Goal: Task Accomplishment & Management: Use online tool/utility

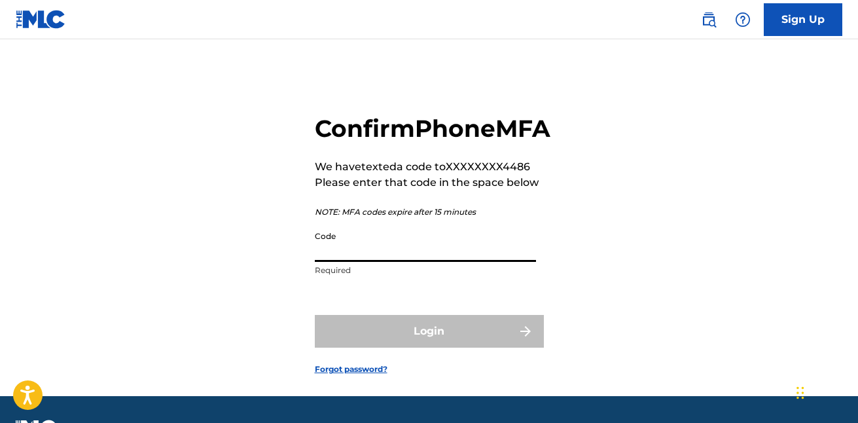
click at [417, 262] on input "Code" at bounding box center [425, 242] width 221 height 37
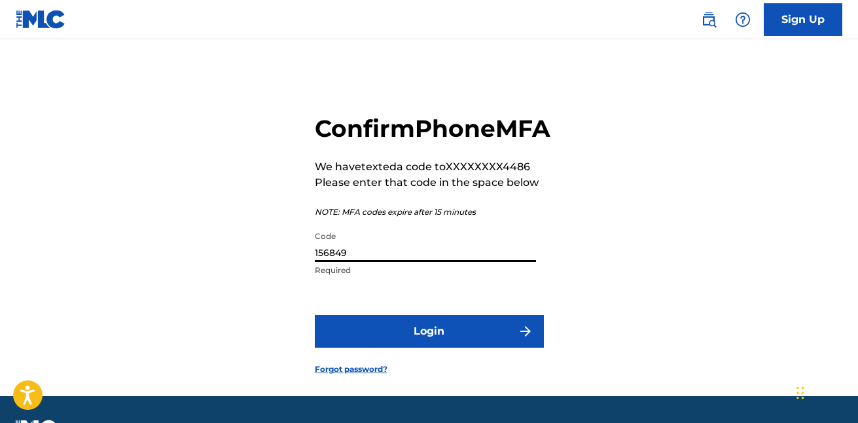
type input "156849"
click at [428, 347] on button "Login" at bounding box center [429, 331] width 229 height 33
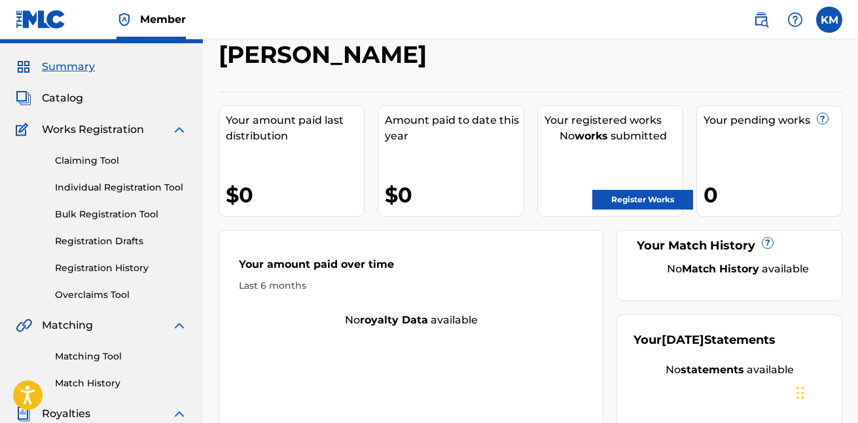
scroll to position [48, 0]
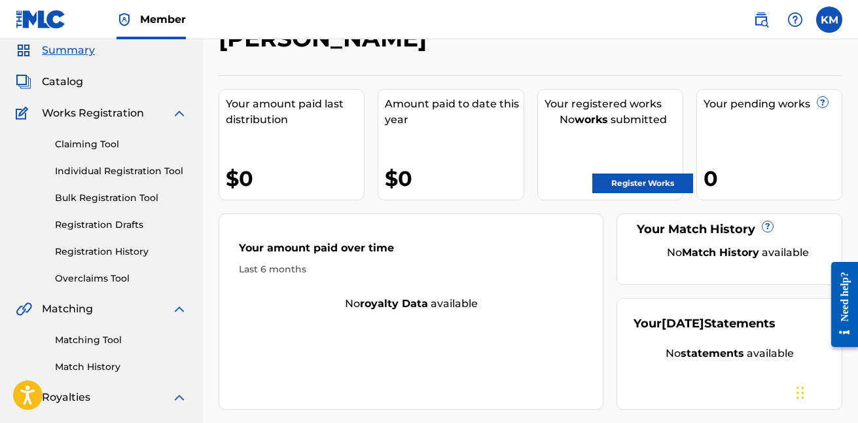
click at [624, 185] on link "Register Works" at bounding box center [642, 183] width 101 height 20
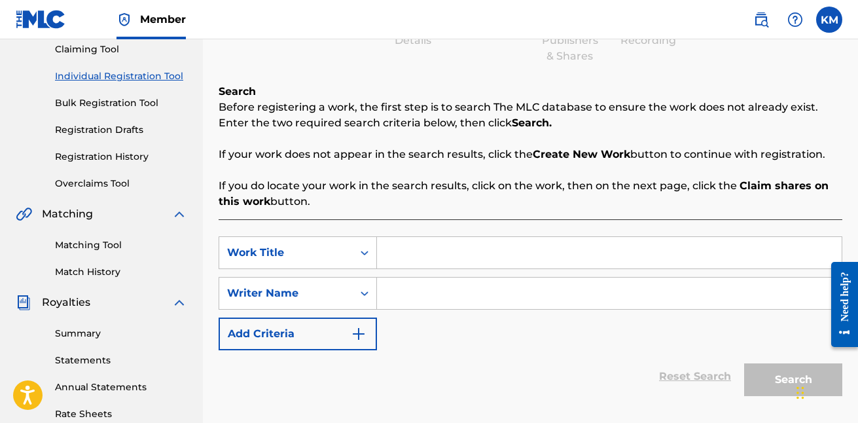
scroll to position [145, 0]
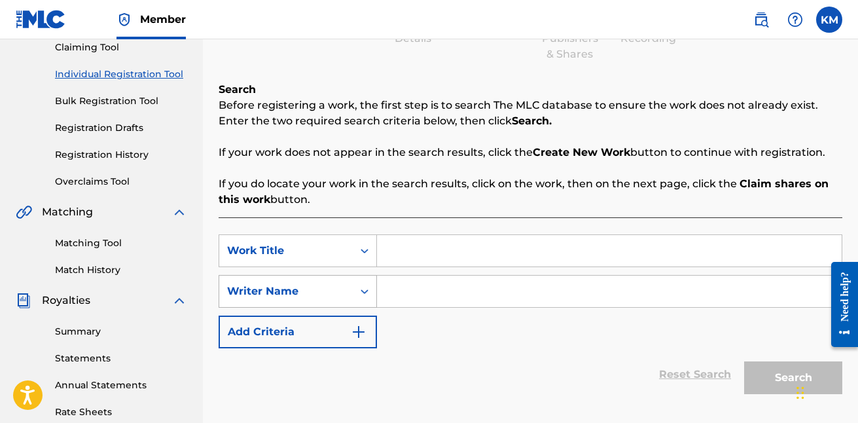
click at [362, 294] on icon "Search Form" at bounding box center [364, 291] width 13 height 13
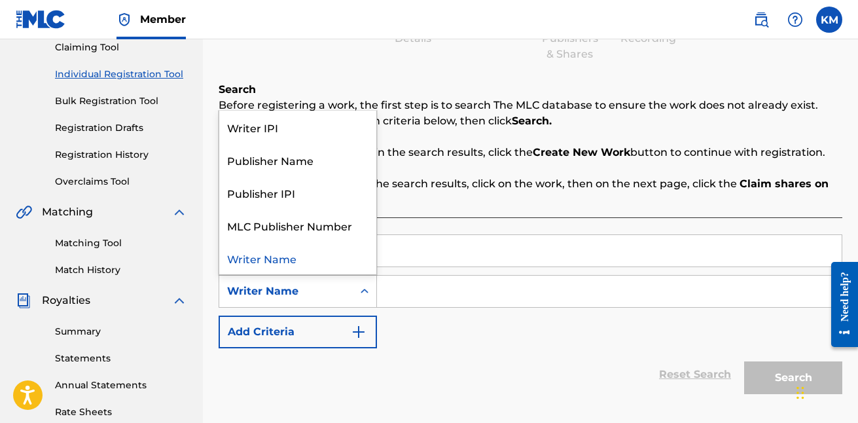
click at [399, 308] on div "SearchWithCriteria1dc1f057-d696-4bbb-9974-8deb08c77f8a Work Title SearchWithCri…" at bounding box center [529, 291] width 623 height 114
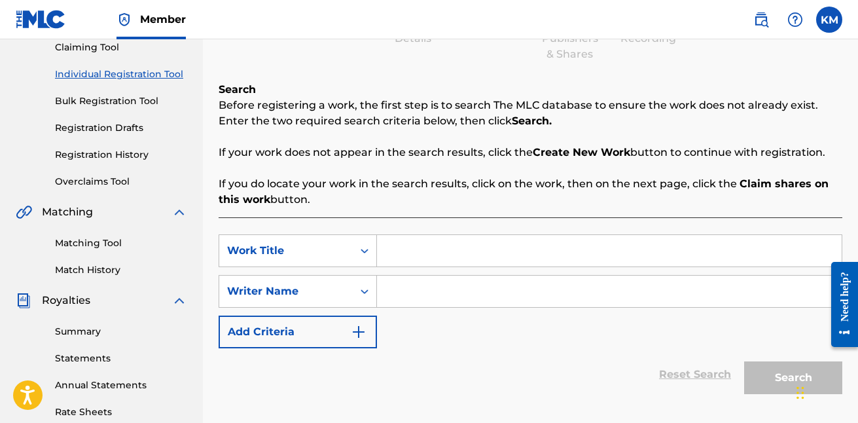
click at [362, 324] on img "Search Form" at bounding box center [359, 332] width 16 height 16
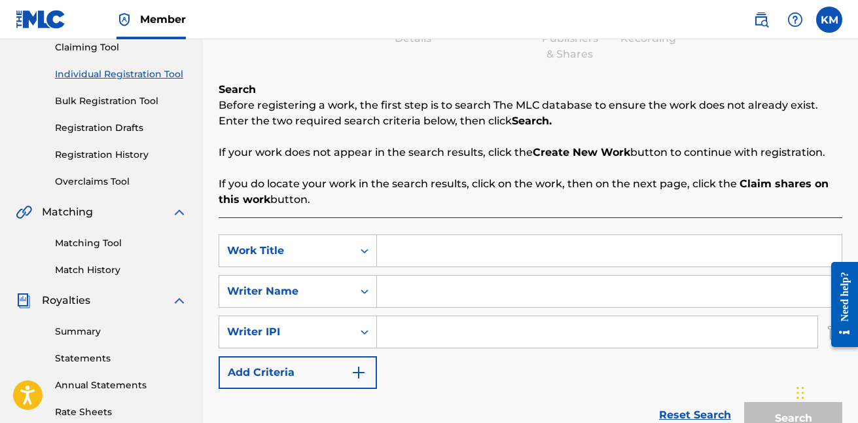
click at [362, 366] on img "Search Form" at bounding box center [359, 372] width 16 height 16
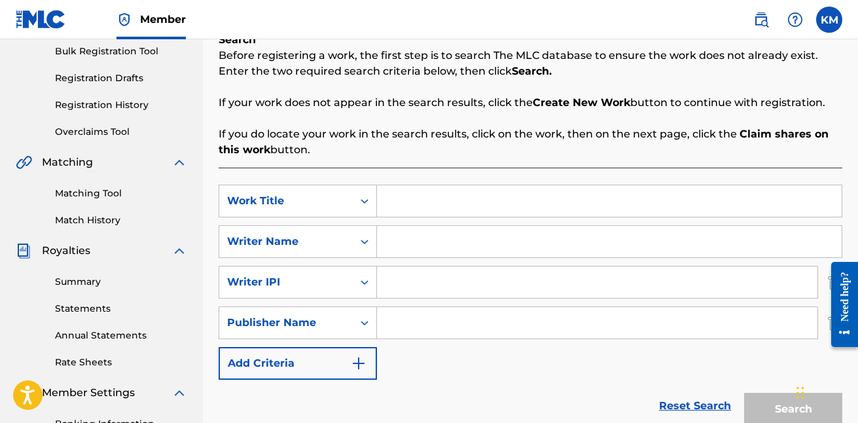
scroll to position [203, 0]
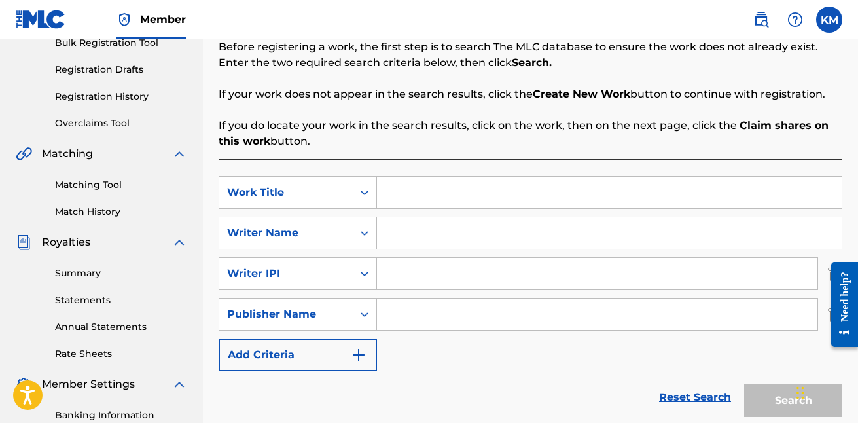
click at [364, 349] on img "Search Form" at bounding box center [359, 355] width 16 height 16
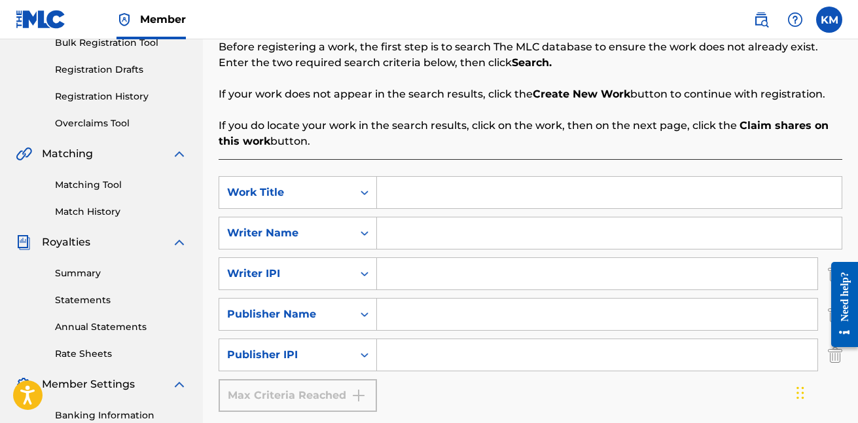
scroll to position [241, 0]
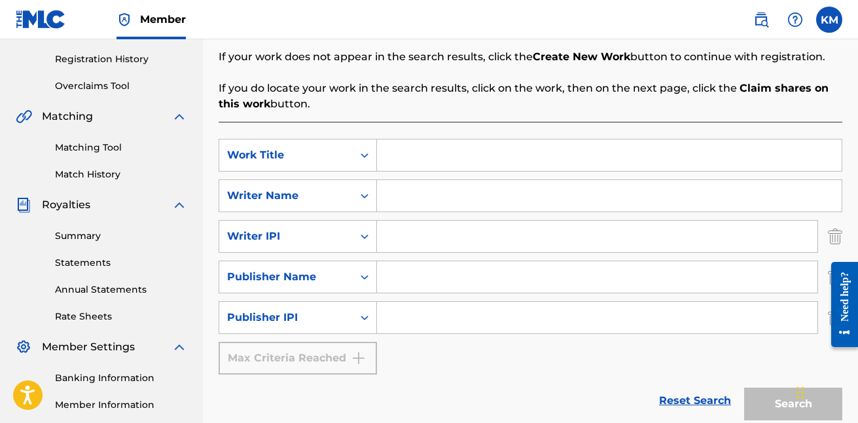
click at [411, 200] on input "Search Form" at bounding box center [609, 195] width 464 height 31
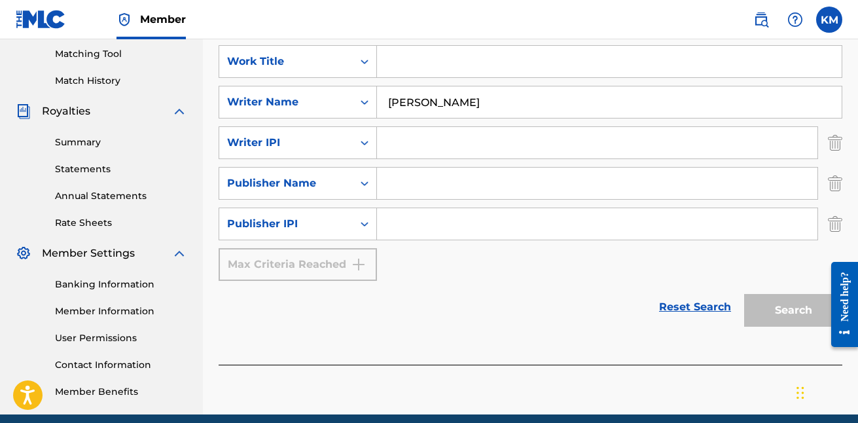
scroll to position [303, 0]
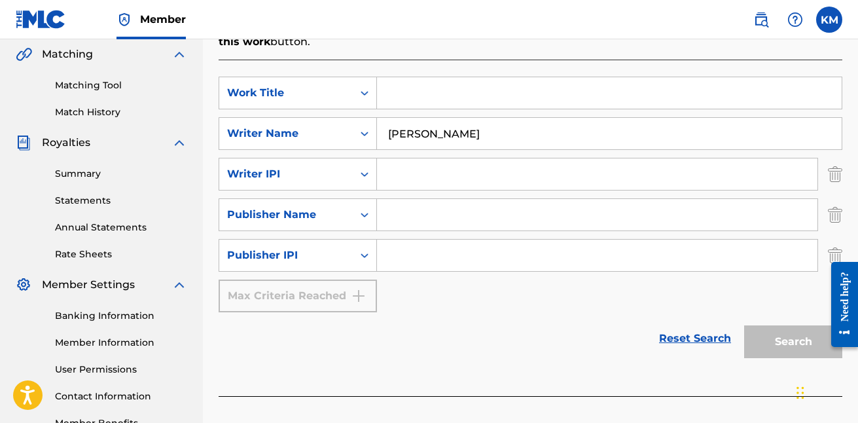
click at [496, 184] on input "Search Form" at bounding box center [597, 173] width 440 height 31
click at [774, 343] on div "Search" at bounding box center [789, 338] width 105 height 52
click at [506, 141] on input "[PERSON_NAME]" at bounding box center [609, 133] width 464 height 31
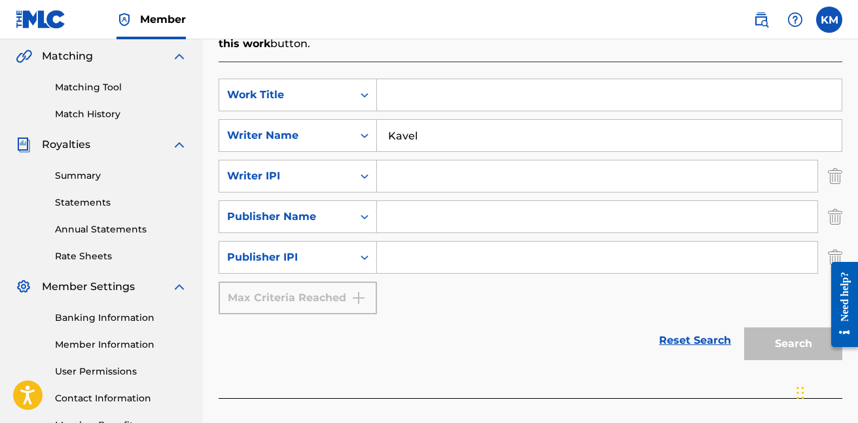
type input "Kavel"
click at [496, 173] on input "Search Form" at bounding box center [597, 175] width 440 height 31
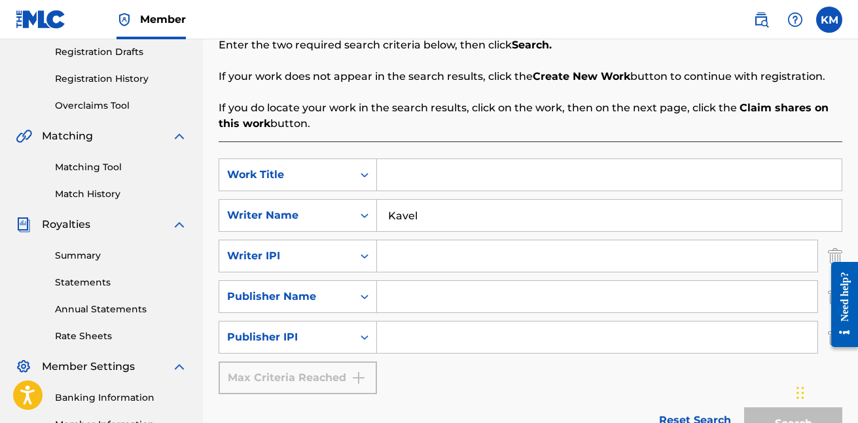
scroll to position [215, 0]
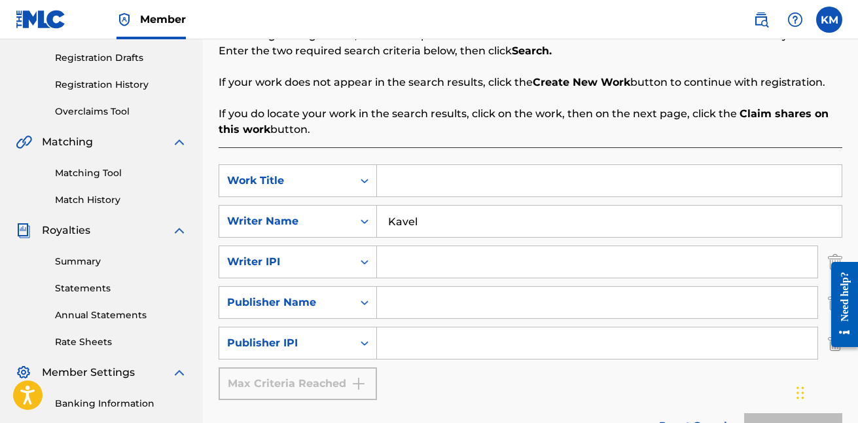
click at [467, 175] on input "Search Form" at bounding box center [609, 180] width 464 height 31
type input "i"
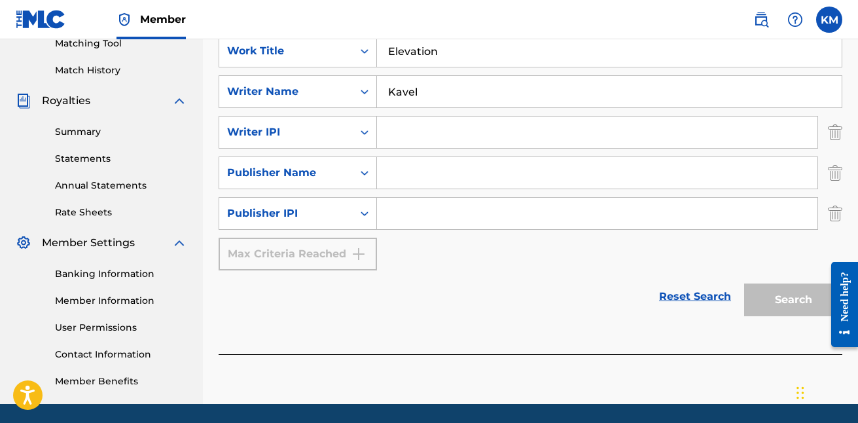
scroll to position [379, 0]
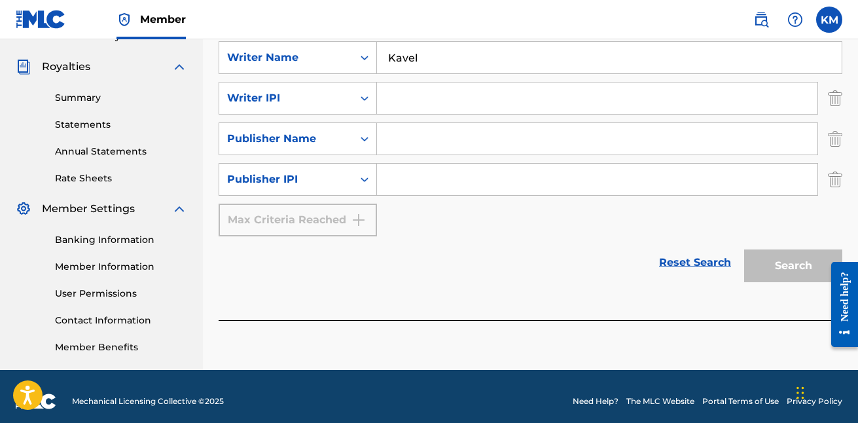
type input "Elevation"
click at [583, 247] on div "Reset Search Search" at bounding box center [529, 262] width 623 height 52
click at [688, 264] on link "Reset Search" at bounding box center [694, 262] width 85 height 29
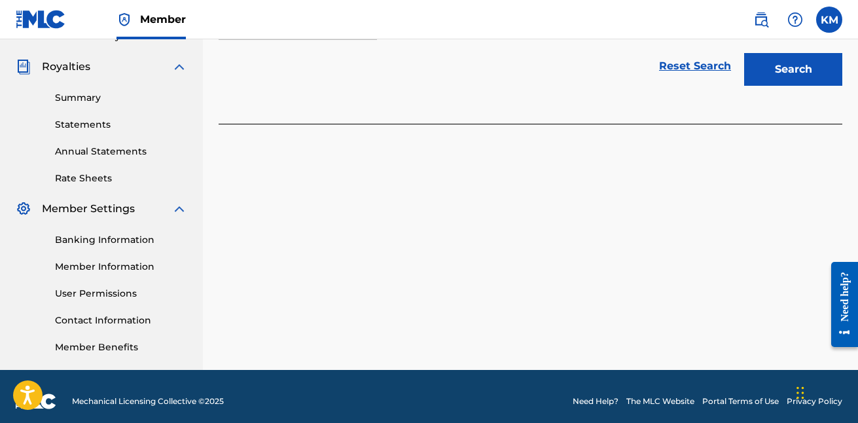
click at [782, 63] on button "Search" at bounding box center [793, 69] width 98 height 33
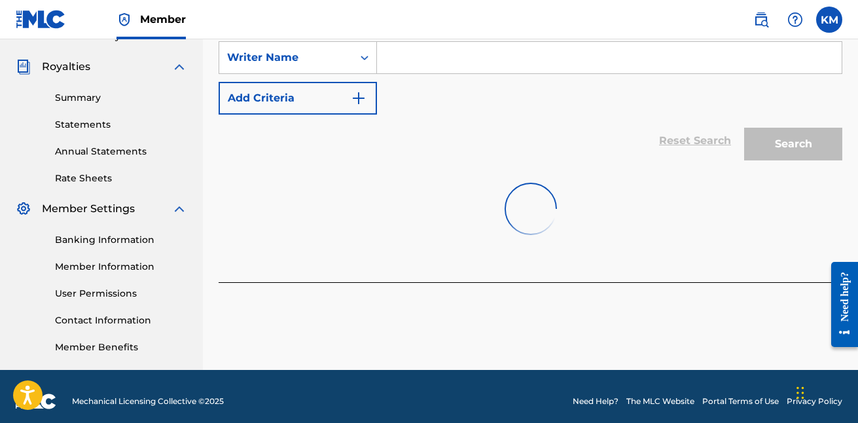
click at [428, 61] on input "Search Form" at bounding box center [609, 57] width 464 height 31
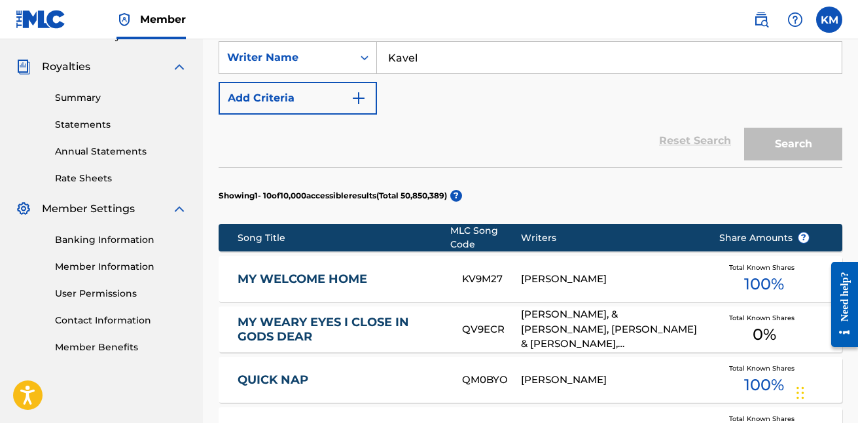
type input "Kavel"
click at [453, 94] on div "SearchWithCriteria1dc1f057-d696-4bbb-9974-8deb08c77f8a Work Title SearchWithCri…" at bounding box center [529, 58] width 623 height 114
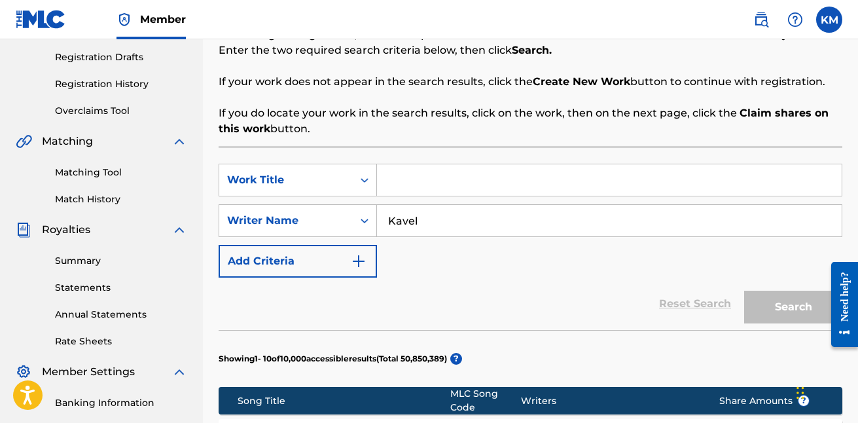
scroll to position [215, 0]
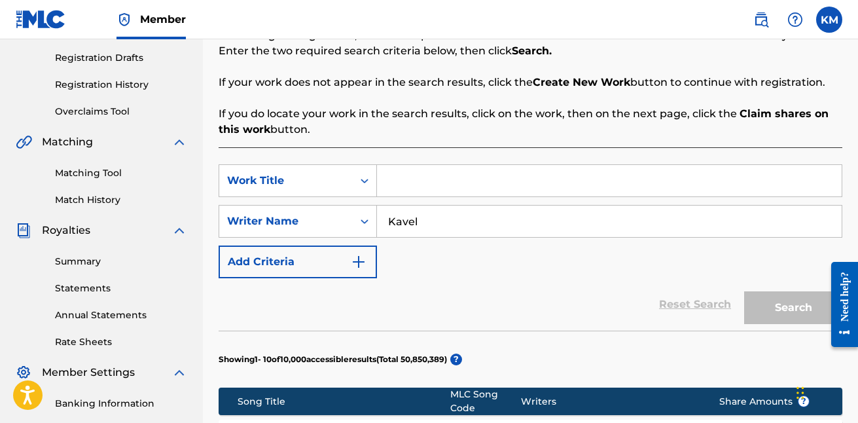
click at [429, 174] on input "Search Form" at bounding box center [609, 180] width 464 height 31
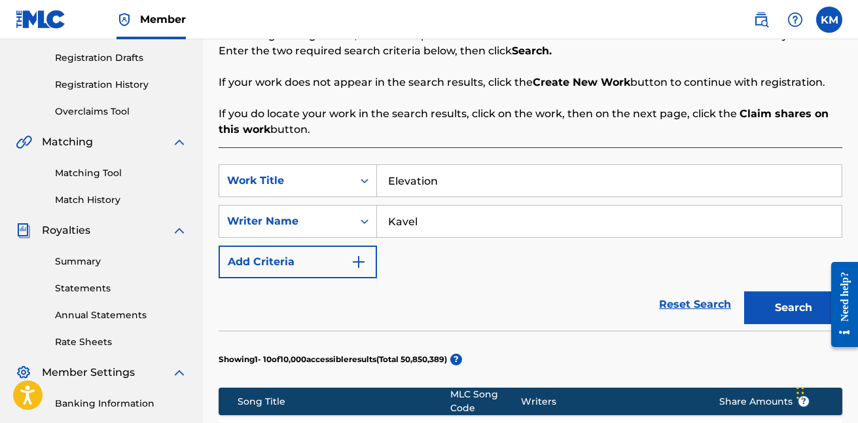
type input "Elevation"
click at [434, 229] on input "Kavel" at bounding box center [609, 220] width 464 height 31
type input "[PERSON_NAME]"
click at [769, 319] on button "Search" at bounding box center [793, 307] width 98 height 33
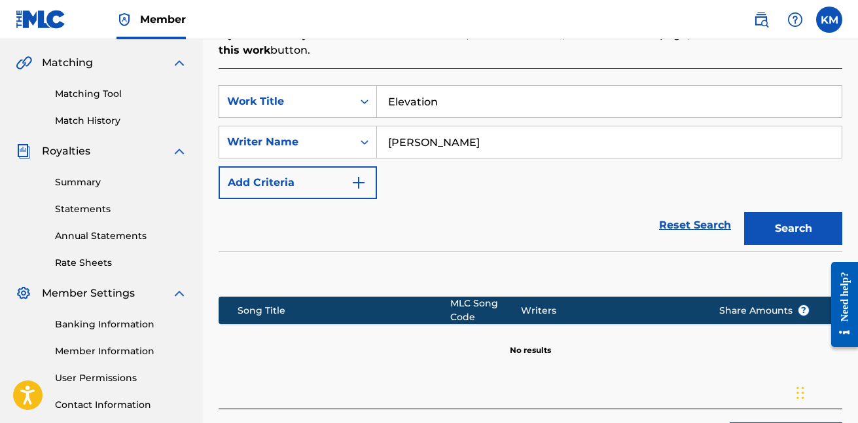
scroll to position [290, 0]
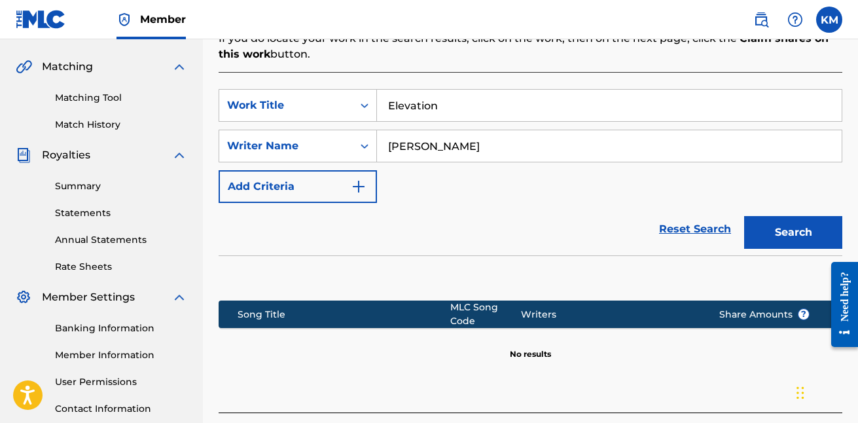
drag, startPoint x: 489, startPoint y: 150, endPoint x: 380, endPoint y: 136, distance: 109.5
click at [380, 137] on input "[PERSON_NAME]" at bounding box center [609, 145] width 464 height 31
type input "Kavel"
click at [799, 234] on button "Search" at bounding box center [793, 232] width 98 height 33
drag, startPoint x: 456, startPoint y: 108, endPoint x: 391, endPoint y: 95, distance: 66.1
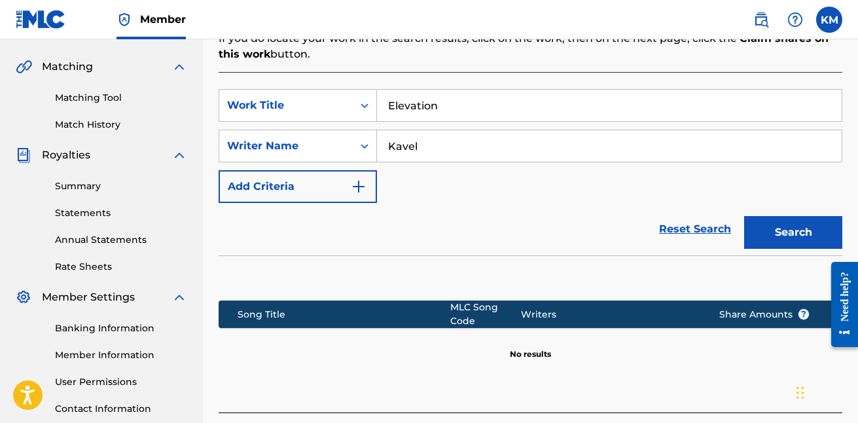
click at [391, 95] on input "Elevation" at bounding box center [609, 105] width 464 height 31
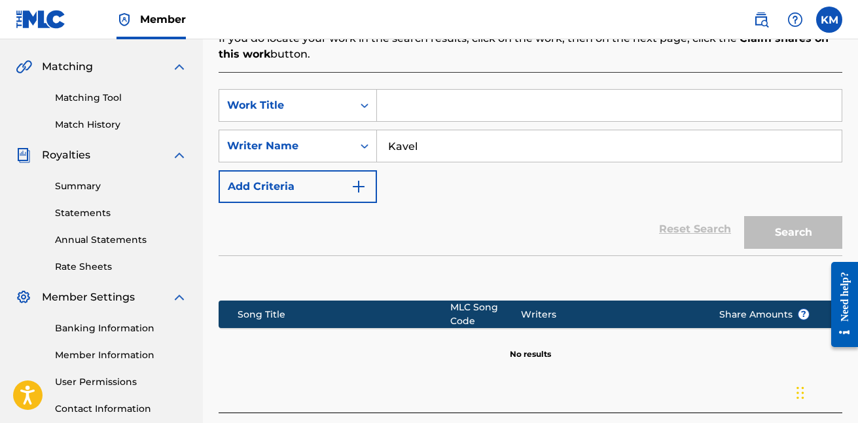
click at [487, 147] on input "Kavel" at bounding box center [609, 145] width 464 height 31
type input "[PERSON_NAME]"
click at [464, 109] on input "Search Form" at bounding box center [609, 105] width 464 height 31
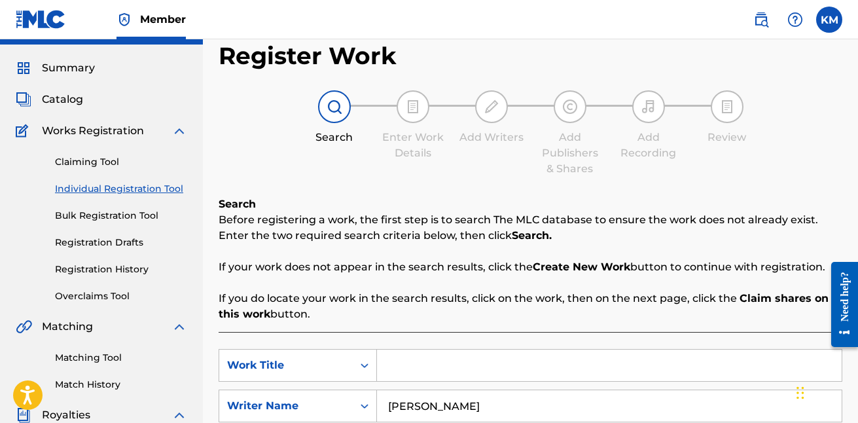
scroll to position [26, 0]
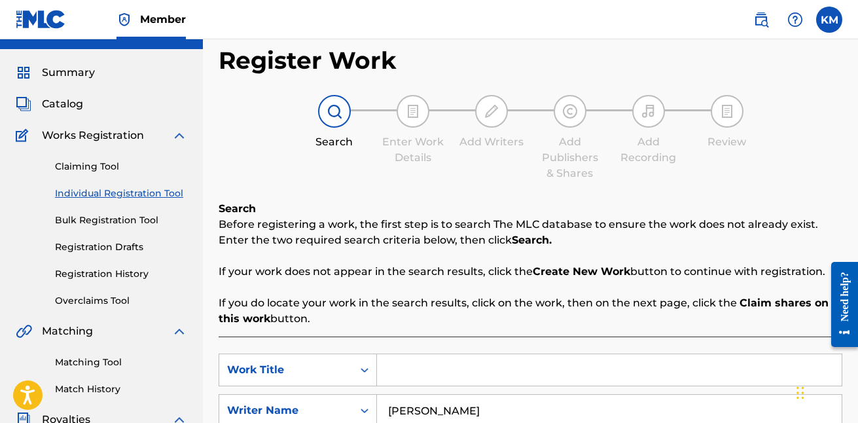
click at [94, 165] on link "Claiming Tool" at bounding box center [121, 167] width 132 height 14
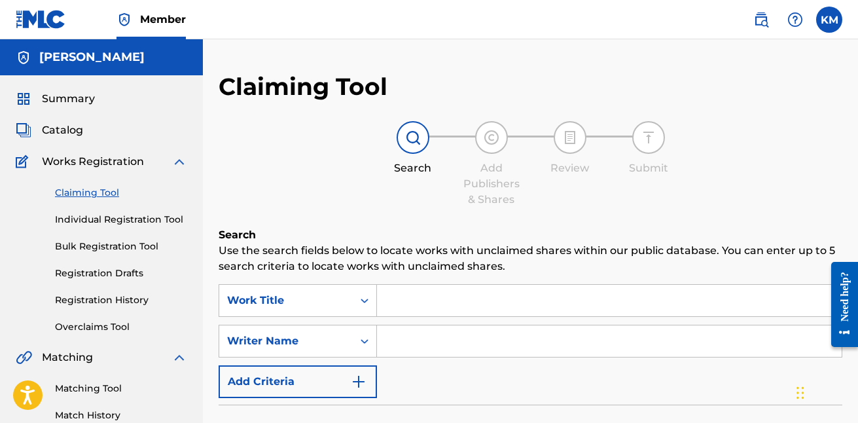
click at [458, 307] on input "Search Form" at bounding box center [609, 300] width 464 height 31
click at [428, 338] on input "Search Form" at bounding box center [609, 340] width 464 height 31
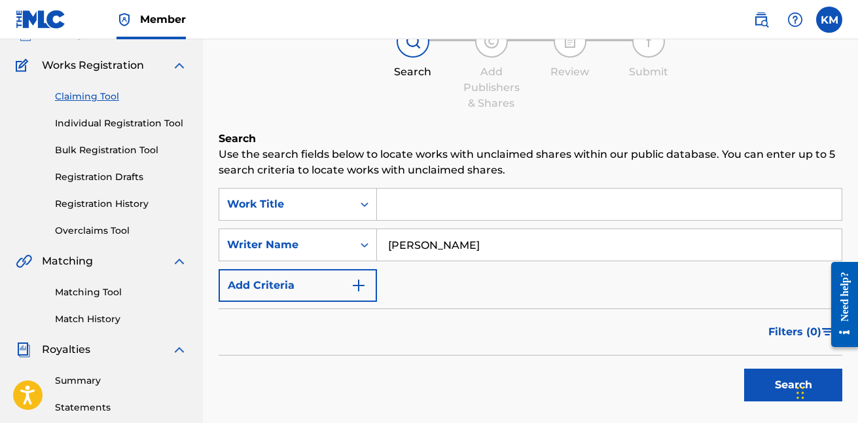
scroll to position [98, 0]
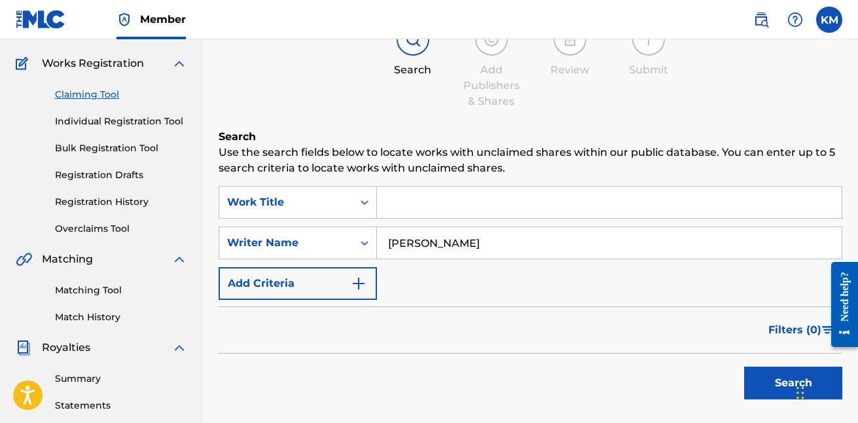
type input "[PERSON_NAME]"
click at [754, 384] on button "Search" at bounding box center [793, 382] width 98 height 33
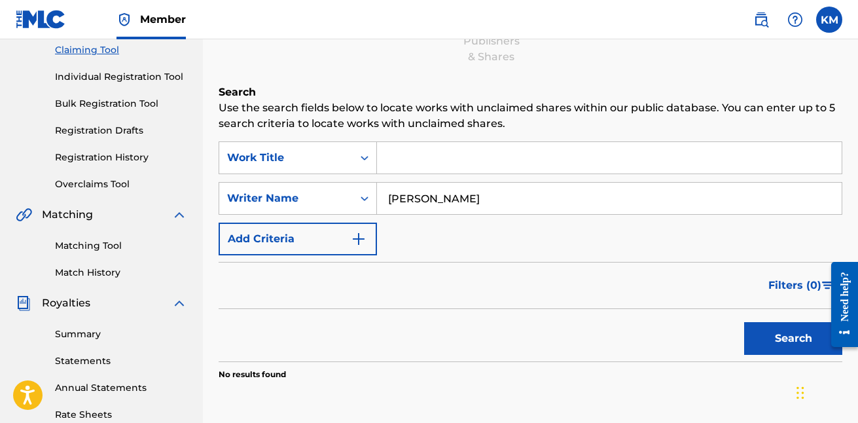
scroll to position [148, 0]
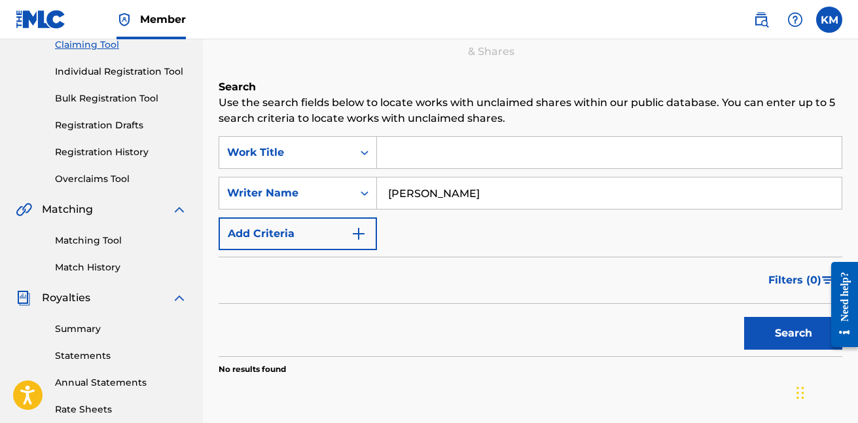
click at [556, 157] on input "Search Form" at bounding box center [609, 152] width 464 height 31
click at [793, 333] on button "Search" at bounding box center [793, 333] width 98 height 33
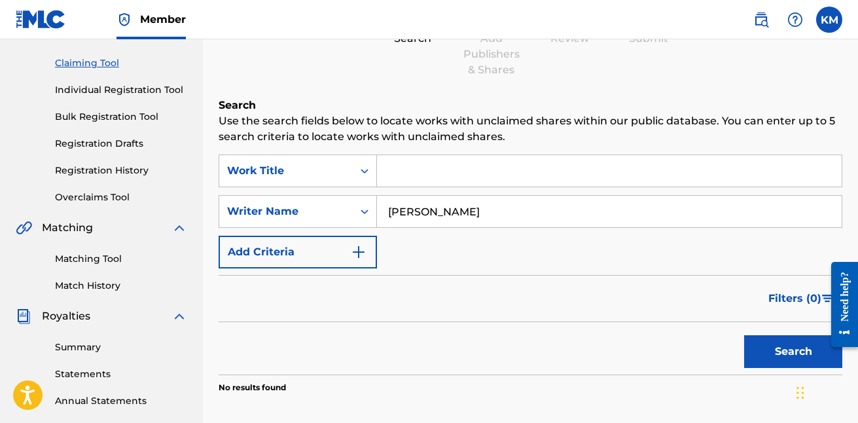
scroll to position [122, 0]
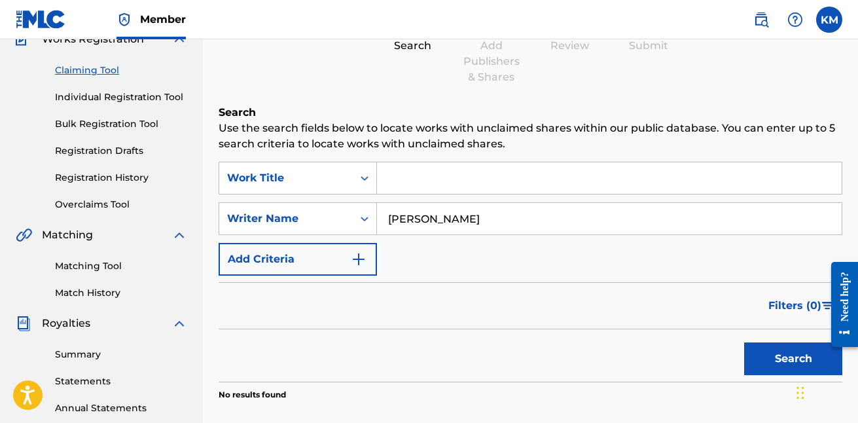
click at [452, 182] on input "Search Form" at bounding box center [609, 177] width 464 height 31
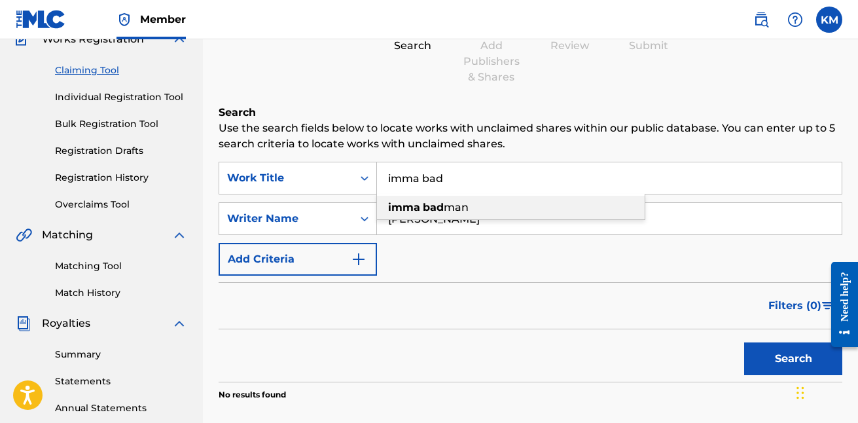
click at [451, 202] on span "man" at bounding box center [455, 207] width 25 height 12
type input "imma bad man"
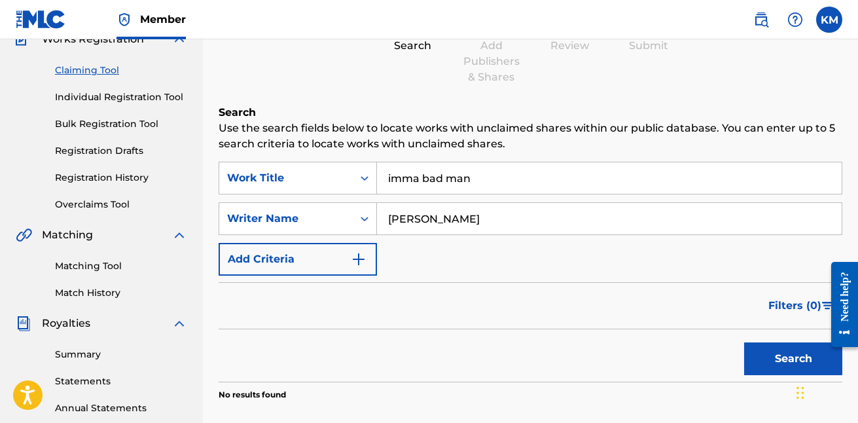
click at [764, 368] on button "Search" at bounding box center [793, 358] width 98 height 33
drag, startPoint x: 515, startPoint y: 224, endPoint x: 377, endPoint y: 218, distance: 137.5
click at [377, 218] on input "[PERSON_NAME]" at bounding box center [609, 218] width 464 height 31
click at [782, 346] on button "Search" at bounding box center [793, 358] width 98 height 33
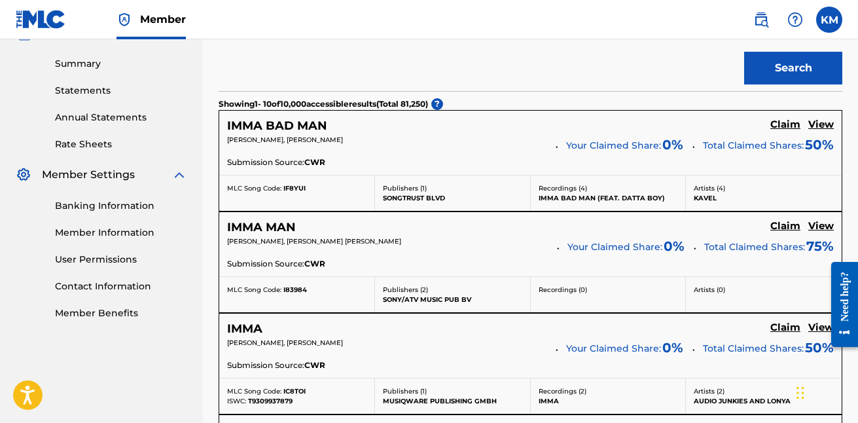
scroll to position [409, 0]
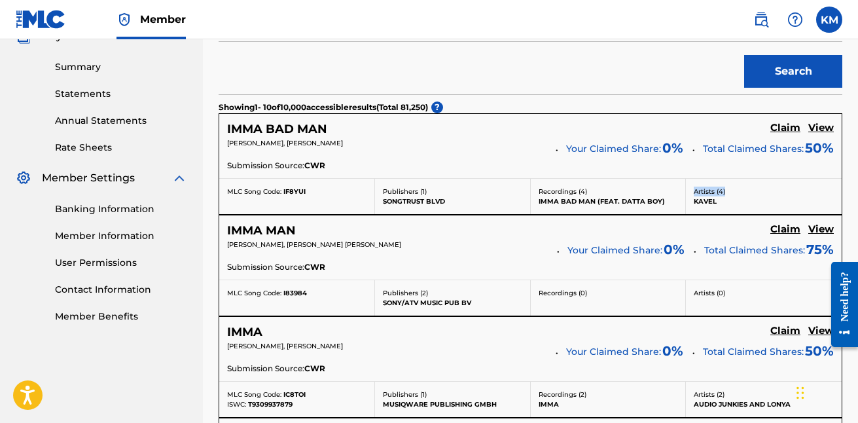
click at [742, 186] on p "Artists ( 4 )" at bounding box center [763, 191] width 140 height 10
click at [779, 128] on h5 "Claim" at bounding box center [785, 128] width 30 height 12
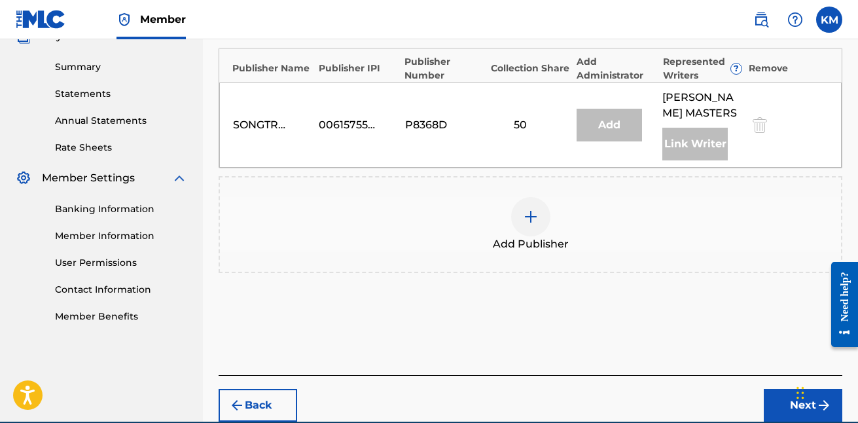
click at [288, 70] on div "Publisher Name" at bounding box center [272, 68] width 80 height 14
click at [629, 128] on div "Add" at bounding box center [608, 125] width 65 height 33
drag, startPoint x: 237, startPoint y: 71, endPoint x: 328, endPoint y: 78, distance: 91.9
click at [328, 78] on div "Publisher Name Publisher IPI Publisher Number Collection Share Add Administrato…" at bounding box center [530, 65] width 622 height 34
click at [385, 129] on div "00615755145" at bounding box center [358, 125] width 79 height 16
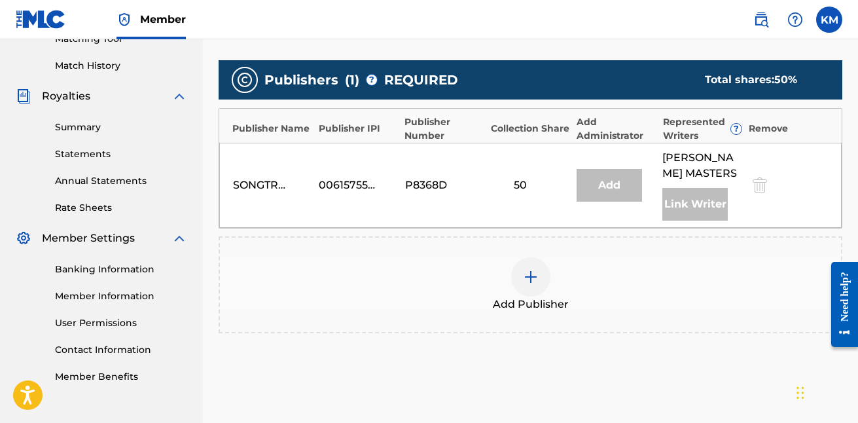
scroll to position [345, 0]
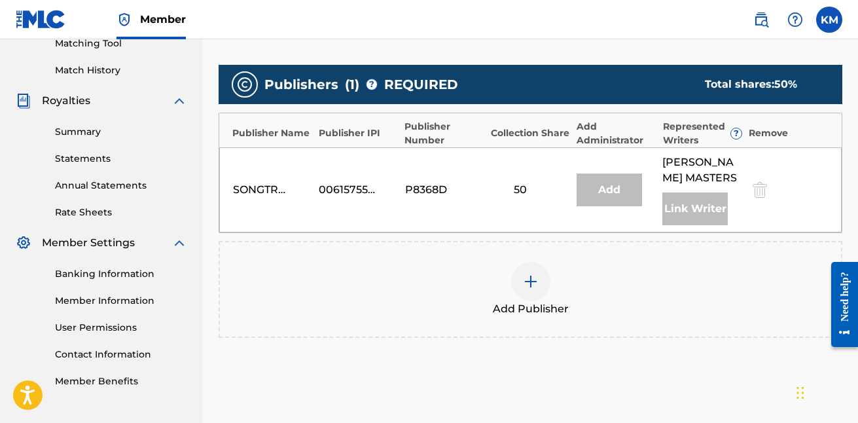
click at [619, 198] on div "Add" at bounding box center [608, 189] width 65 height 33
click at [614, 137] on div "Add Administrator" at bounding box center [616, 133] width 80 height 27
click at [617, 118] on div "Publisher Name Publisher IPI Publisher Number Collection Share Add Administrato…" at bounding box center [530, 130] width 622 height 34
click at [670, 128] on div "Represented Writers ?" at bounding box center [703, 133] width 80 height 27
click at [660, 191] on div "SONGTRUST BLVD 00615755145 P8368D 50 Add [PERSON_NAME] Link Writer" at bounding box center [530, 189] width 622 height 85
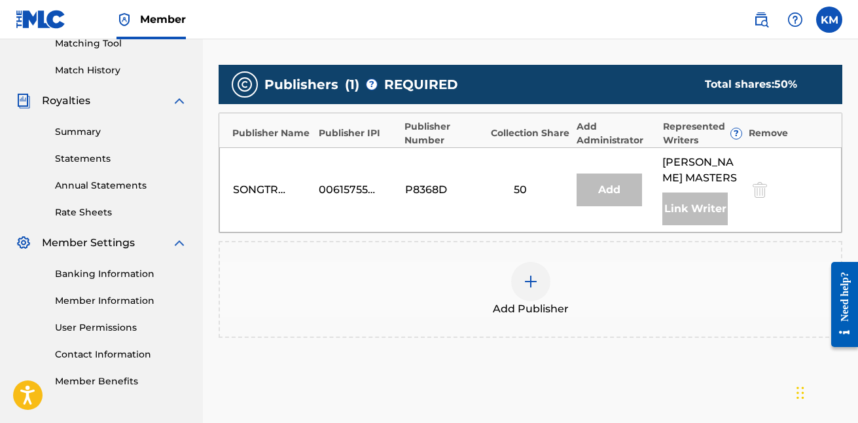
click at [559, 145] on div "Publisher Name Publisher IPI Publisher Number Collection Share Add Administrato…" at bounding box center [530, 130] width 622 height 34
click at [605, 178] on div "Add" at bounding box center [608, 189] width 65 height 33
click at [672, 186] on div "[PERSON_NAME] Link Writer" at bounding box center [701, 189] width 79 height 71
click at [434, 188] on div "P8368D" at bounding box center [434, 190] width 59 height 16
click at [528, 282] on img at bounding box center [531, 281] width 16 height 16
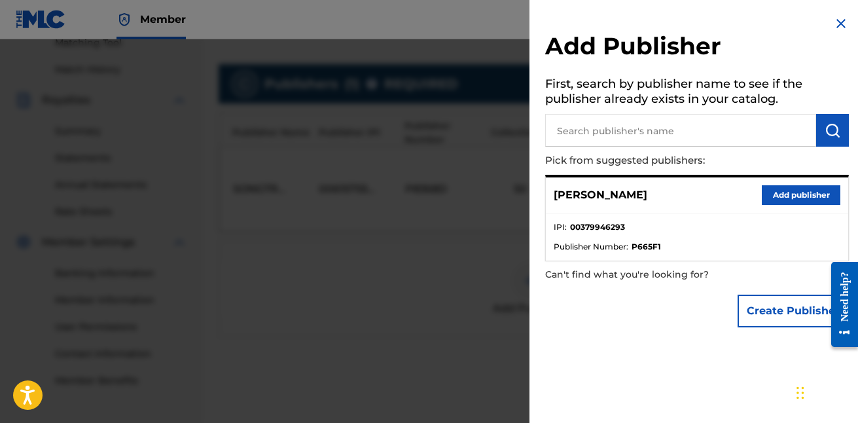
scroll to position [343, 0]
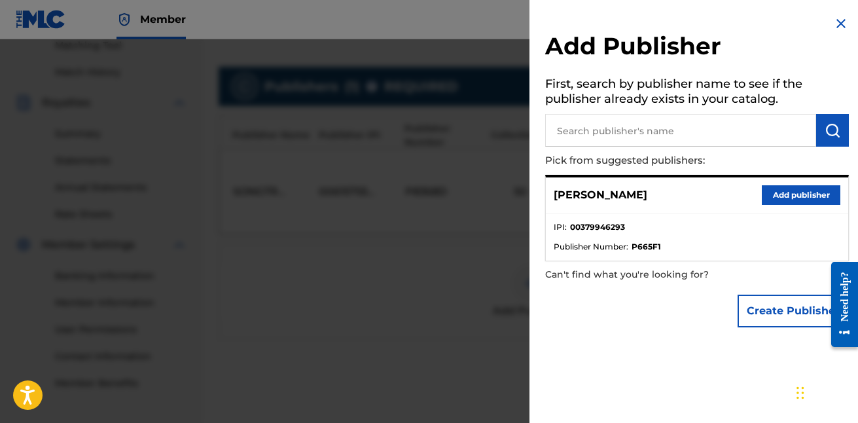
click at [793, 196] on button "Add publisher" at bounding box center [800, 195] width 78 height 20
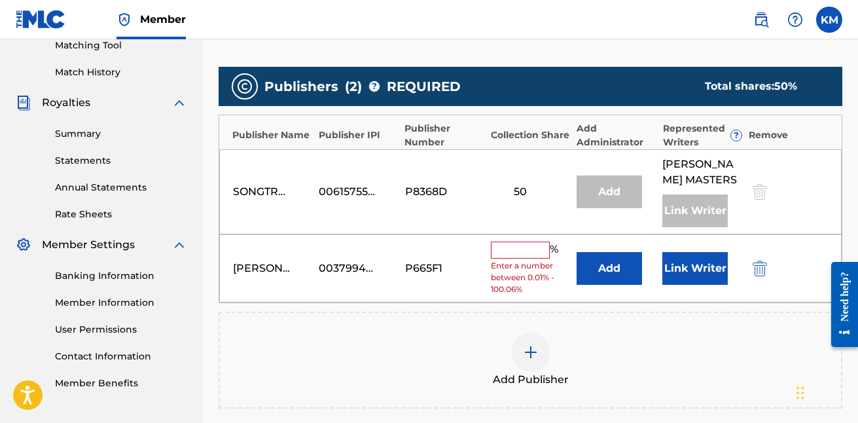
click at [686, 275] on button "Link Writer" at bounding box center [694, 268] width 65 height 33
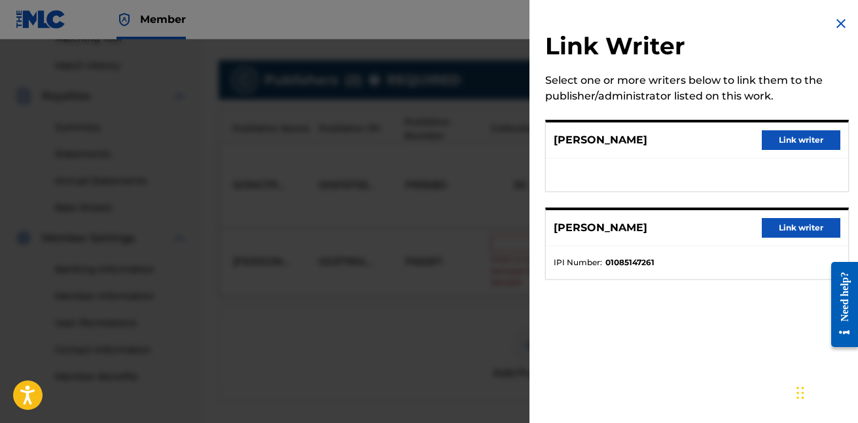
scroll to position [347, 0]
click at [839, 24] on img at bounding box center [841, 24] width 16 height 16
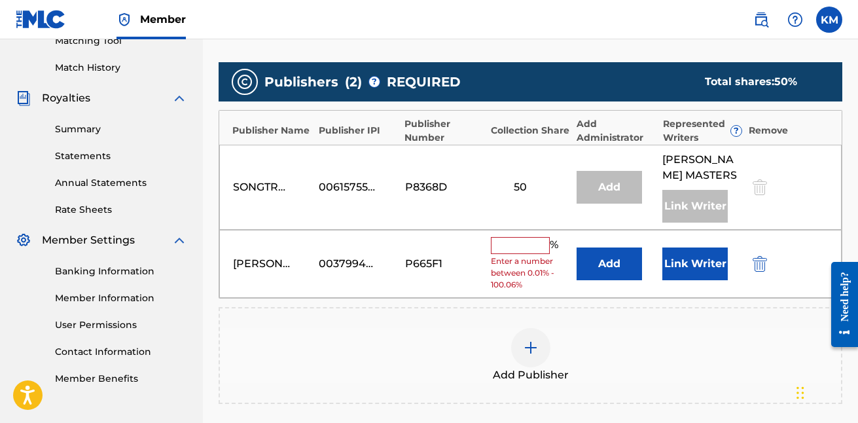
click at [540, 251] on div "%" at bounding box center [526, 245] width 71 height 17
click at [540, 248] on input "text" at bounding box center [520, 245] width 59 height 17
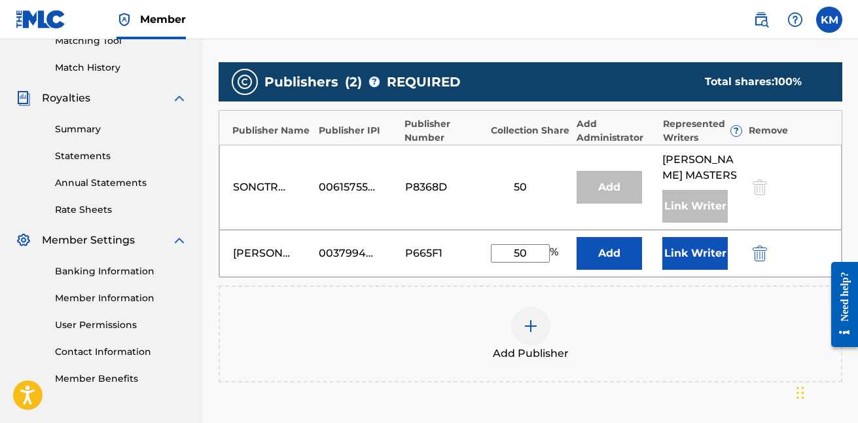
type input "50"
click at [627, 254] on button "Add" at bounding box center [608, 253] width 65 height 33
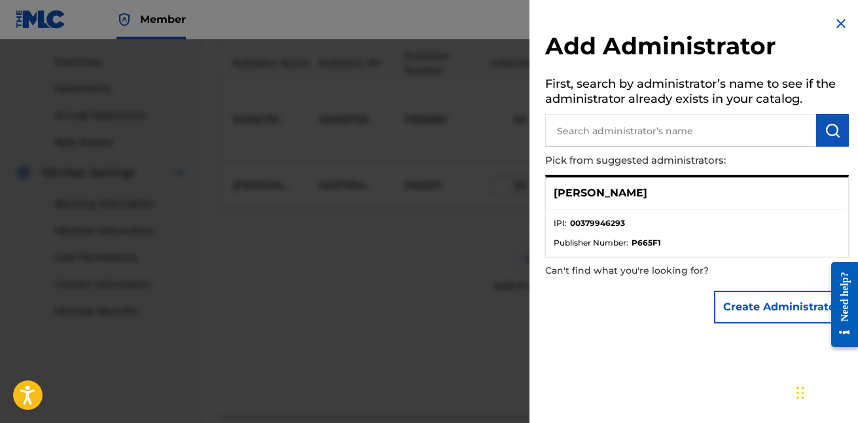
scroll to position [415, 0]
click at [844, 16] on div "Add Administrator First, search by administrator’s name to see if the administr…" at bounding box center [696, 172] width 335 height 345
click at [771, 293] on button "Create Administrator" at bounding box center [781, 306] width 135 height 33
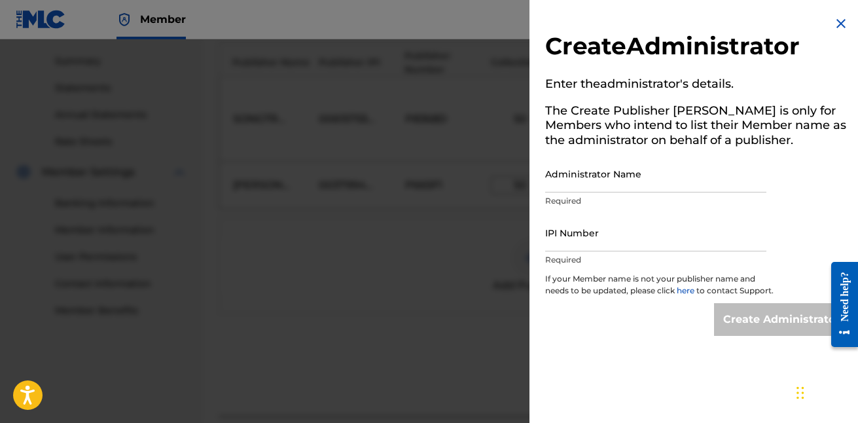
click at [840, 15] on div "Create Administrator Enter the administrator 's details. The Create Publisher b…" at bounding box center [696, 175] width 335 height 351
click at [836, 20] on img at bounding box center [841, 24] width 16 height 16
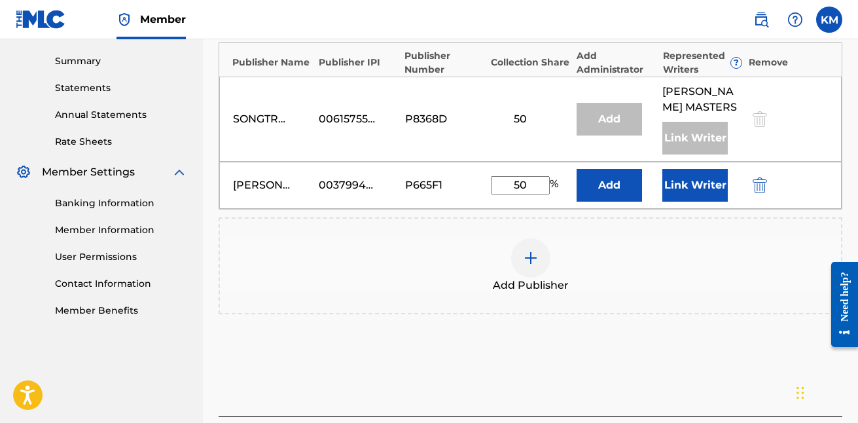
click at [669, 269] on div "Add Publisher" at bounding box center [530, 265] width 621 height 55
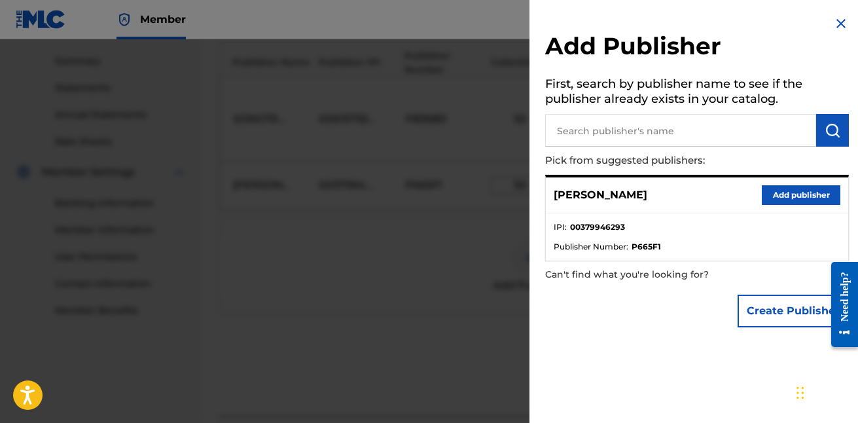
click at [838, 22] on img at bounding box center [841, 24] width 16 height 16
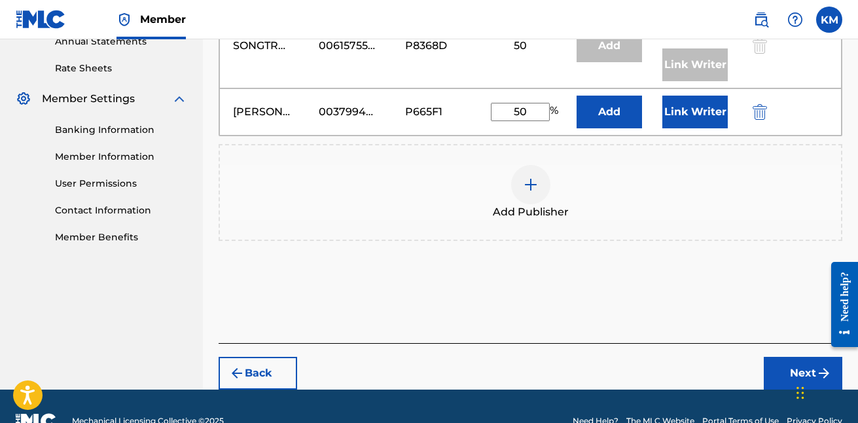
scroll to position [481, 0]
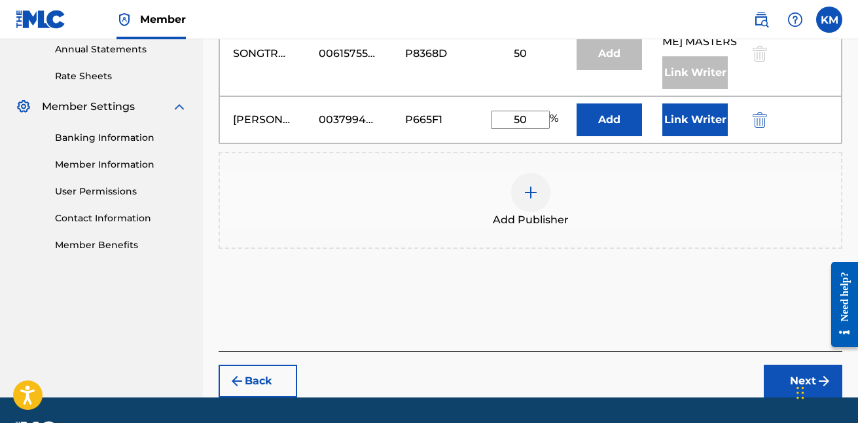
click at [782, 377] on button "Next" at bounding box center [802, 380] width 78 height 33
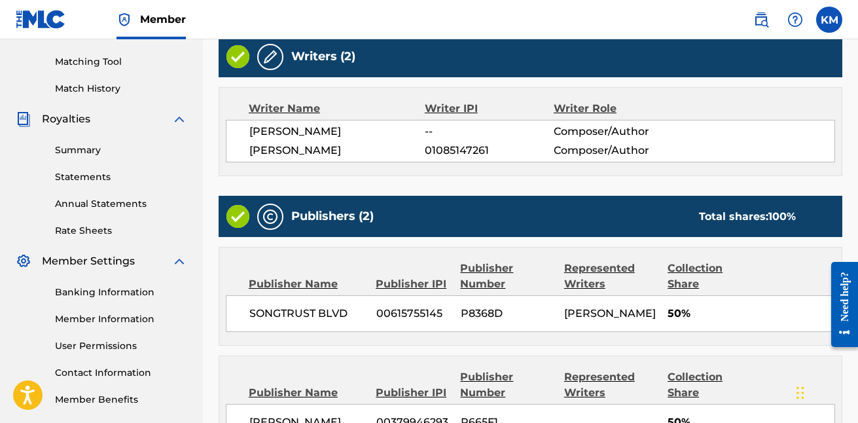
scroll to position [317, 0]
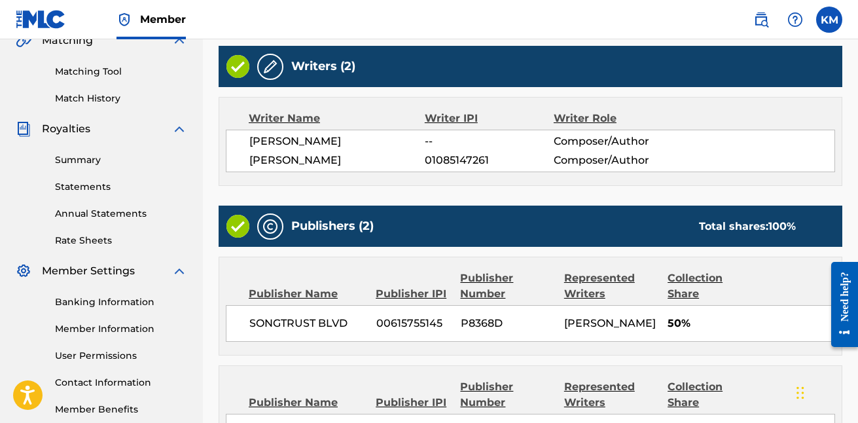
click at [588, 152] on span "Composer/Author" at bounding box center [611, 160] width 117 height 16
click at [486, 157] on span "01085147261" at bounding box center [489, 160] width 129 height 16
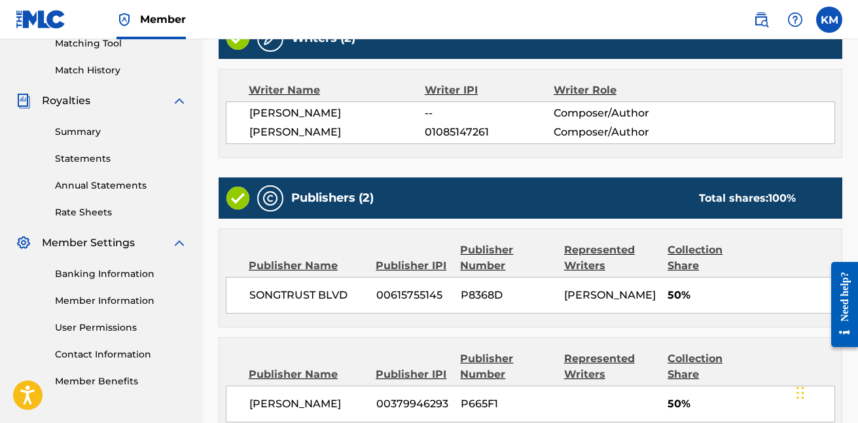
scroll to position [349, 0]
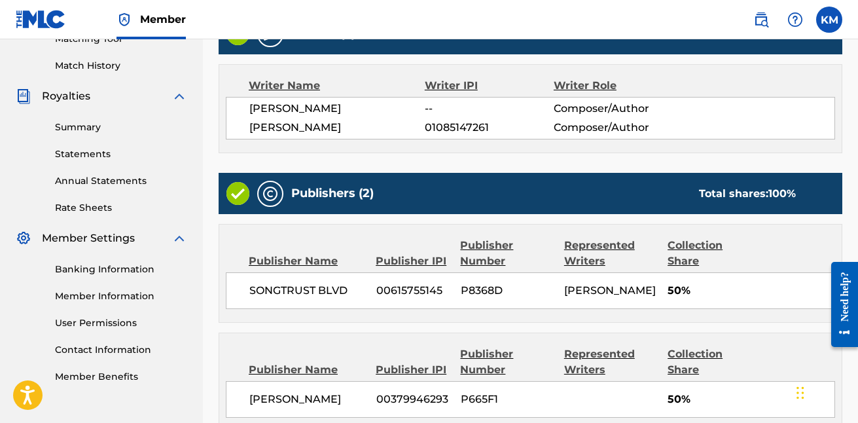
click at [323, 117] on div "[PERSON_NAME] -- Composer/Author [PERSON_NAME] 01085147261 Composer/Author" at bounding box center [530, 118] width 609 height 43
drag, startPoint x: 338, startPoint y: 126, endPoint x: 241, endPoint y: 124, distance: 96.8
click at [242, 124] on div "[PERSON_NAME] -- Composer/Author [PERSON_NAME] 01085147261 Composer/Author" at bounding box center [530, 118] width 609 height 43
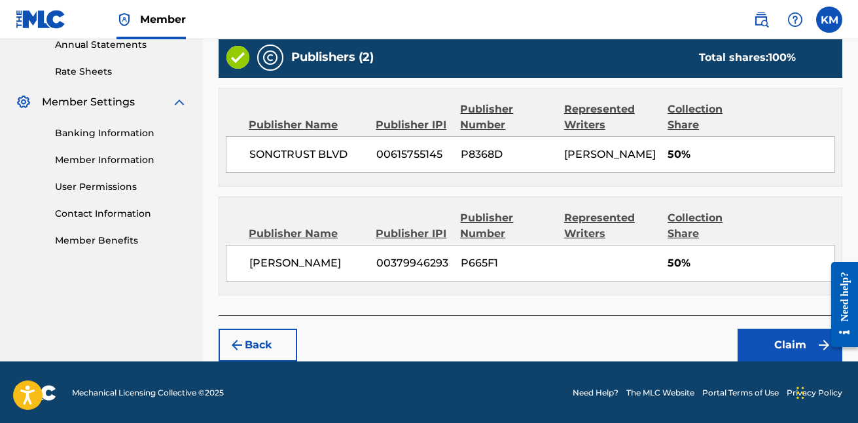
scroll to position [485, 0]
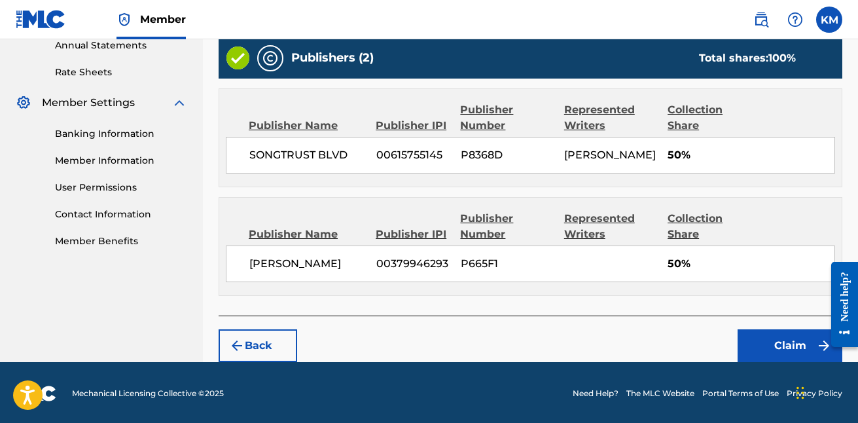
click at [261, 337] on button "Back" at bounding box center [257, 345] width 78 height 33
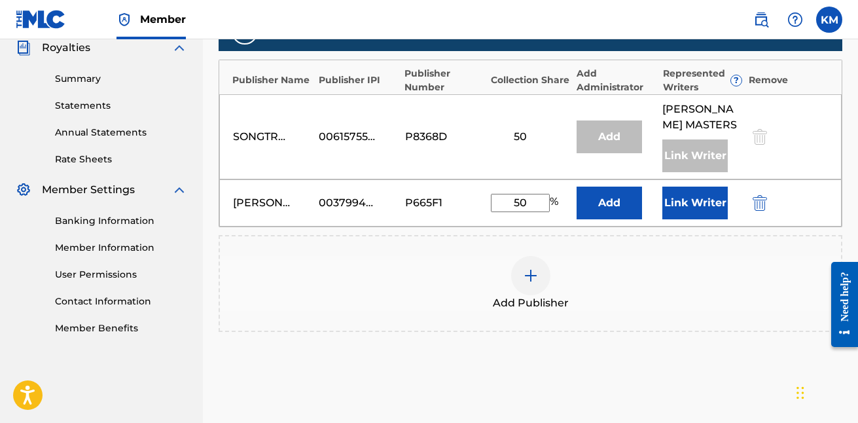
scroll to position [403, 0]
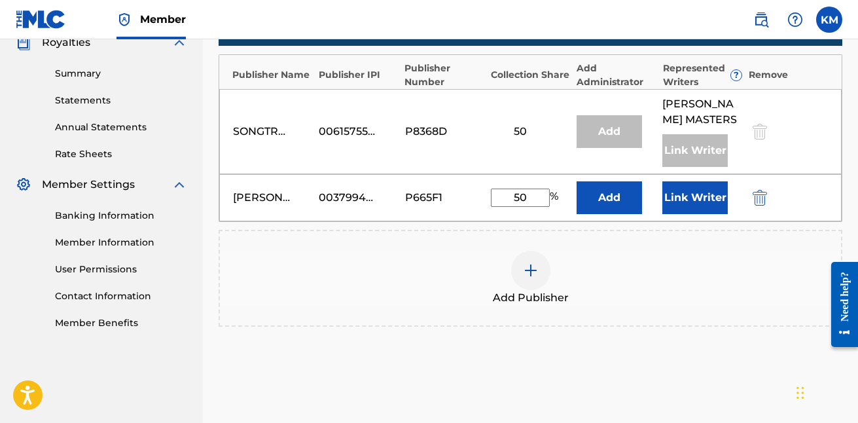
click at [638, 113] on div "SONGTRUST BLVD 00615755145 P8368D 50 Add [PERSON_NAME] Link Writer" at bounding box center [530, 131] width 622 height 85
click at [488, 126] on div "SONGTRUST BLVD 00615755145 P8368D 50 Add [PERSON_NAME] Link Writer" at bounding box center [530, 131] width 622 height 85
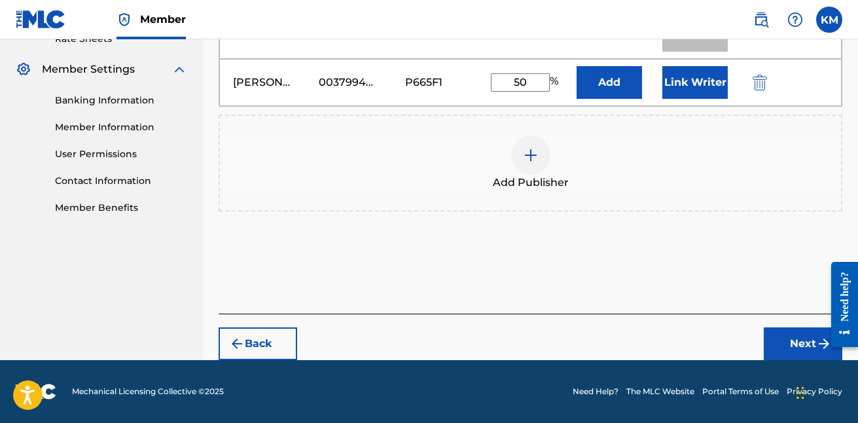
scroll to position [518, 0]
click at [277, 338] on button "Back" at bounding box center [257, 343] width 78 height 33
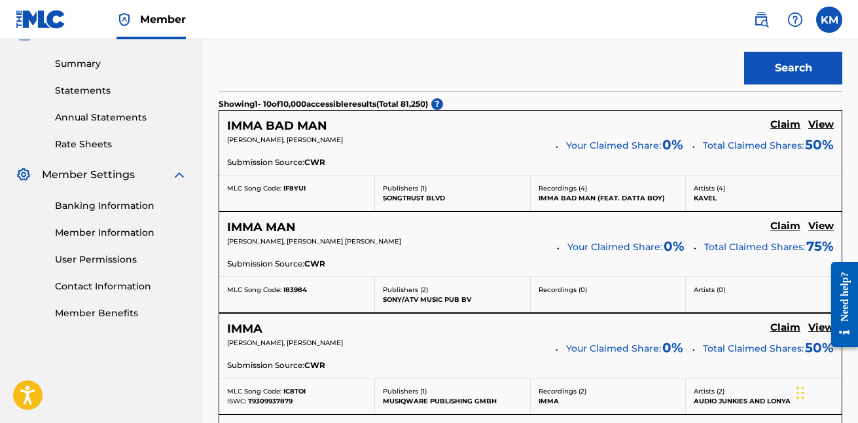
scroll to position [413, 0]
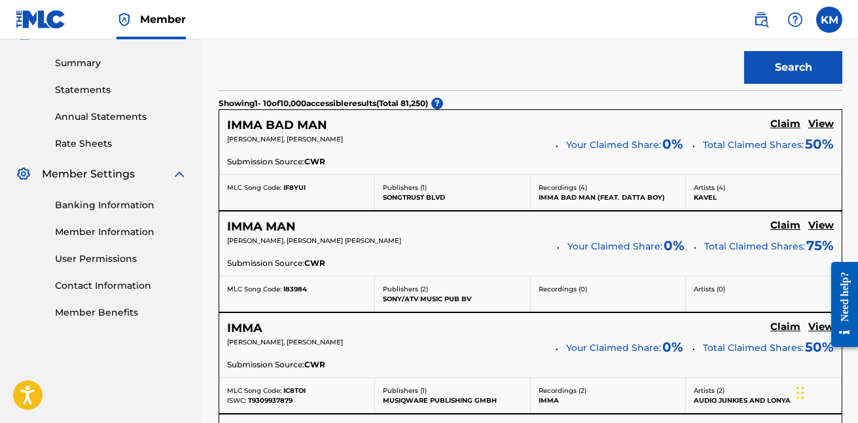
click at [817, 126] on h5 "View" at bounding box center [821, 124] width 26 height 12
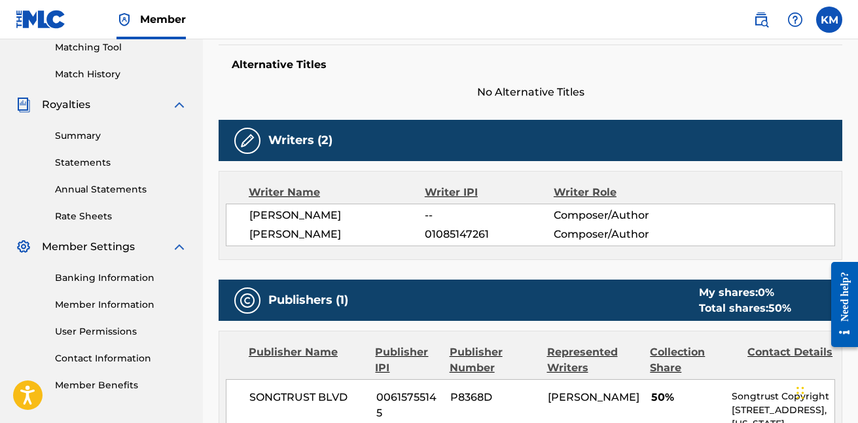
scroll to position [330, 0]
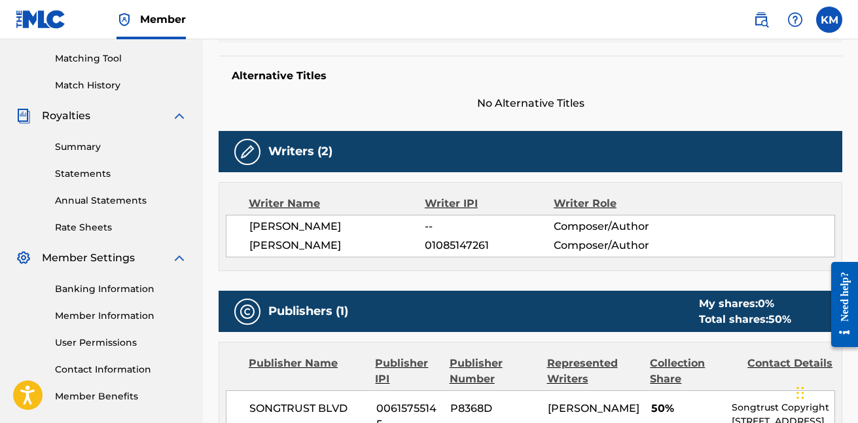
click at [249, 156] on img at bounding box center [247, 152] width 16 height 16
click at [254, 141] on div at bounding box center [247, 152] width 26 height 26
click at [330, 120] on div "Work Detail Member Work Identifier -- MLC Song Code IF8YUI ISWC -- Duration --:…" at bounding box center [529, 347] width 623 height 889
click at [390, 107] on span "No Alternative Titles" at bounding box center [529, 103] width 623 height 16
click at [414, 81] on h5 "Alternative Titles" at bounding box center [530, 75] width 597 height 13
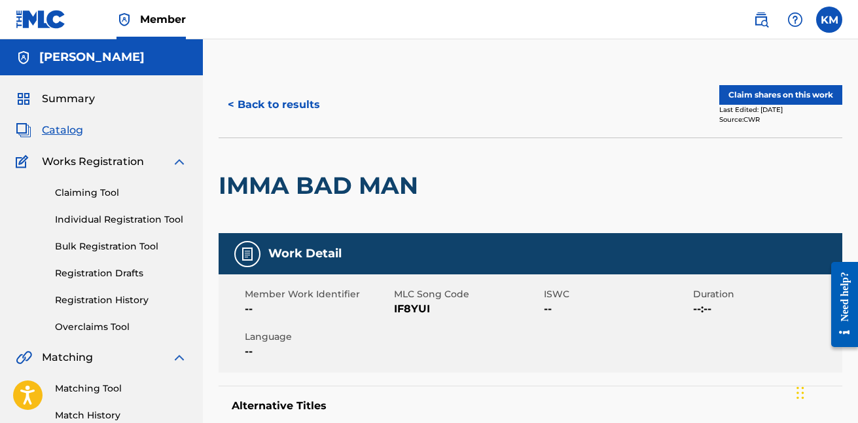
scroll to position [0, 0]
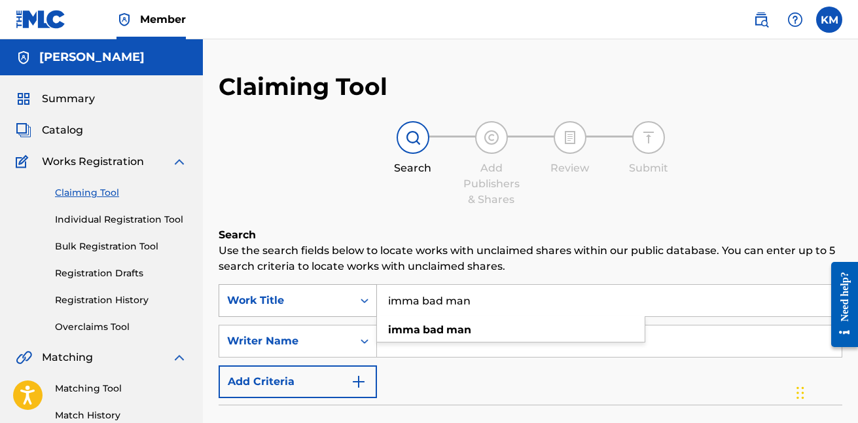
drag, startPoint x: 489, startPoint y: 305, endPoint x: 362, endPoint y: 298, distance: 127.1
click at [362, 298] on div "SearchWithCriteria399fc2c6-db30-41b6-9834-3bf3acf7f8c4 Work Title imma bad man …" at bounding box center [529, 300] width 623 height 33
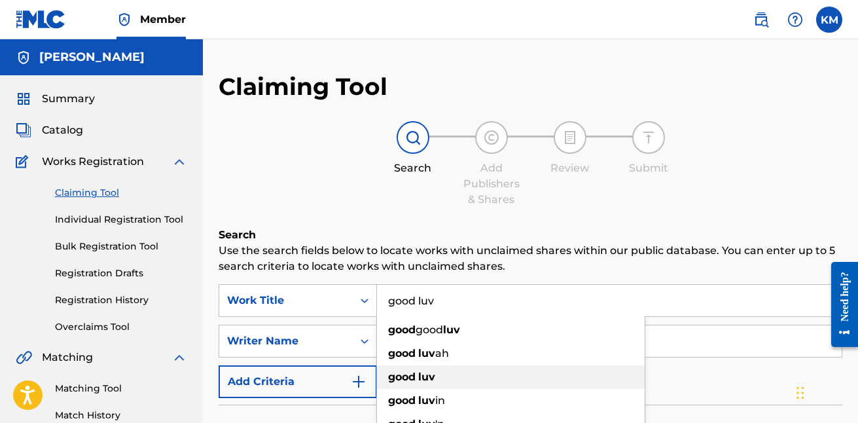
type input "good luv"
click at [436, 373] on div "good luv" at bounding box center [511, 377] width 268 height 24
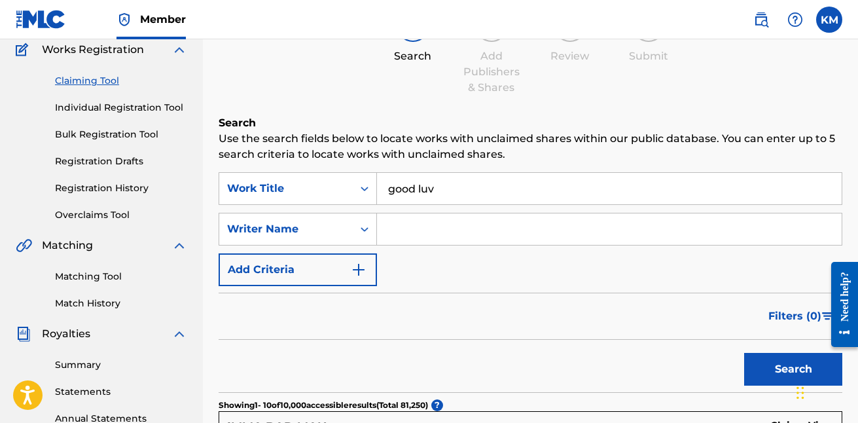
scroll to position [129, 0]
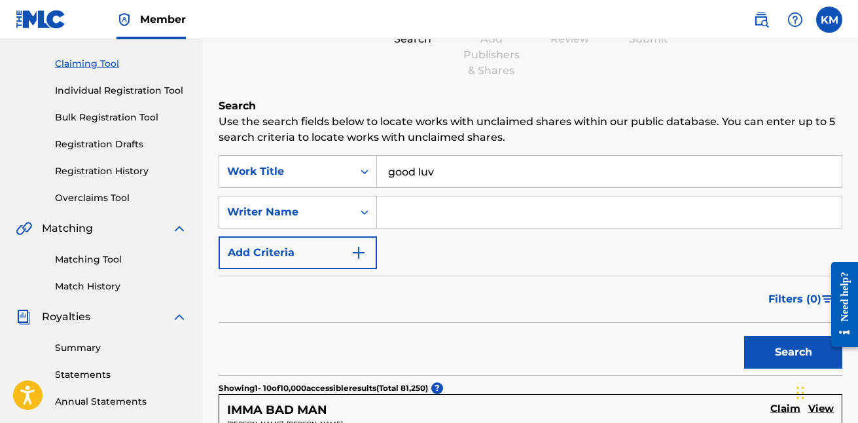
click at [767, 355] on button "Search" at bounding box center [793, 352] width 98 height 33
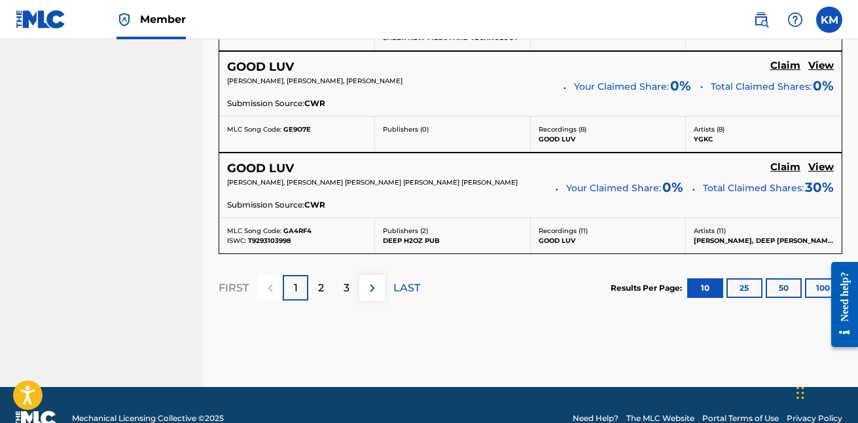
scroll to position [1257, 0]
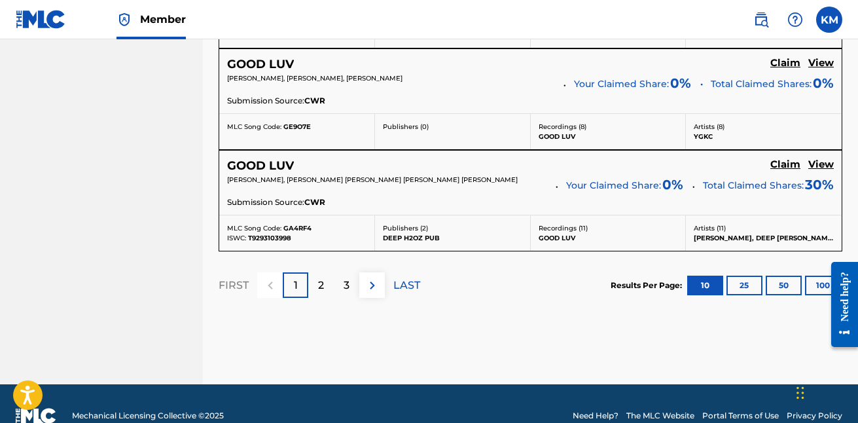
click at [327, 272] on div "2" at bounding box center [321, 285] width 26 height 26
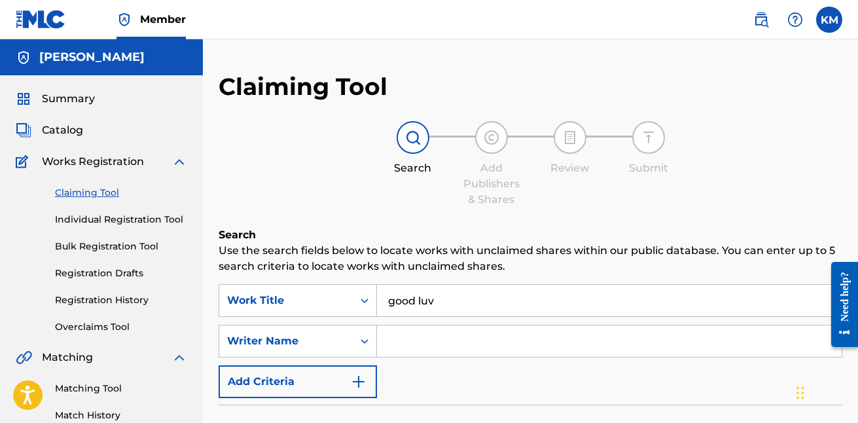
scroll to position [0, 0]
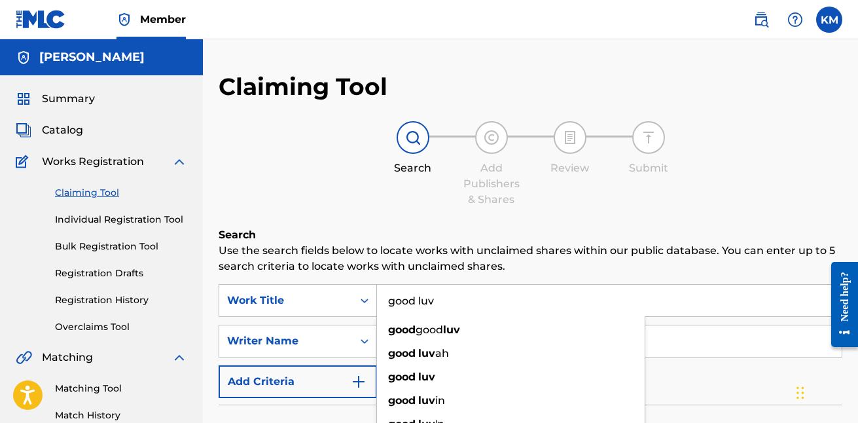
drag, startPoint x: 443, startPoint y: 304, endPoint x: 384, endPoint y: 300, distance: 59.0
click at [384, 300] on input "good luv" at bounding box center [609, 300] width 464 height 31
type input "strapped"
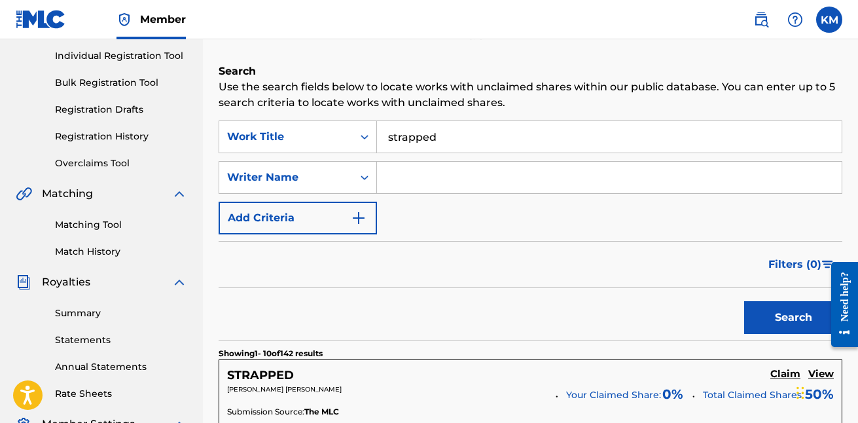
scroll to position [164, 0]
click at [591, 182] on input "Search Form" at bounding box center [609, 176] width 464 height 31
type input "Kavel"
click at [393, 131] on input "strapped" at bounding box center [609, 135] width 464 height 31
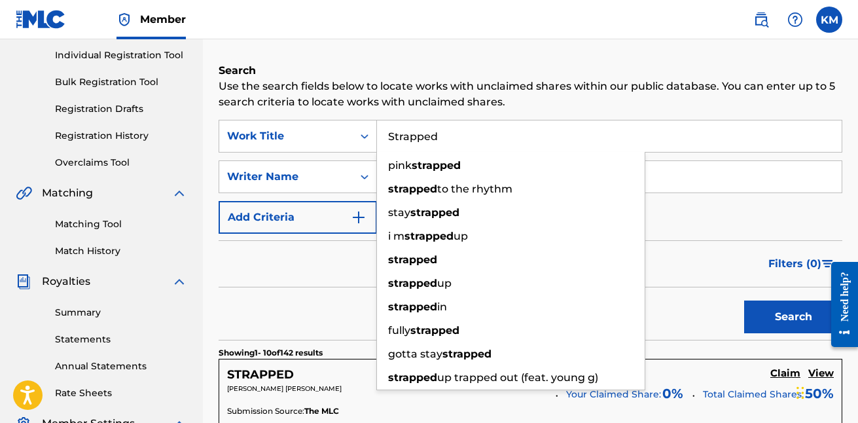
type input "Strapped"
click at [759, 316] on button "Search" at bounding box center [793, 316] width 98 height 33
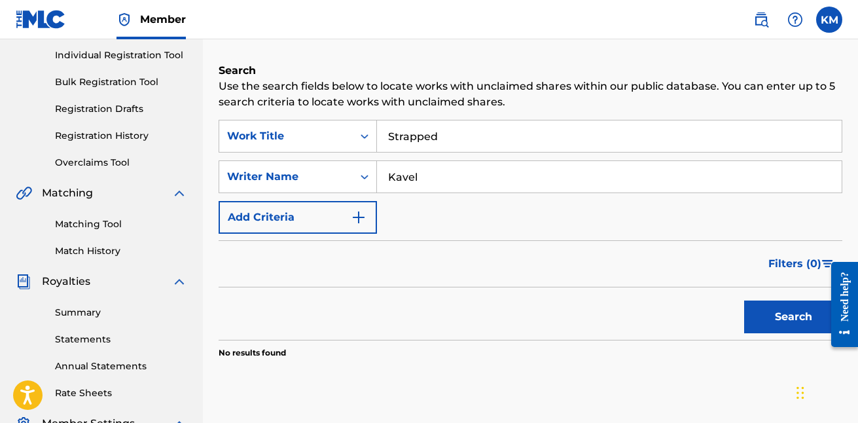
click at [552, 165] on input "Kavel" at bounding box center [609, 176] width 464 height 31
click at [552, 179] on input "Kavel" at bounding box center [609, 176] width 464 height 31
click at [478, 182] on input "Kavel" at bounding box center [609, 176] width 464 height 31
type input "[PERSON_NAME]"
click at [785, 315] on button "Search" at bounding box center [793, 316] width 98 height 33
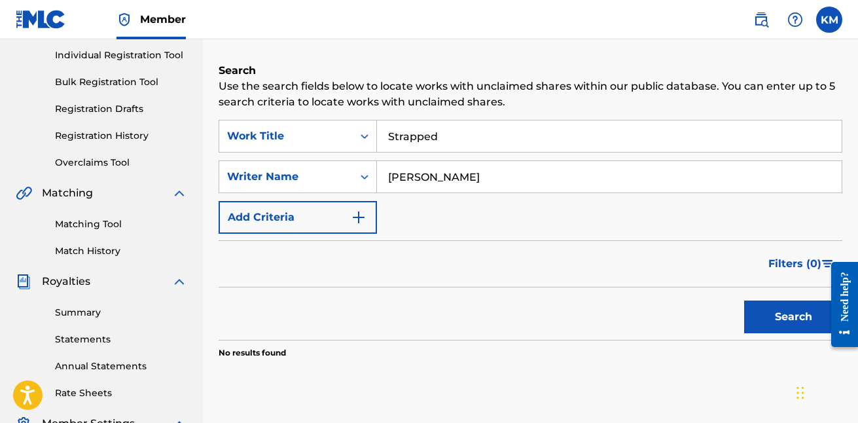
scroll to position [194, 0]
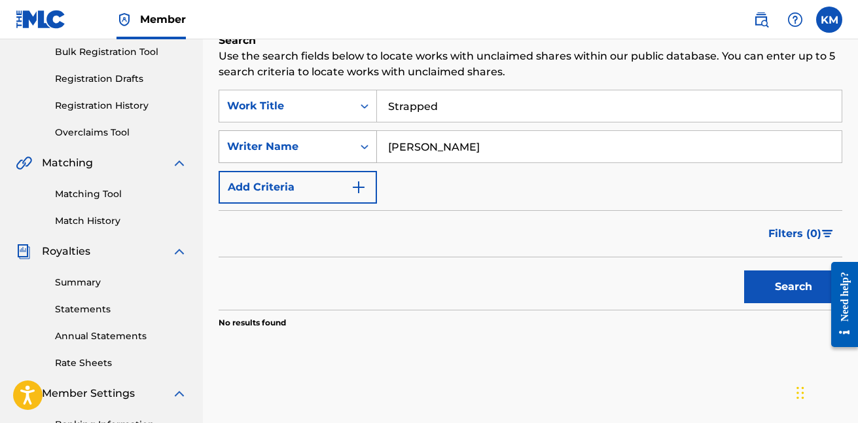
drag, startPoint x: 470, startPoint y: 145, endPoint x: 364, endPoint y: 136, distance: 107.0
click at [364, 136] on div "SearchWithCriteria890c0614-806c-4d98-baaf-20f7ca951ed2 Writer Name [PERSON_NAME]" at bounding box center [529, 146] width 623 height 33
click at [770, 290] on button "Search" at bounding box center [793, 286] width 98 height 33
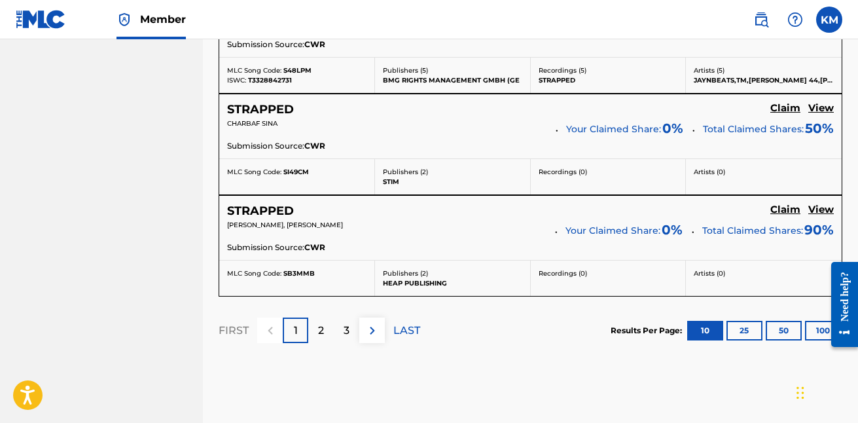
scroll to position [1236, 0]
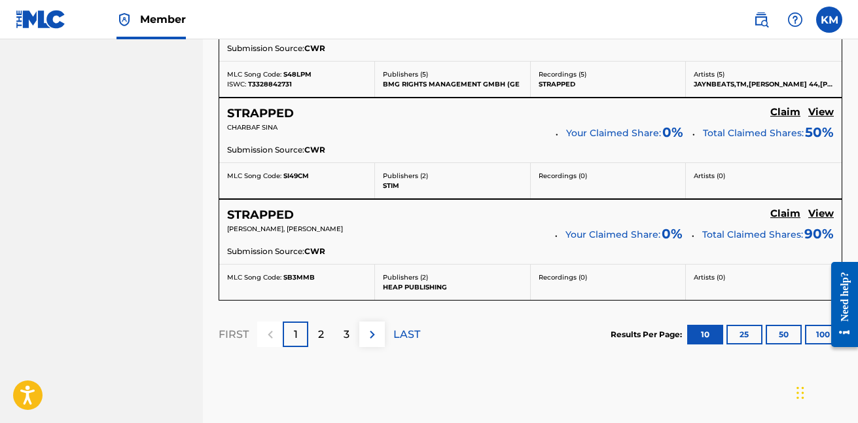
click at [326, 336] on div "2" at bounding box center [321, 334] width 26 height 26
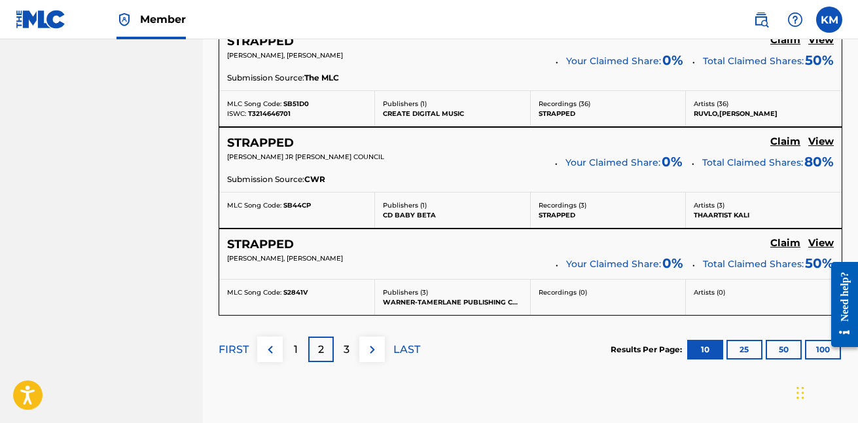
scroll to position [1195, 0]
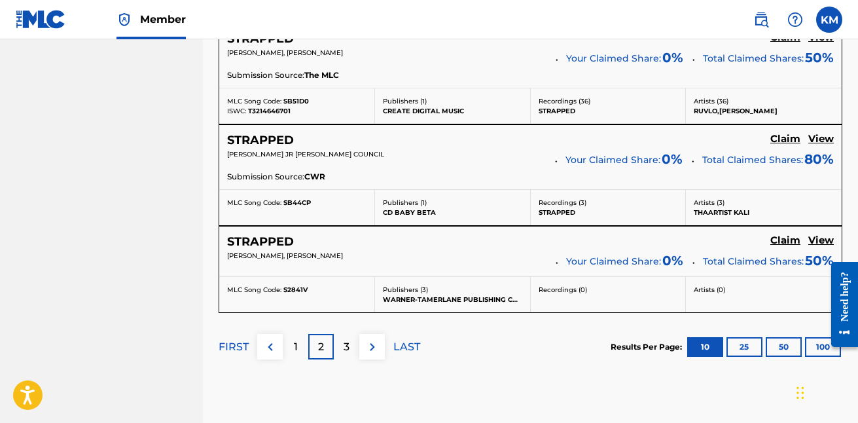
click at [349, 343] on div "3" at bounding box center [347, 347] width 26 height 26
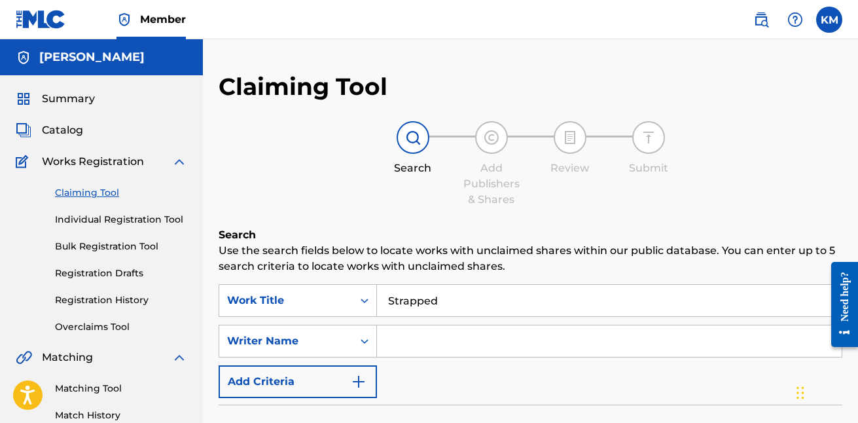
scroll to position [0, 0]
drag, startPoint x: 459, startPoint y: 303, endPoint x: 360, endPoint y: 303, distance: 98.8
click at [360, 303] on div "SearchWithCriteria399fc2c6-db30-41b6-9834-3bf3acf7f8c4 Work Title Strapped" at bounding box center [529, 300] width 623 height 33
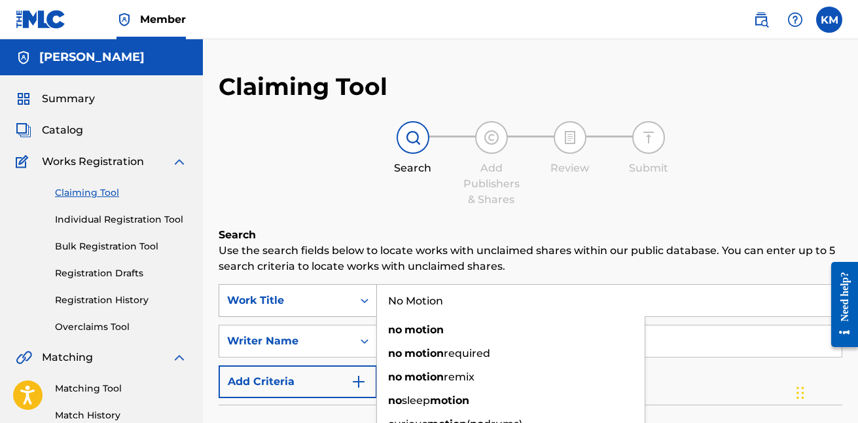
type input "No Motion"
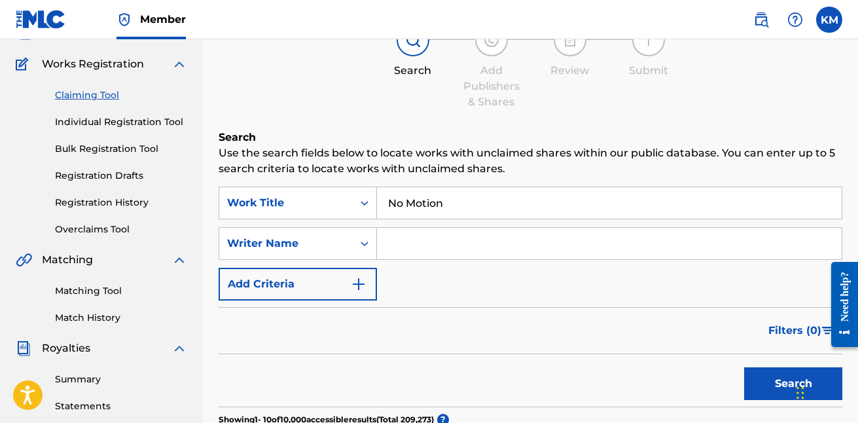
scroll to position [106, 0]
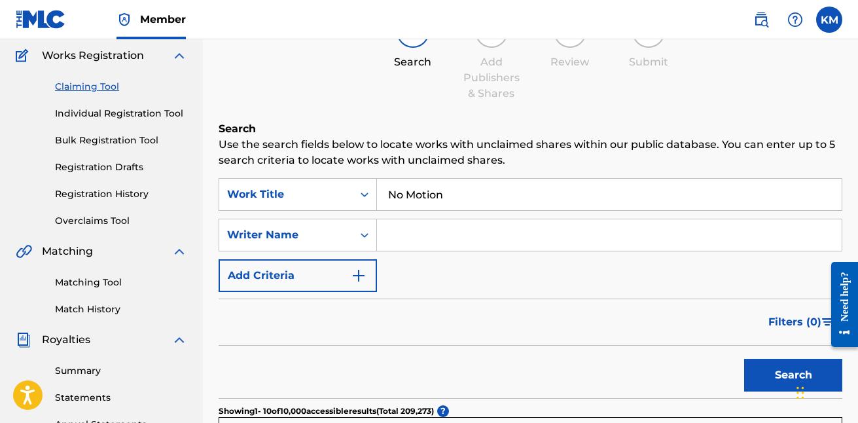
click at [764, 372] on button "Search" at bounding box center [793, 374] width 98 height 33
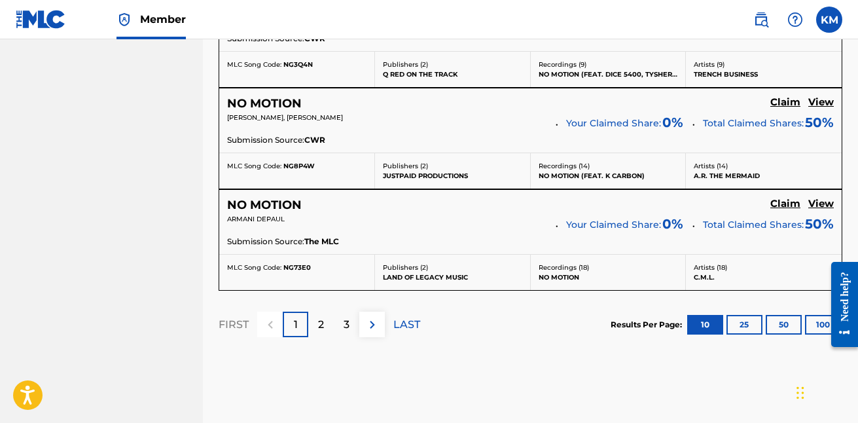
scroll to position [1266, 0]
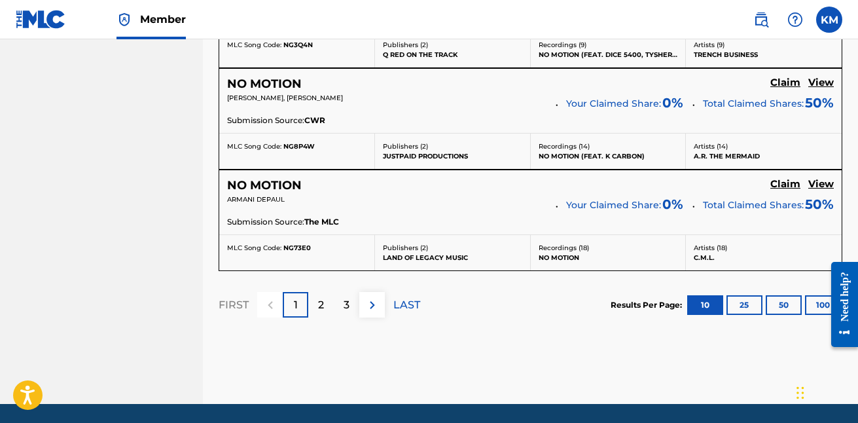
click at [321, 292] on div "2" at bounding box center [321, 305] width 26 height 26
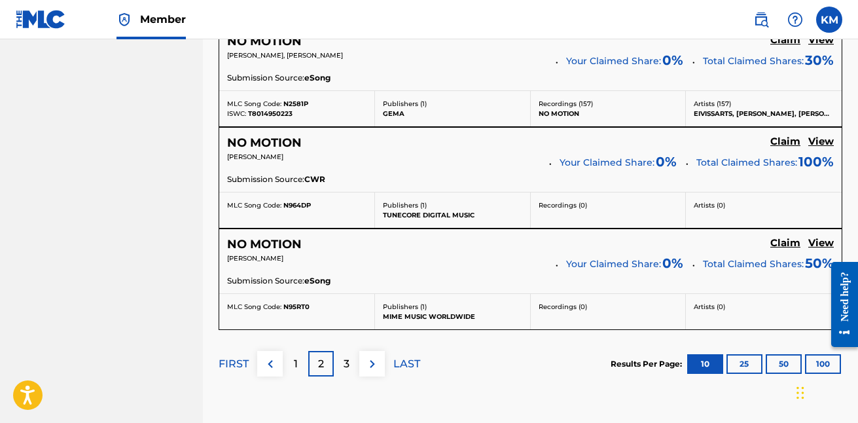
scroll to position [1211, 0]
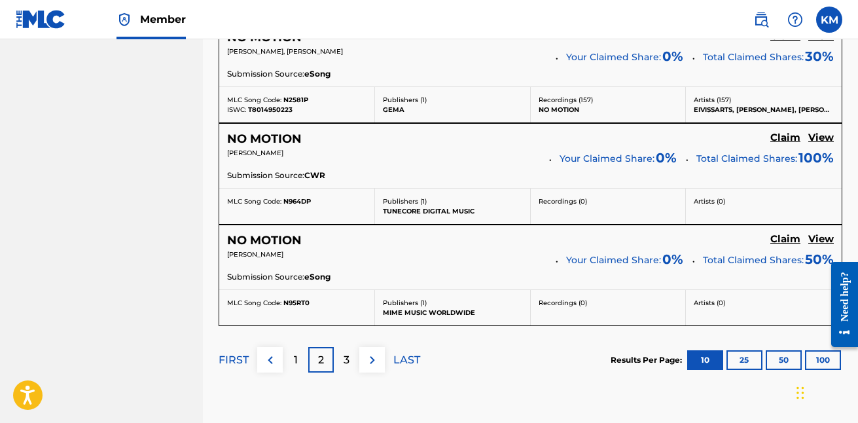
click at [346, 352] on p "3" at bounding box center [346, 360] width 6 height 16
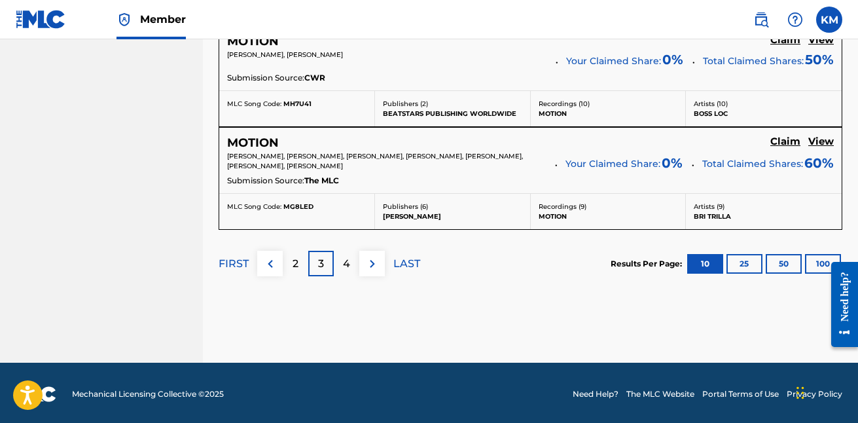
scroll to position [1310, 0]
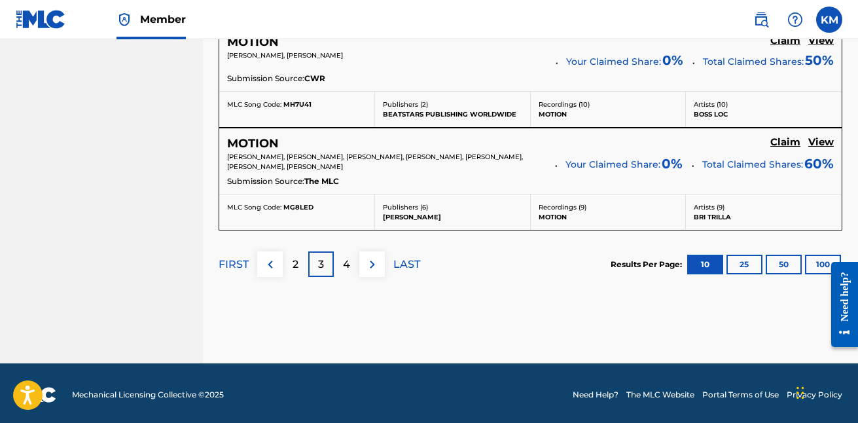
click at [300, 258] on div "2" at bounding box center [296, 264] width 26 height 26
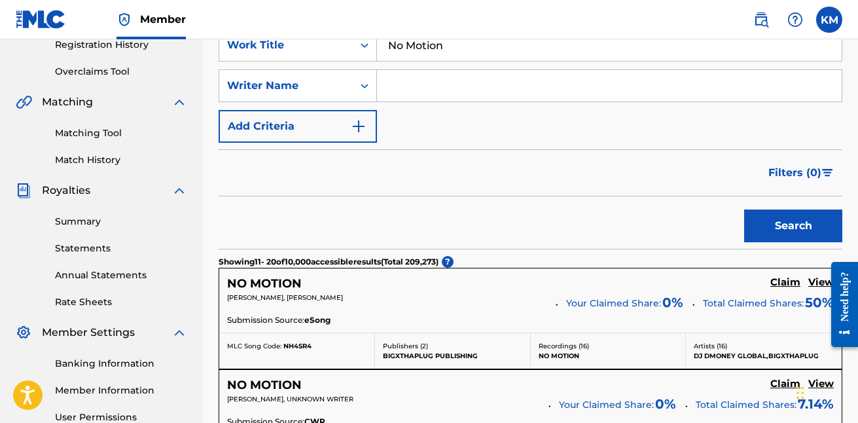
scroll to position [211, 0]
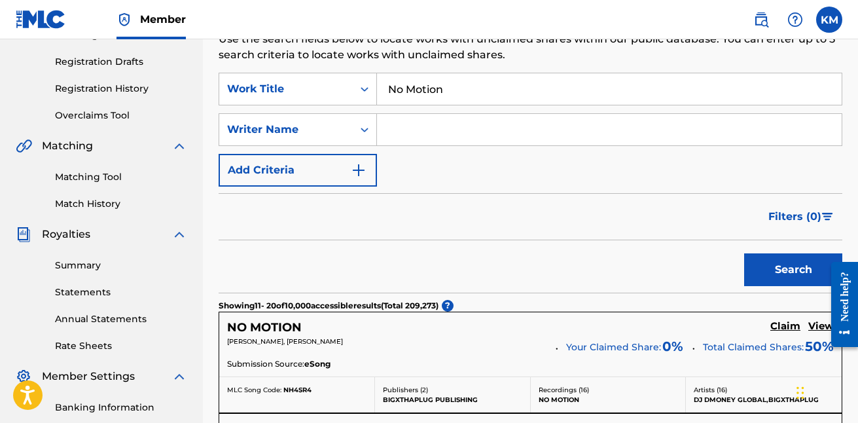
click at [358, 173] on img "Search Form" at bounding box center [359, 170] width 16 height 16
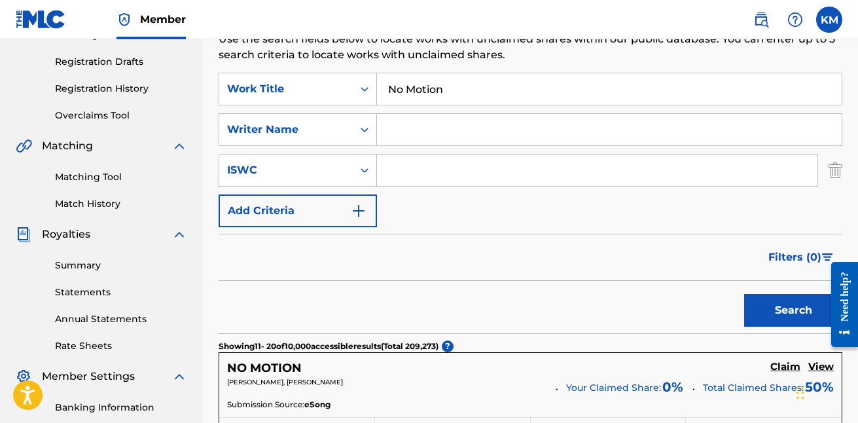
click at [394, 170] on input "Search Form" at bounding box center [597, 169] width 440 height 31
paste input "T3111947010"
type input "T3111947010"
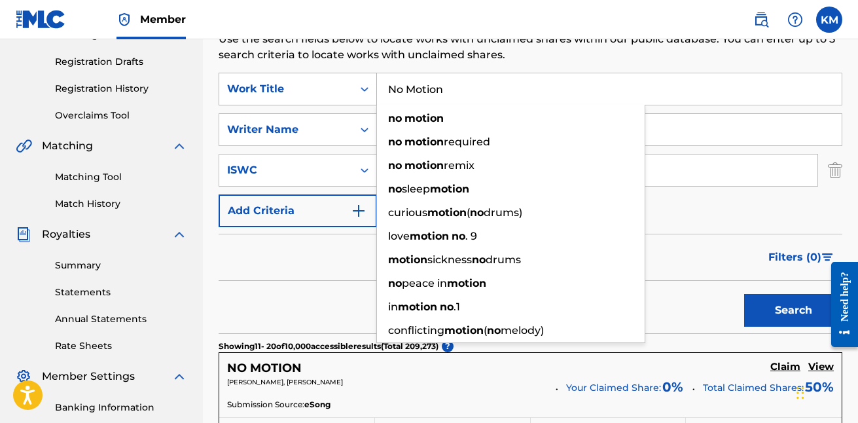
drag, startPoint x: 477, startPoint y: 96, endPoint x: 359, endPoint y: 77, distance: 119.9
click at [359, 77] on div "SearchWithCriteria399fc2c6-db30-41b6-9834-3bf3acf7f8c4 Work Title No Motion no …" at bounding box center [529, 89] width 623 height 33
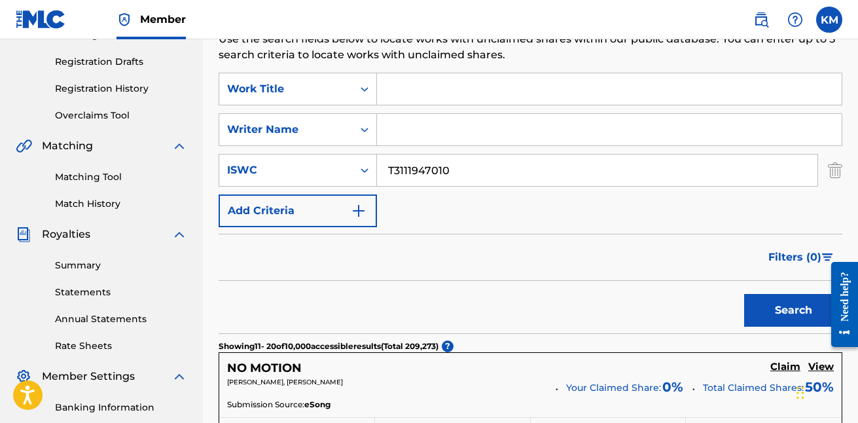
click at [769, 306] on button "Search" at bounding box center [793, 310] width 98 height 33
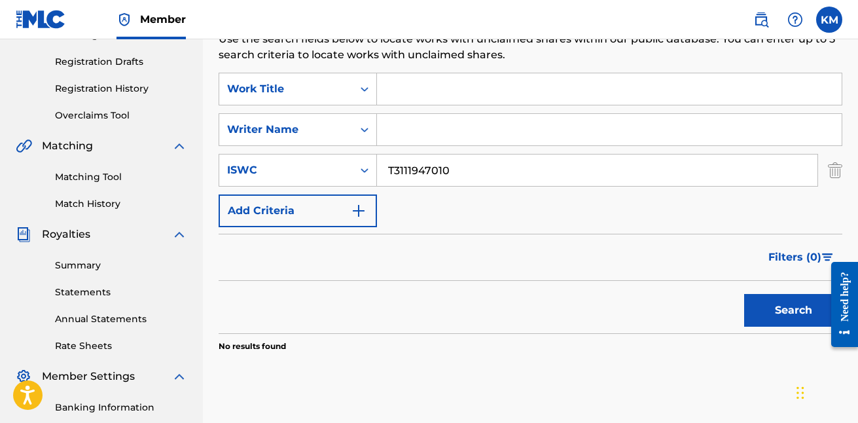
click at [536, 82] on input "Search Form" at bounding box center [609, 88] width 464 height 31
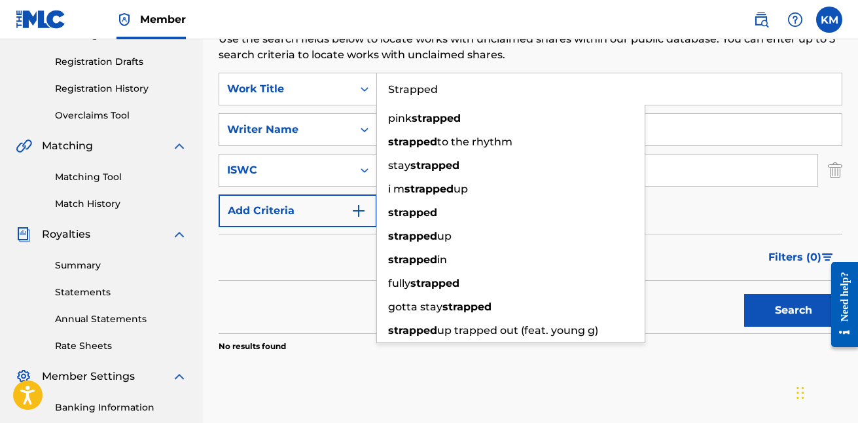
type input "Strapped"
click at [793, 310] on button "Search" at bounding box center [793, 310] width 98 height 33
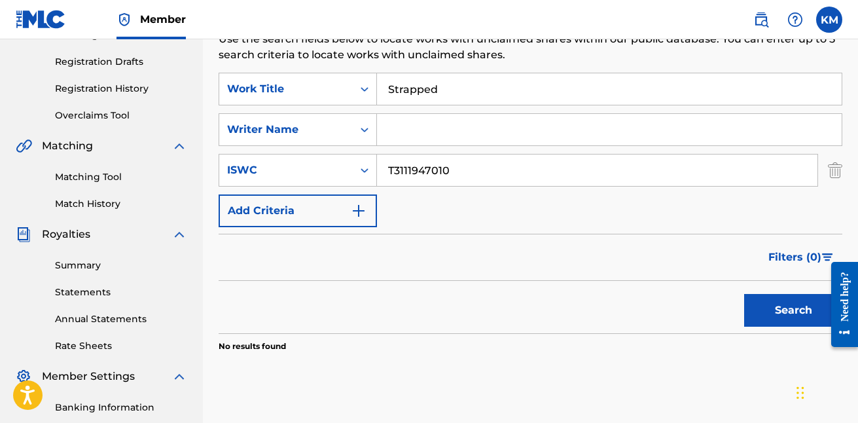
click at [768, 302] on button "Search" at bounding box center [793, 310] width 98 height 33
drag, startPoint x: 458, startPoint y: 167, endPoint x: 353, endPoint y: 167, distance: 104.7
click at [353, 167] on div "SearchWithCriteriae3406ec7-0772-4827-b85c-61bd188ad113 ISWC T3111947010" at bounding box center [529, 170] width 623 height 33
paste input "T3118659993"
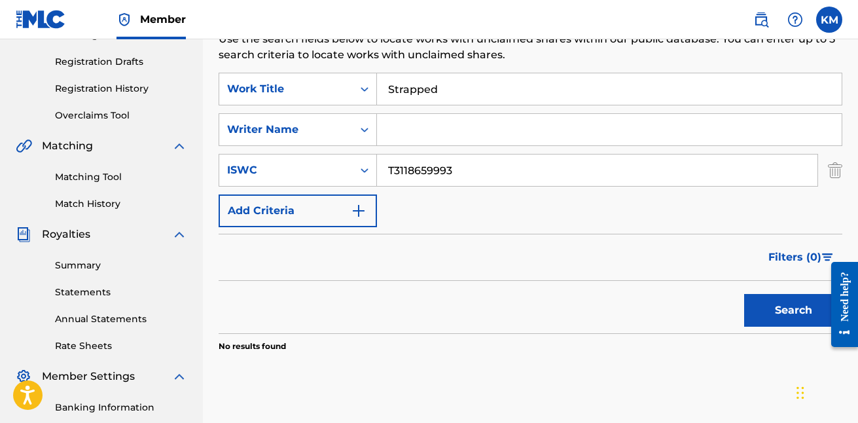
type input "T3118659993"
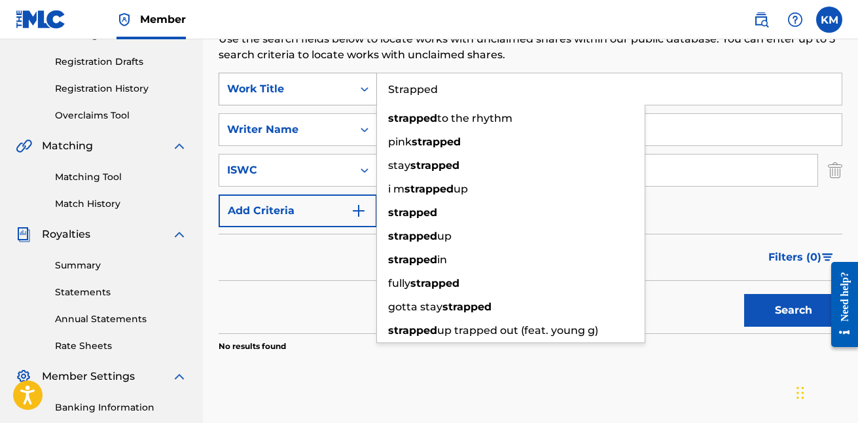
drag, startPoint x: 476, startPoint y: 85, endPoint x: 375, endPoint y: 80, distance: 101.5
click at [375, 80] on div "SearchWithCriteria399fc2c6-db30-41b6-9834-3bf3acf7f8c4 Work Title Strapped stra…" at bounding box center [529, 89] width 623 height 33
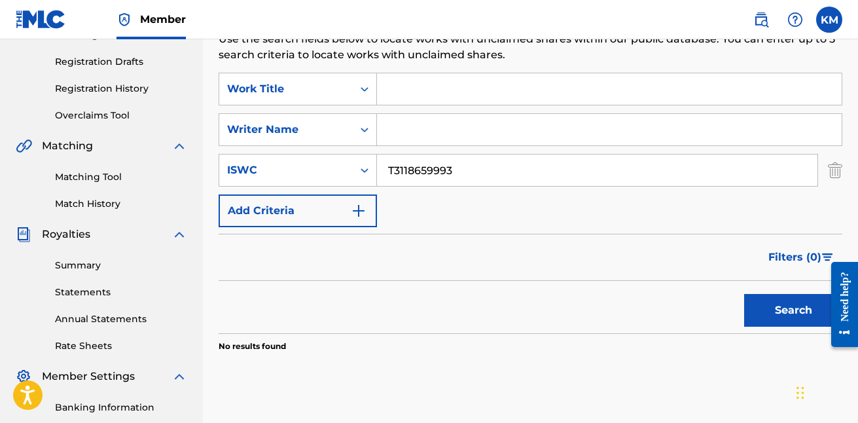
click at [758, 311] on button "Search" at bounding box center [793, 310] width 98 height 33
click at [355, 208] on img "Search Form" at bounding box center [359, 211] width 16 height 16
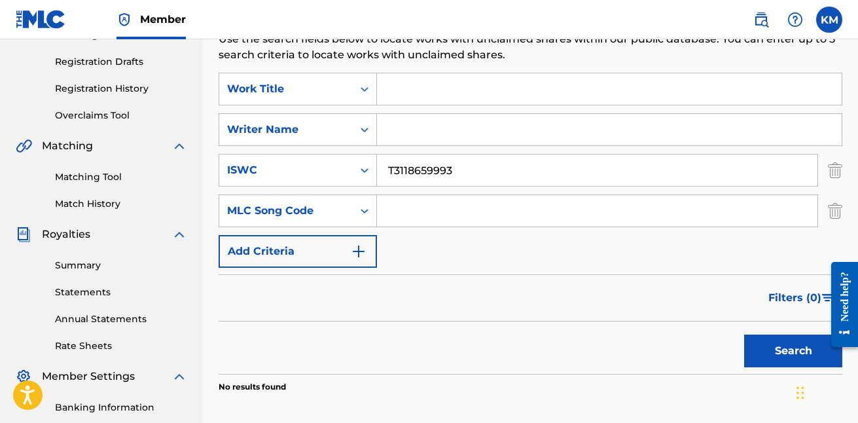
click at [364, 249] on img "Search Form" at bounding box center [359, 251] width 16 height 16
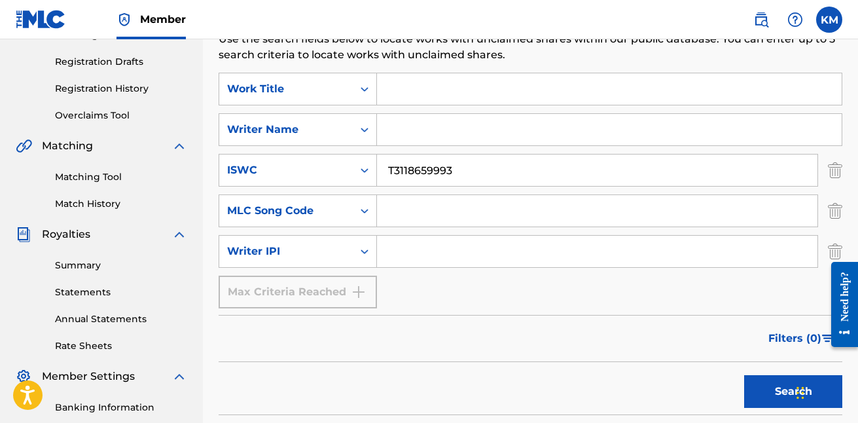
click at [407, 95] on input "Search Form" at bounding box center [609, 88] width 464 height 31
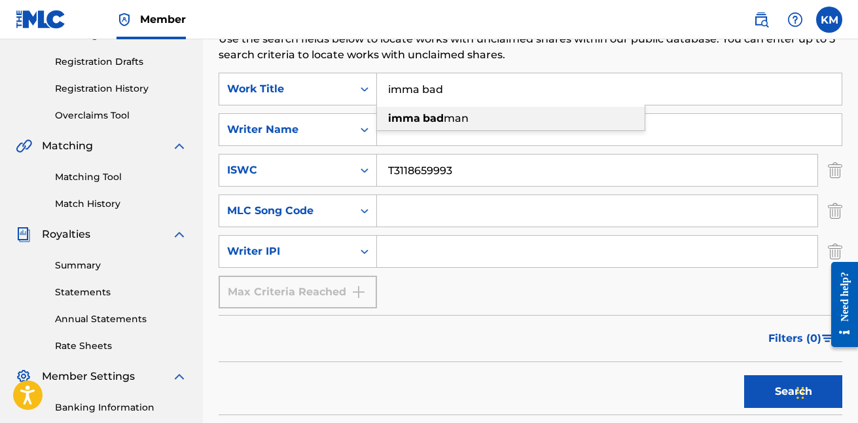
click at [437, 116] on strong "bad" at bounding box center [433, 118] width 21 height 12
type input "imma bad man"
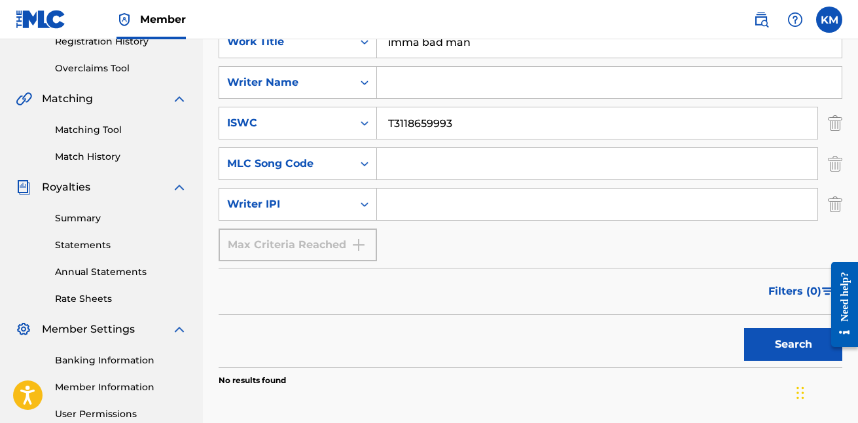
scroll to position [269, 0]
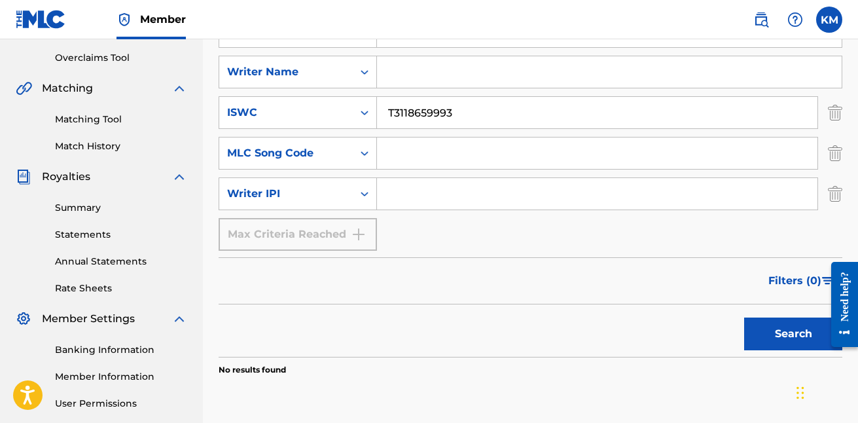
click at [795, 344] on button "Search" at bounding box center [793, 333] width 98 height 33
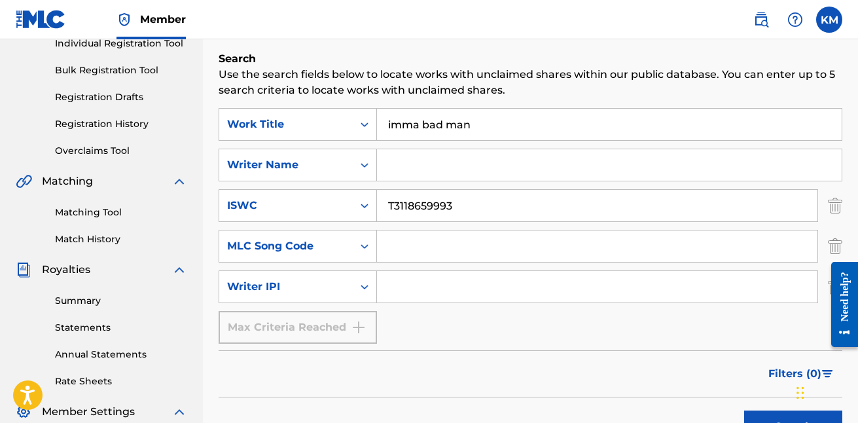
scroll to position [175, 0]
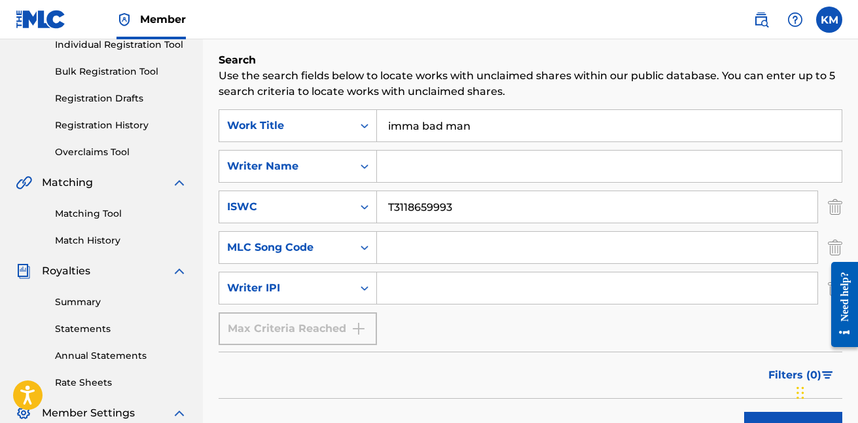
drag, startPoint x: 497, startPoint y: 207, endPoint x: 385, endPoint y: 194, distance: 113.3
click at [387, 196] on input "T3118659993" at bounding box center [597, 206] width 440 height 31
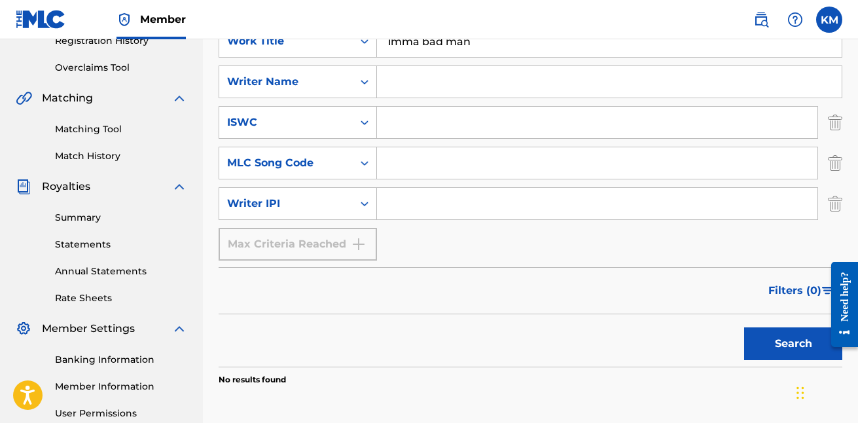
click at [779, 354] on button "Search" at bounding box center [793, 343] width 98 height 33
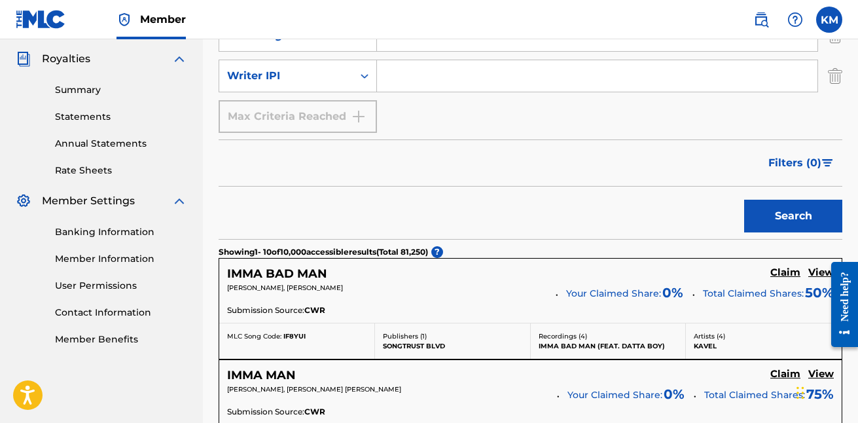
scroll to position [389, 0]
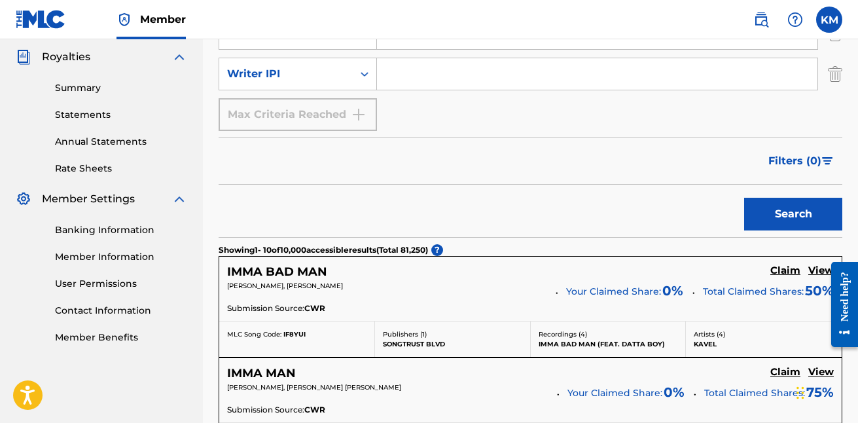
click at [818, 275] on h5 "View" at bounding box center [821, 270] width 26 height 12
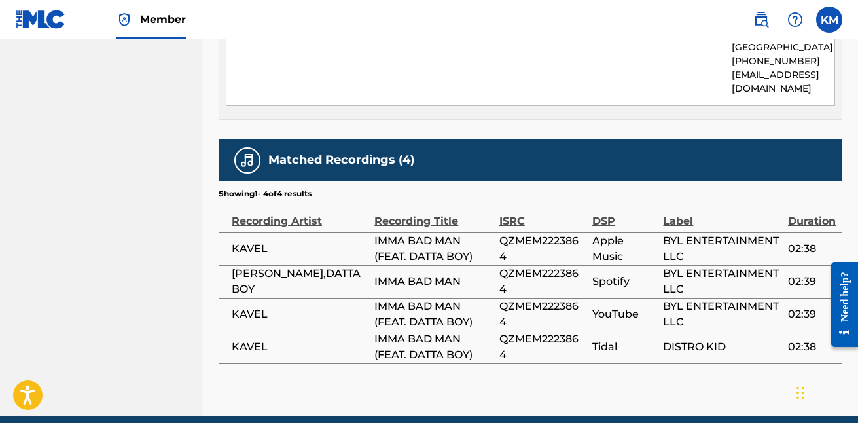
scroll to position [759, 0]
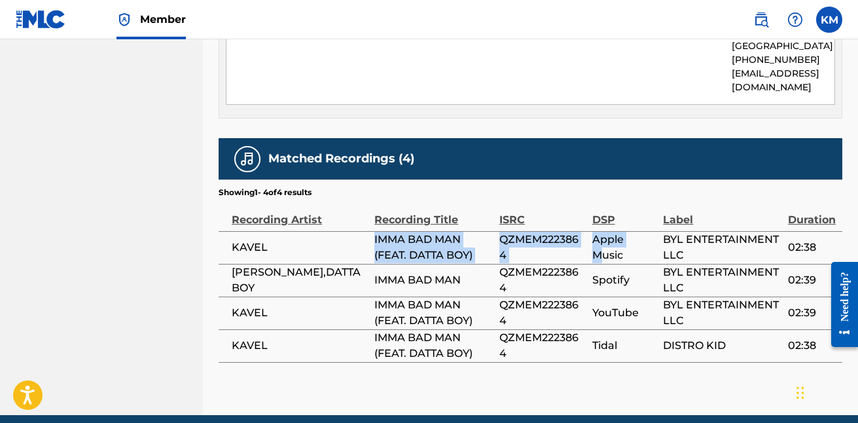
drag, startPoint x: 398, startPoint y: 216, endPoint x: 602, endPoint y: 245, distance: 206.8
click at [603, 242] on tr "KAVEL IMMA BAD MAN (FEAT. DATTA BOY) QZMEM2223864 Apple Music BYL ENTERTAINMENT…" at bounding box center [529, 247] width 623 height 33
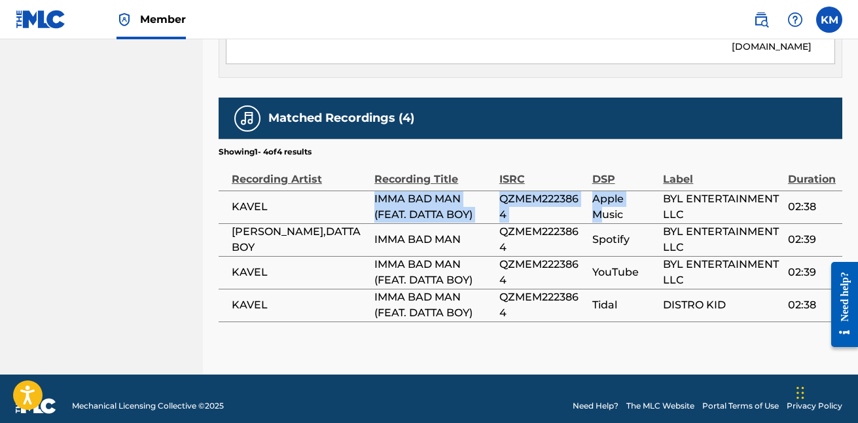
scroll to position [799, 0]
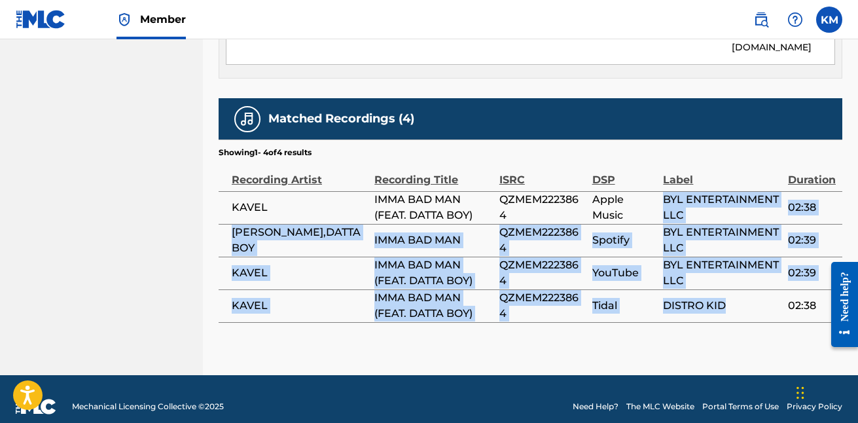
drag, startPoint x: 663, startPoint y: 182, endPoint x: 740, endPoint y: 301, distance: 141.5
click at [740, 301] on tbody "KAVEL IMMA BAD MAN (FEAT. DATTA BOY) QZMEM2223864 Apple Music BYL ENTERTAINMENT…" at bounding box center [529, 256] width 623 height 131
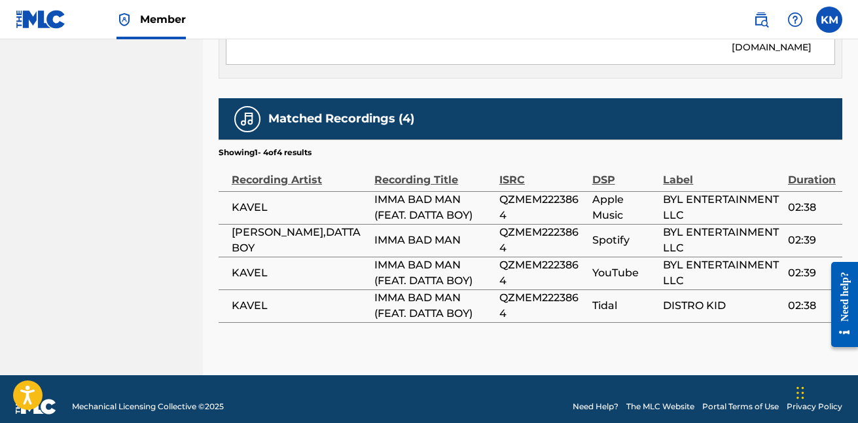
click at [744, 298] on span "DISTRO KID" at bounding box center [722, 306] width 118 height 16
drag, startPoint x: 659, startPoint y: 181, endPoint x: 758, endPoint y: 204, distance: 101.4
click at [758, 204] on tr "KAVEL IMMA BAD MAN (FEAT. DATTA BOY) QZMEM2223864 Apple Music BYL ENTERTAINMENT…" at bounding box center [529, 207] width 623 height 33
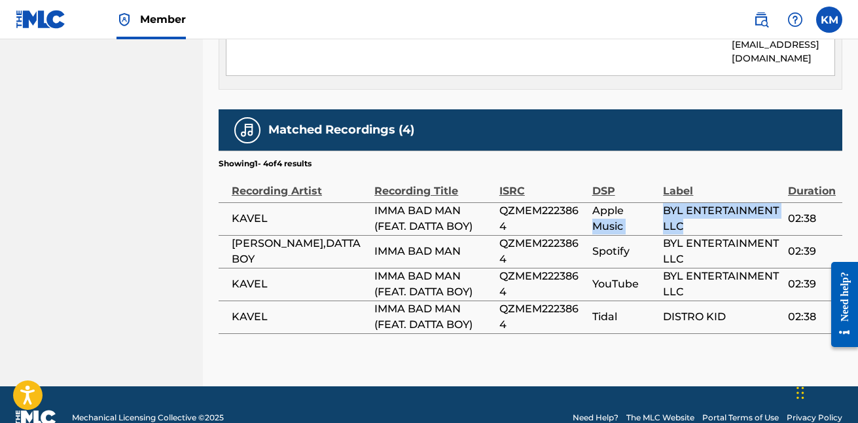
scroll to position [790, 0]
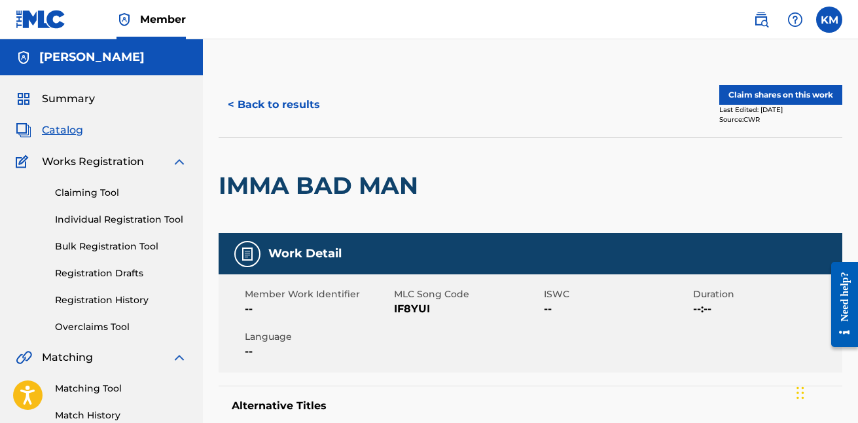
scroll to position [0, 0]
click at [740, 94] on button "Claim shares on this work" at bounding box center [780, 95] width 123 height 20
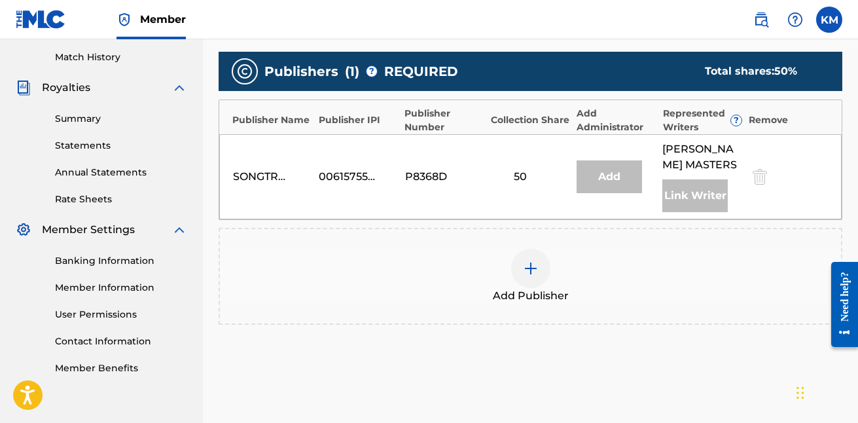
scroll to position [351, 0]
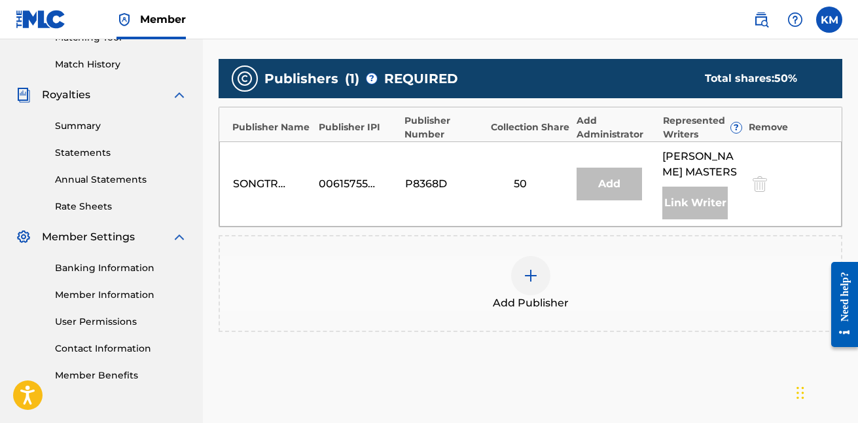
click at [607, 186] on div "Add" at bounding box center [608, 183] width 65 height 33
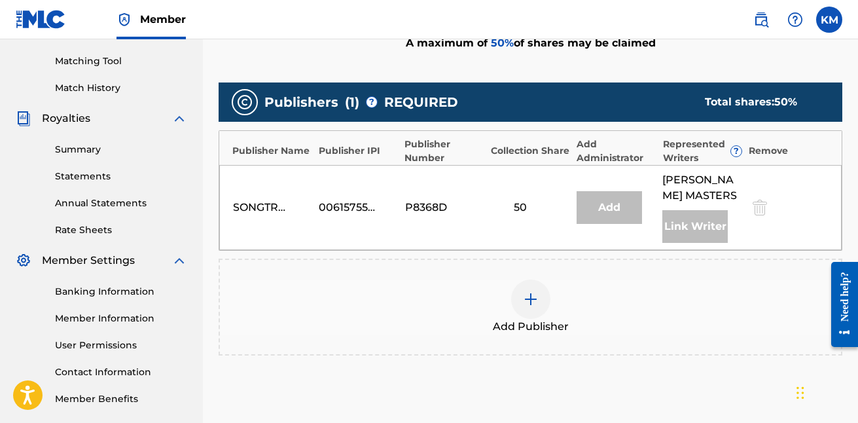
scroll to position [331, 0]
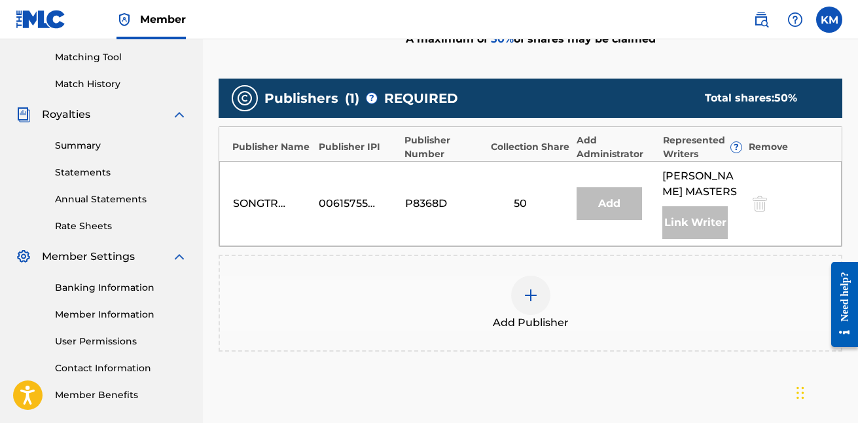
click at [691, 218] on div "Link Writer" at bounding box center [694, 222] width 65 height 33
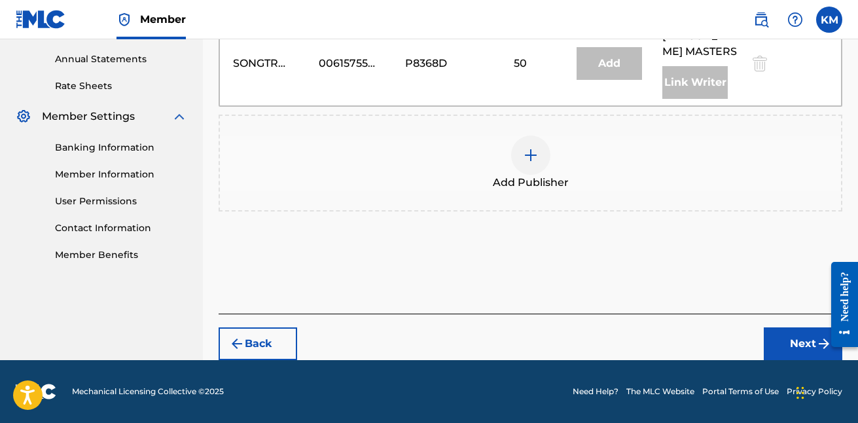
scroll to position [471, 0]
click at [777, 338] on button "Next" at bounding box center [802, 343] width 78 height 33
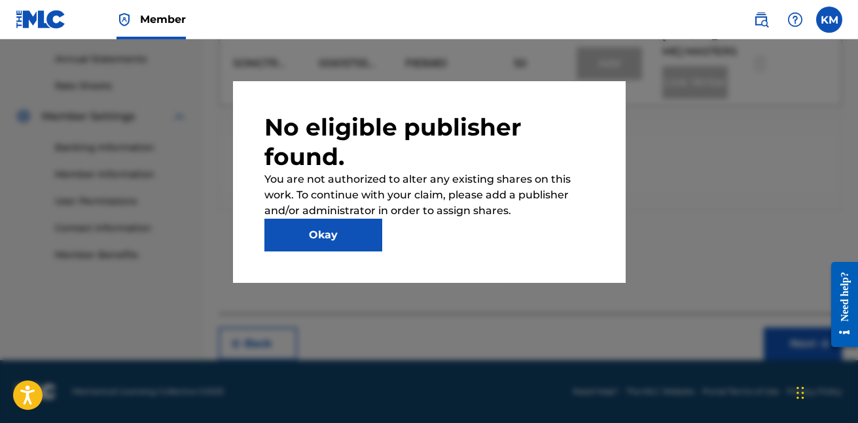
click at [371, 247] on button "Okay" at bounding box center [323, 234] width 118 height 33
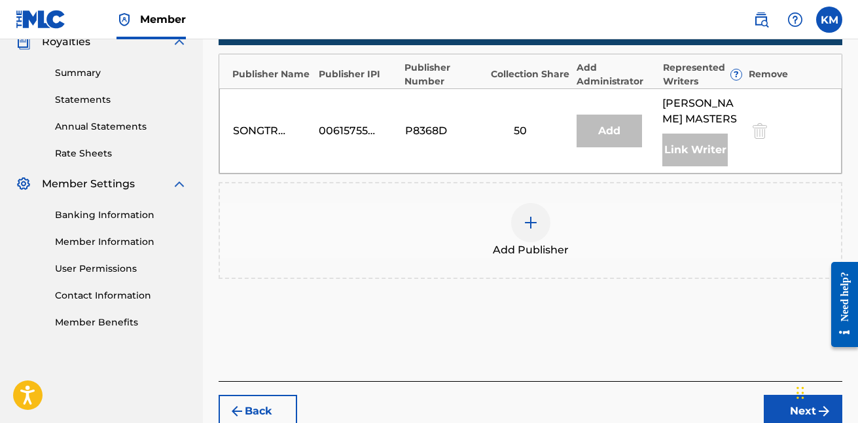
scroll to position [383, 0]
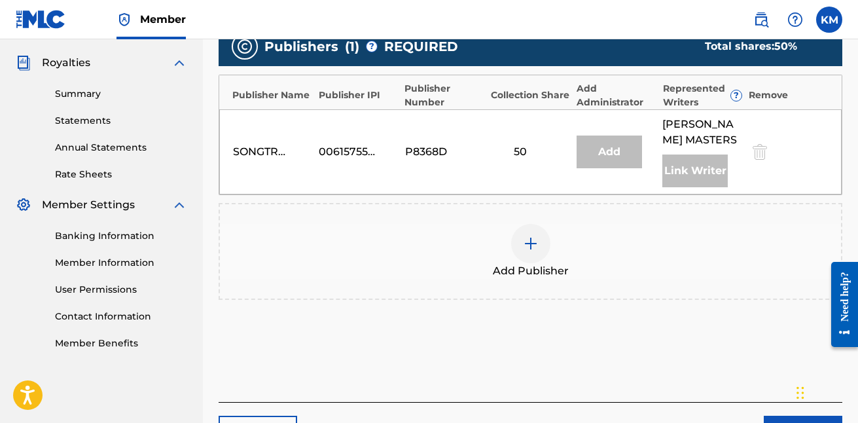
click at [528, 233] on div at bounding box center [530, 243] width 39 height 39
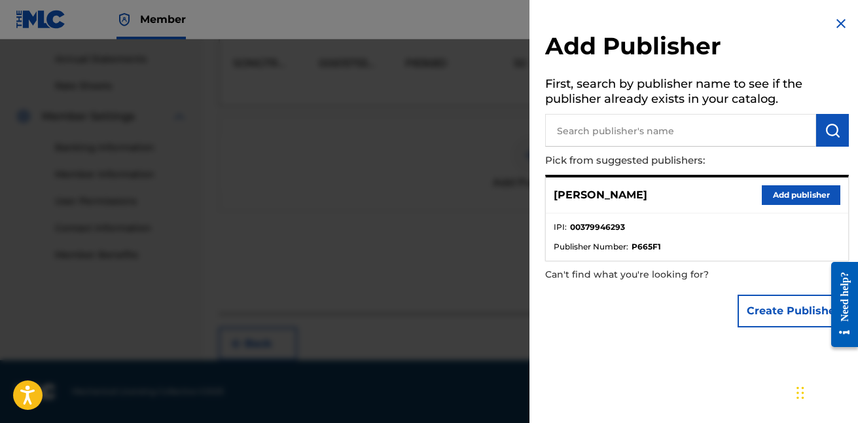
scroll to position [471, 0]
click at [684, 233] on li "IPI : 00379946293" at bounding box center [696, 231] width 286 height 20
click at [648, 247] on strong "P665F1" at bounding box center [645, 247] width 29 height 12
click at [687, 269] on p "Can't find what you're looking for?" at bounding box center [659, 274] width 229 height 27
click at [713, 144] on input "text" at bounding box center [680, 130] width 271 height 33
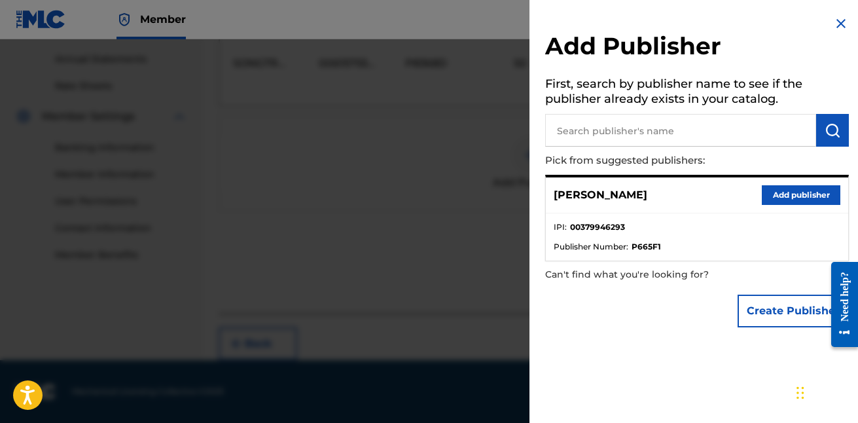
click at [791, 299] on button "Create Publisher" at bounding box center [792, 310] width 111 height 33
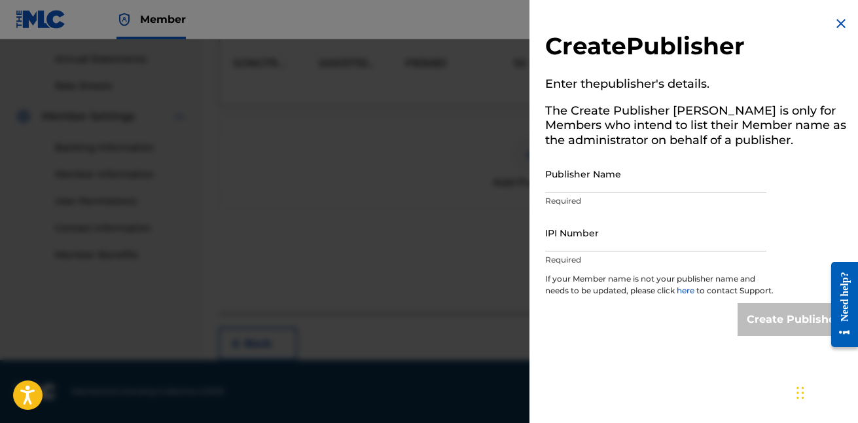
click at [837, 19] on img at bounding box center [841, 24] width 16 height 16
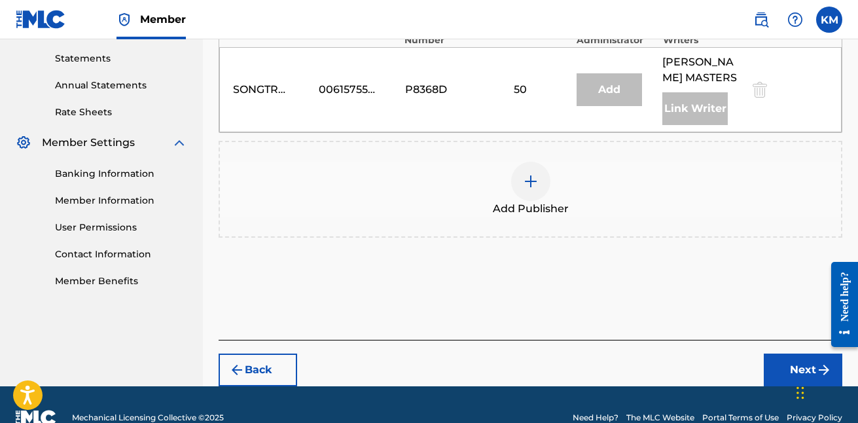
scroll to position [430, 0]
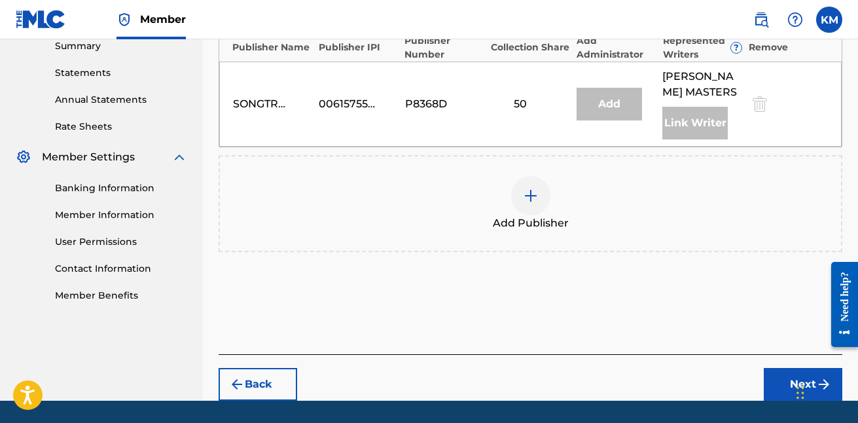
click at [779, 378] on button "Next" at bounding box center [802, 384] width 78 height 33
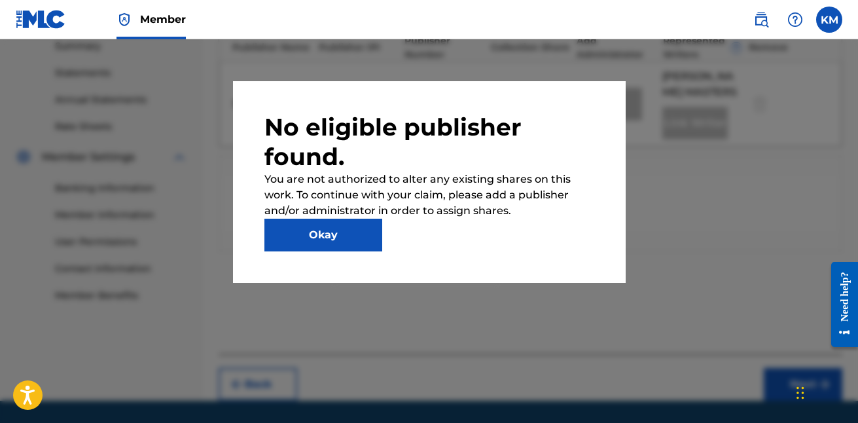
click at [328, 229] on button "Okay" at bounding box center [323, 234] width 118 height 33
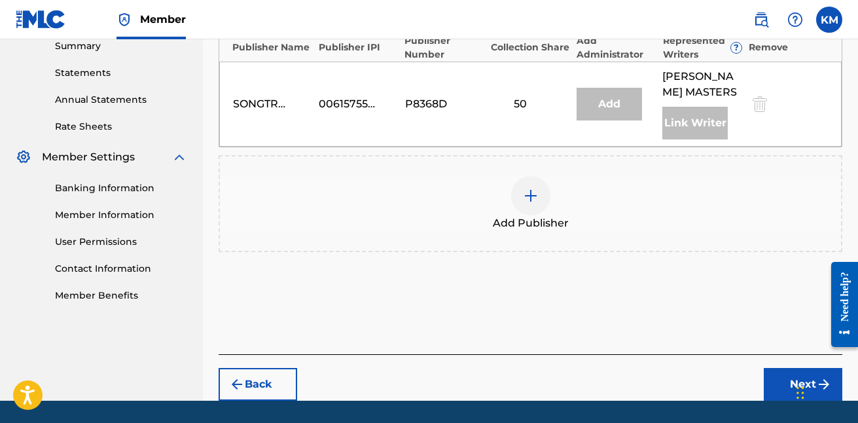
click at [519, 200] on div at bounding box center [530, 195] width 39 height 39
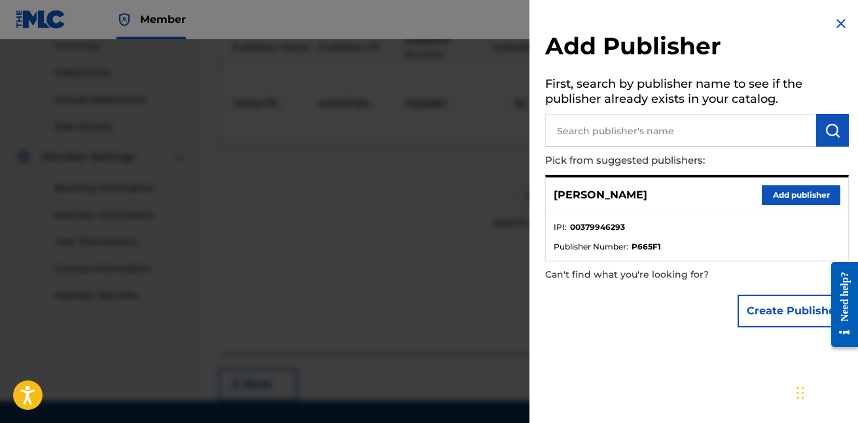
click at [778, 191] on button "Add publisher" at bounding box center [800, 195] width 78 height 20
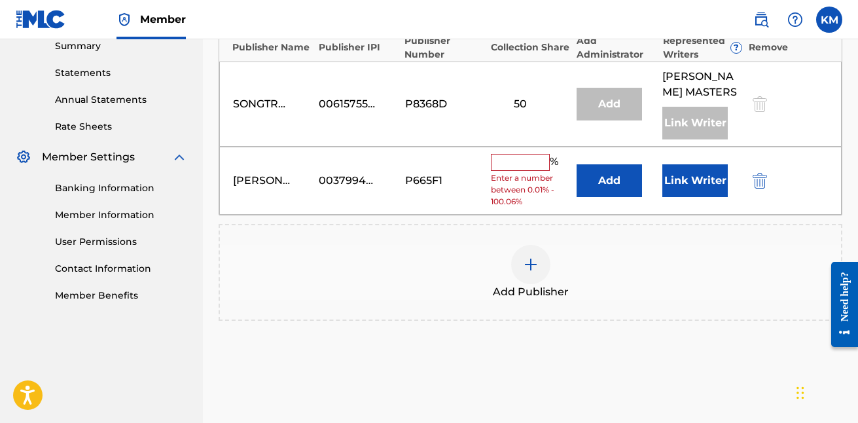
click at [525, 165] on input "text" at bounding box center [520, 162] width 59 height 17
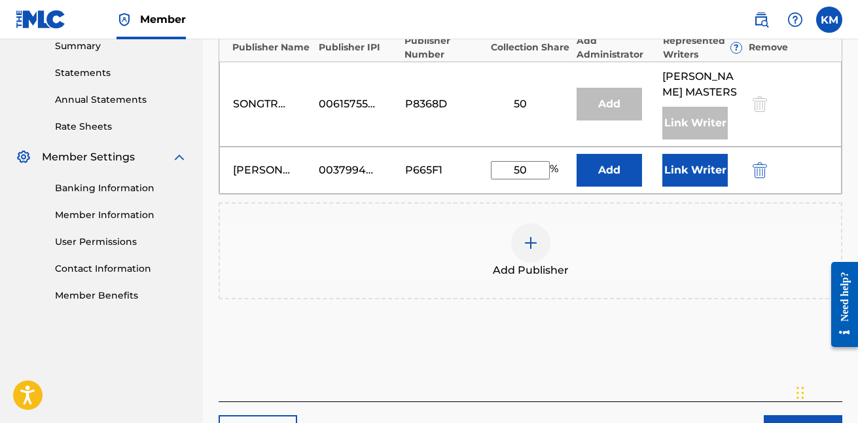
type input "50"
click at [689, 176] on button "Link Writer" at bounding box center [694, 170] width 65 height 33
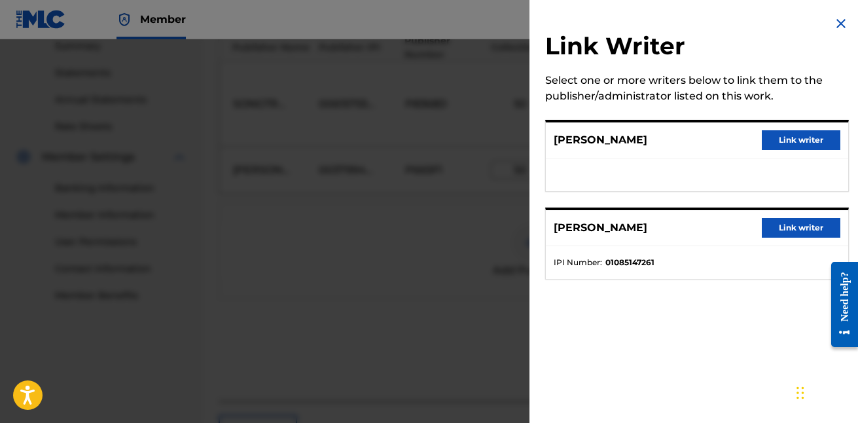
click at [841, 18] on img at bounding box center [841, 24] width 16 height 16
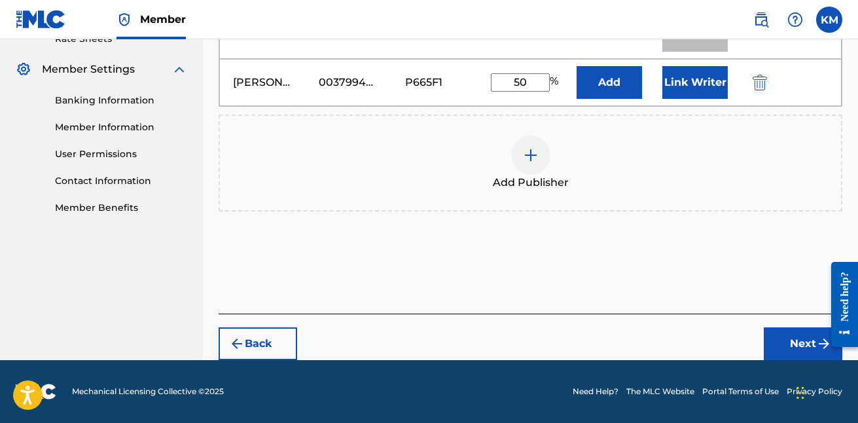
click at [788, 345] on button "Next" at bounding box center [802, 343] width 78 height 33
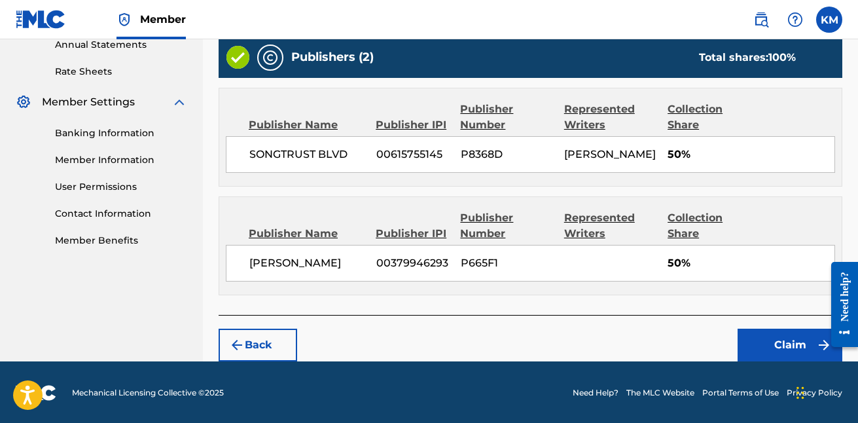
scroll to position [485, 0]
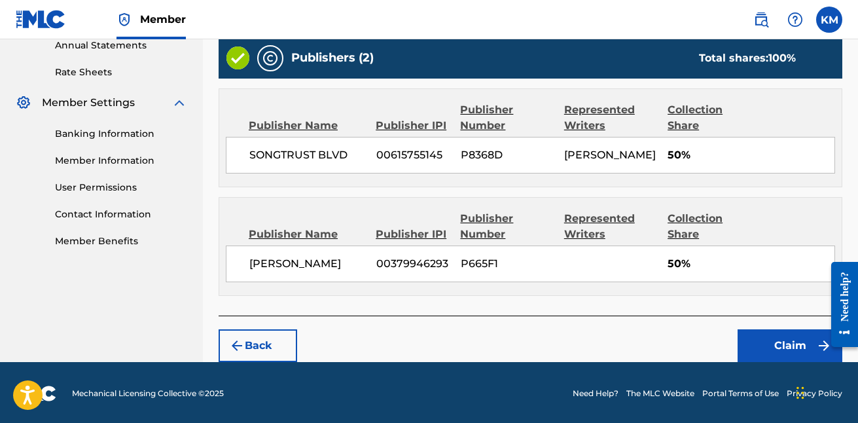
click at [582, 282] on div "Publisher Name Publisher IPI Publisher Number Represented Writers Collection Sh…" at bounding box center [530, 246] width 622 height 97
click at [765, 346] on button "Claim" at bounding box center [789, 345] width 105 height 33
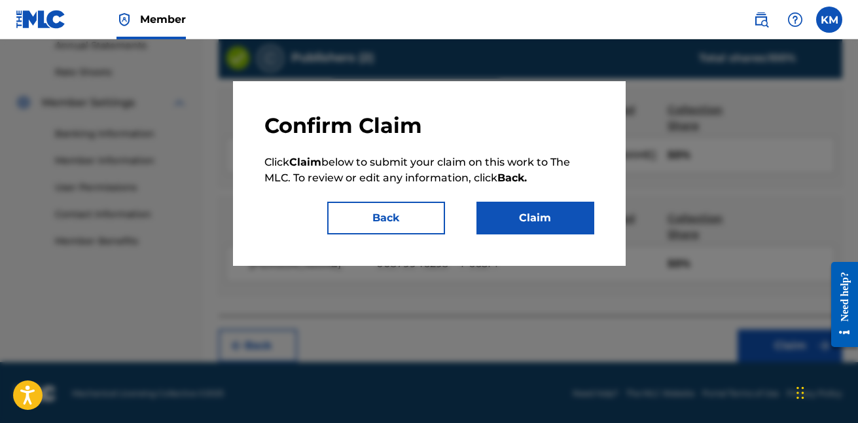
click at [563, 222] on button "Claim" at bounding box center [535, 217] width 118 height 33
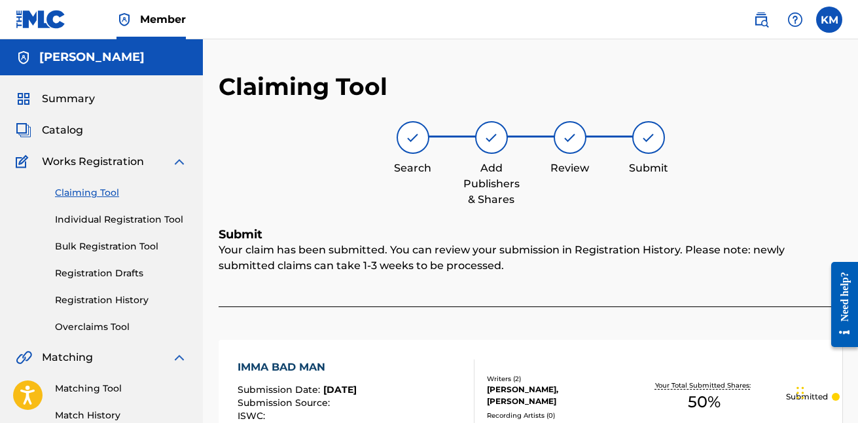
scroll to position [0, 0]
click at [148, 14] on span "Member" at bounding box center [163, 19] width 46 height 15
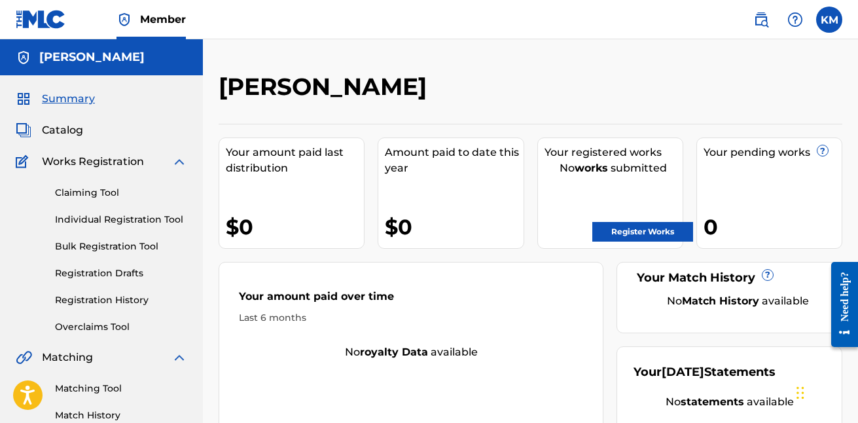
click at [120, 221] on link "Individual Registration Tool" at bounding box center [121, 220] width 132 height 14
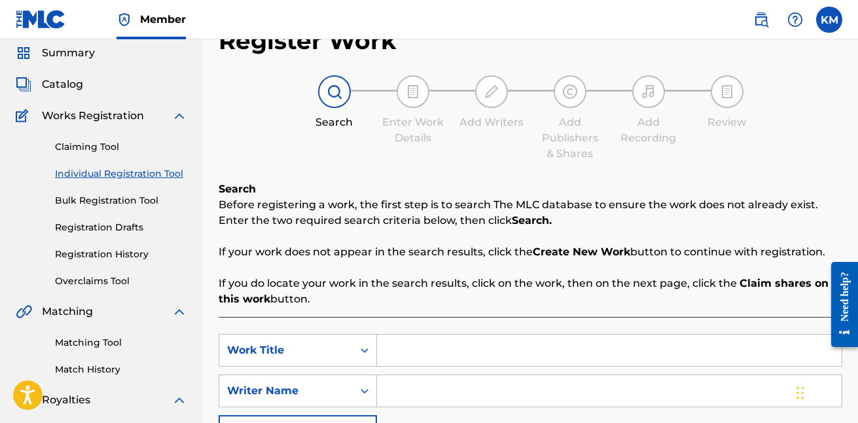
scroll to position [77, 0]
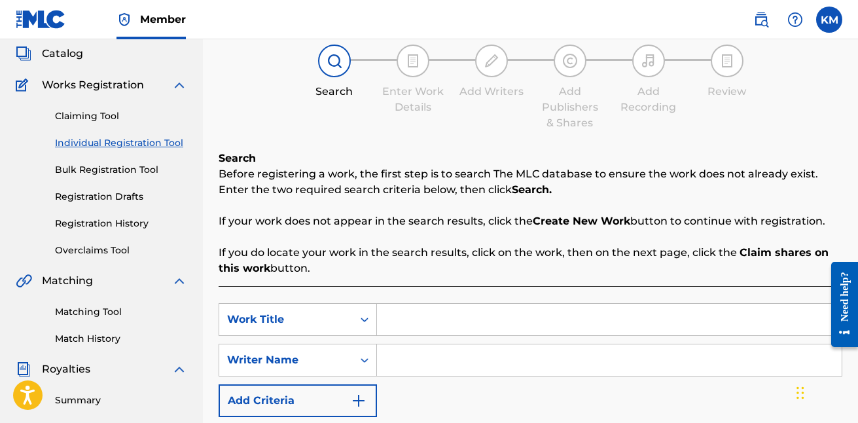
click at [411, 329] on input "Search Form" at bounding box center [609, 319] width 464 height 31
type input "e"
click at [444, 363] on input "Search Form" at bounding box center [609, 359] width 464 height 31
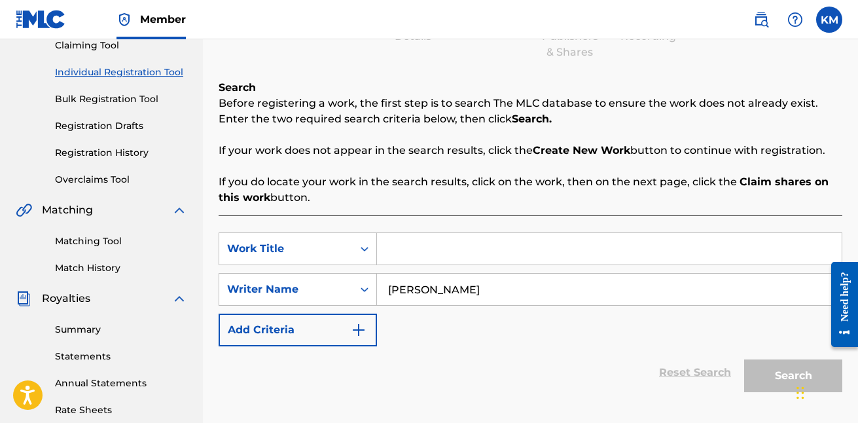
scroll to position [290, 0]
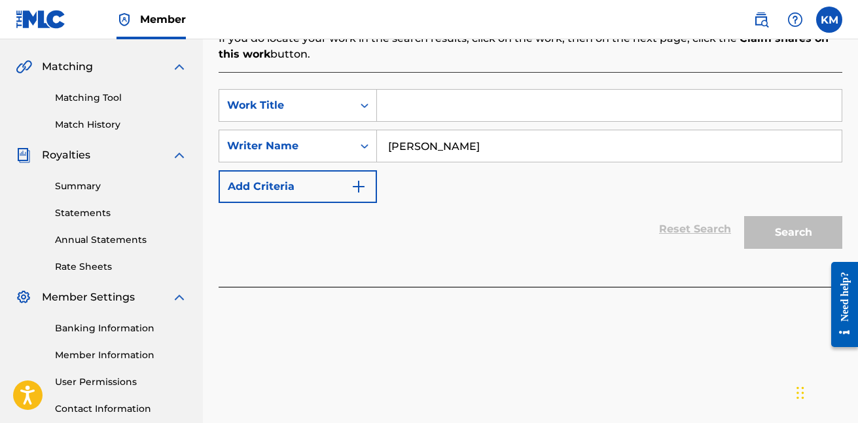
type input "[PERSON_NAME]"
click at [768, 244] on div "Search" at bounding box center [789, 229] width 105 height 52
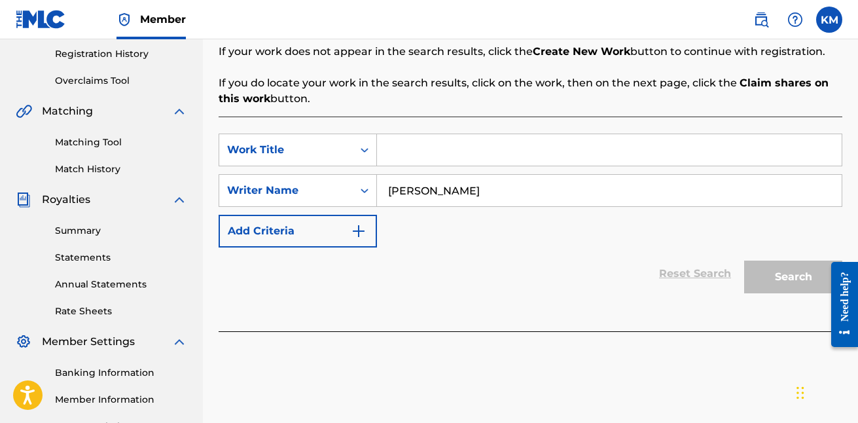
scroll to position [238, 0]
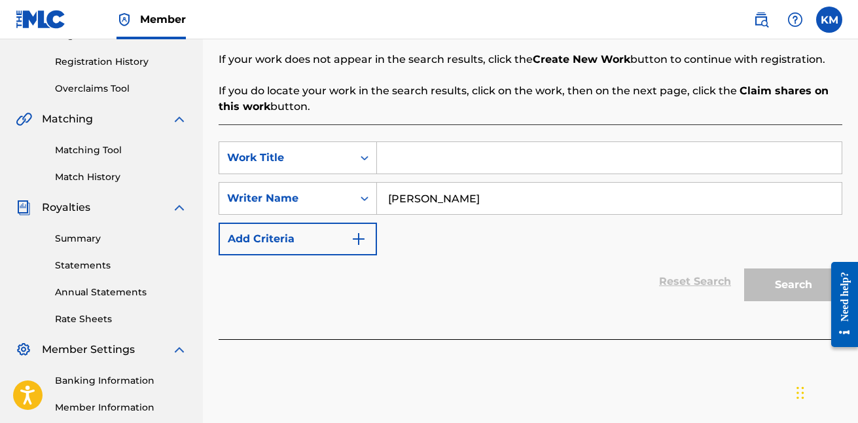
click at [408, 152] on input "Search Form" at bounding box center [609, 157] width 464 height 31
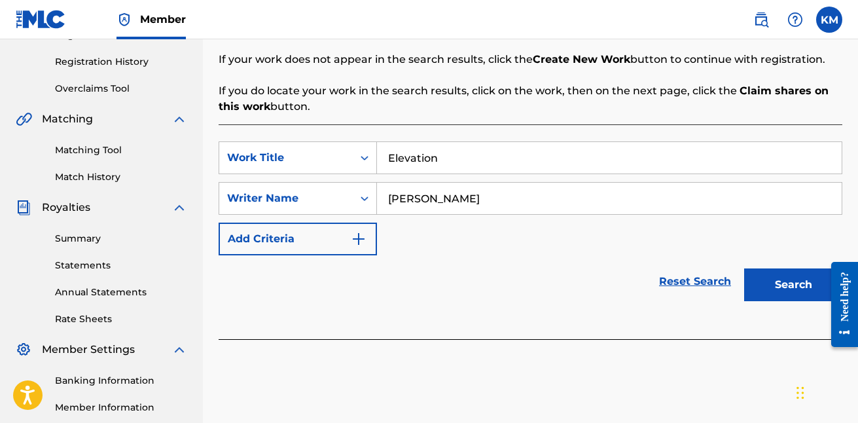
type input "Elevation"
click at [763, 288] on button "Search" at bounding box center [793, 284] width 98 height 33
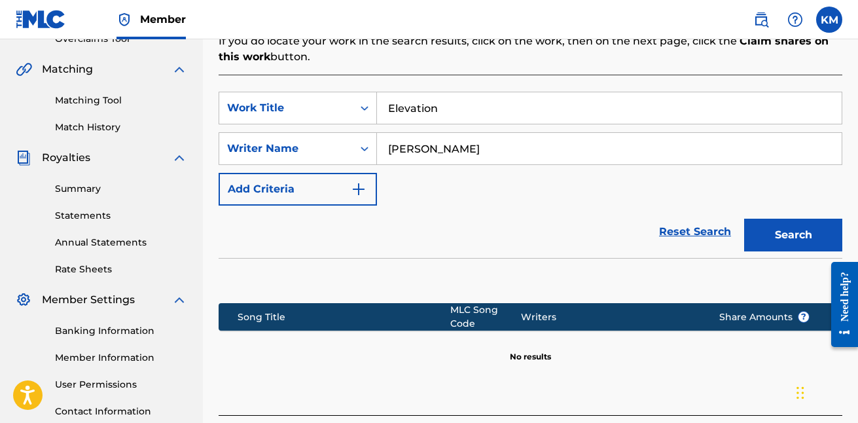
scroll to position [286, 0]
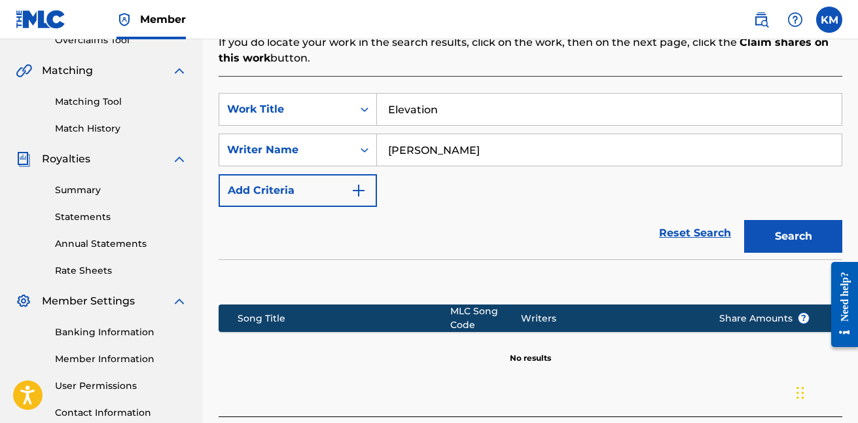
click at [361, 198] on img "Search Form" at bounding box center [359, 190] width 16 height 16
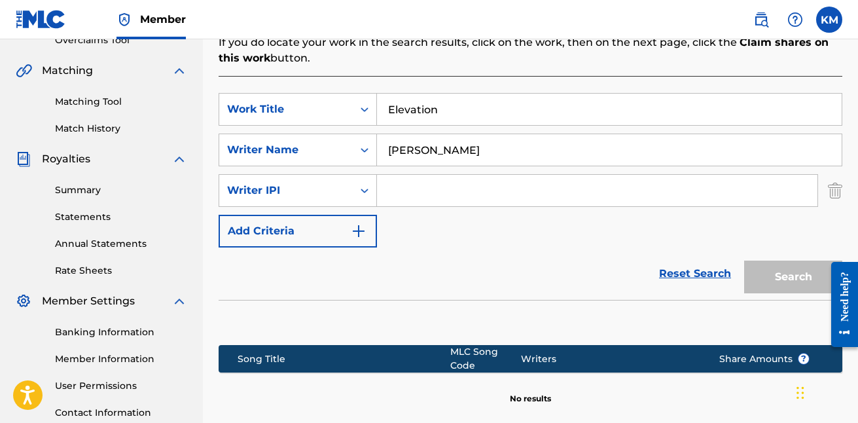
drag, startPoint x: 491, startPoint y: 103, endPoint x: 385, endPoint y: 105, distance: 106.0
click at [385, 105] on input "Elevation" at bounding box center [609, 109] width 464 height 31
click at [358, 226] on img "Search Form" at bounding box center [359, 231] width 16 height 16
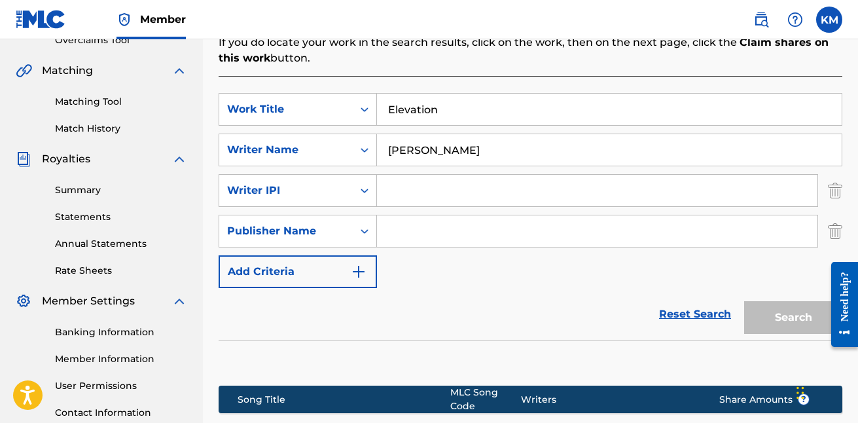
click at [360, 269] on img "Search Form" at bounding box center [359, 272] width 16 height 16
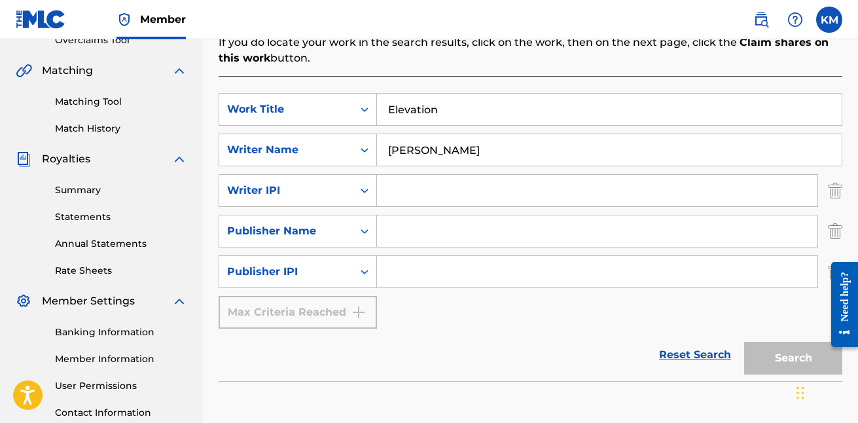
drag, startPoint x: 449, startPoint y: 97, endPoint x: 461, endPoint y: 108, distance: 16.2
click at [461, 108] on input "Elevation" at bounding box center [609, 109] width 464 height 31
click at [417, 187] on input "Search Form" at bounding box center [597, 190] width 440 height 31
paste input "379946293"
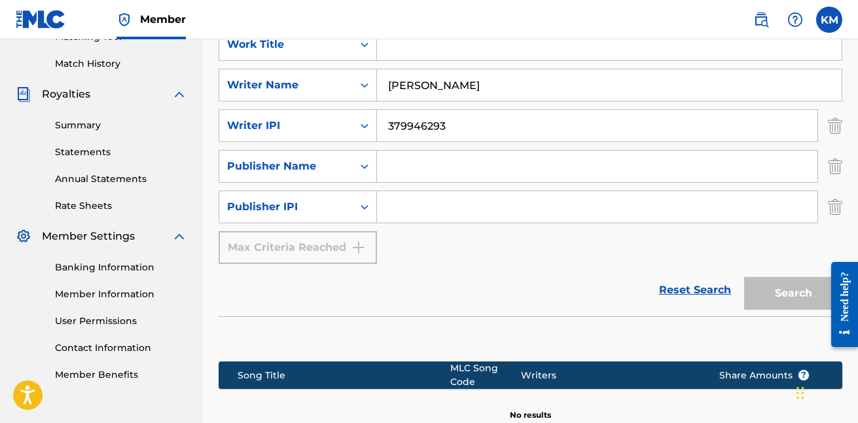
scroll to position [353, 0]
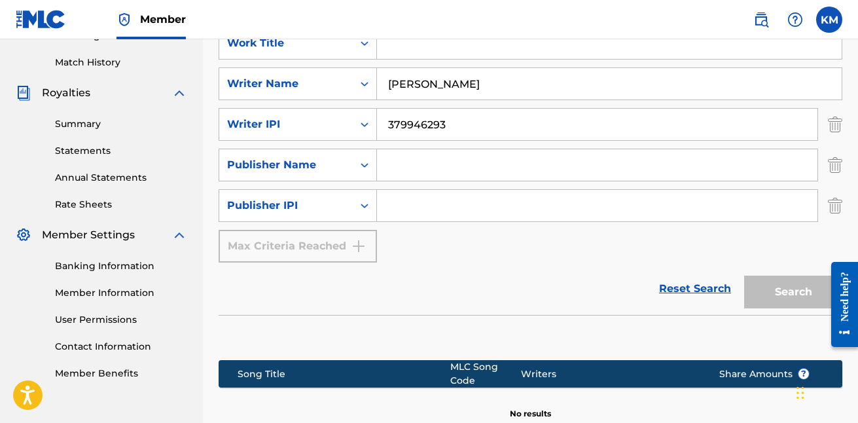
type input "379946293"
click at [545, 175] on input "Search Form" at bounding box center [597, 164] width 440 height 31
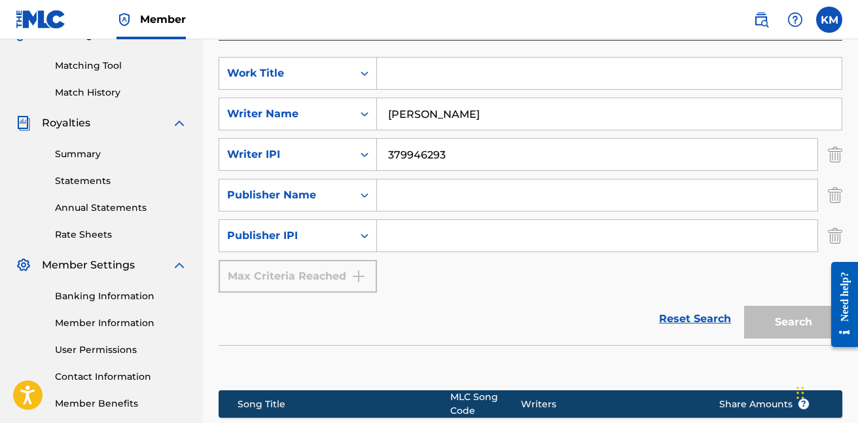
scroll to position [321, 0]
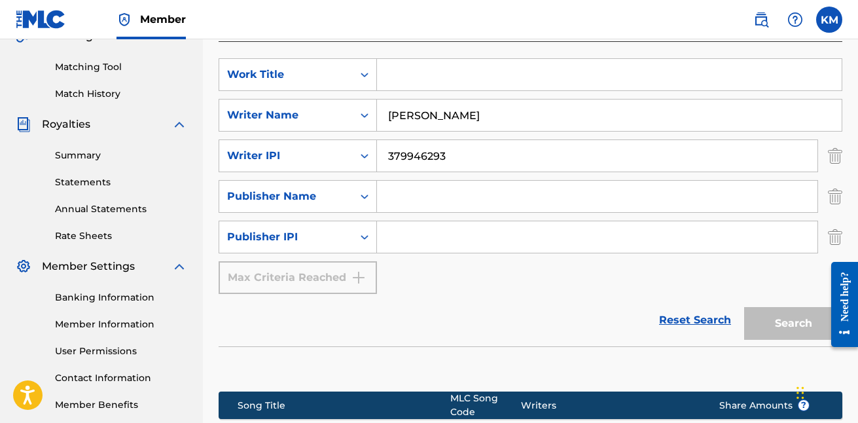
click at [502, 76] on input "Search Form" at bounding box center [609, 74] width 464 height 31
type input "Elevation"
click at [520, 275] on div "SearchWithCriteria1dc1f057-d696-4bbb-9974-8deb08c77f8a Work Title Elevation Sea…" at bounding box center [529, 175] width 623 height 235
click at [444, 233] on input "Search Form" at bounding box center [597, 236] width 440 height 31
click at [451, 200] on input "Search Form" at bounding box center [597, 196] width 440 height 31
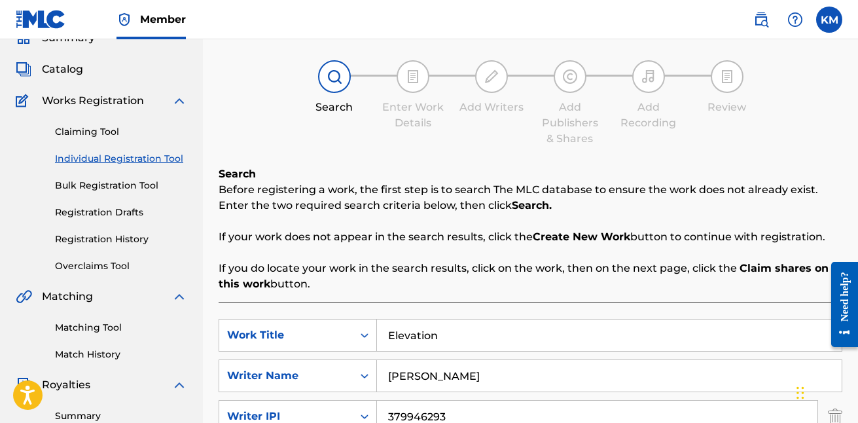
scroll to position [53, 0]
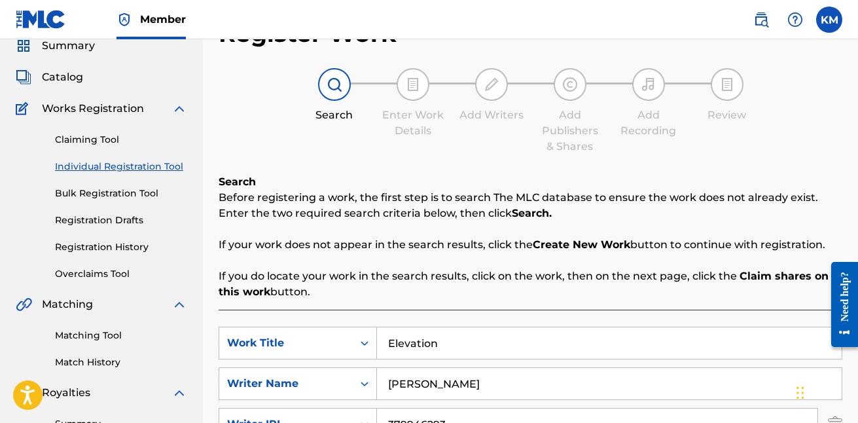
click at [134, 191] on link "Bulk Registration Tool" at bounding box center [121, 193] width 132 height 14
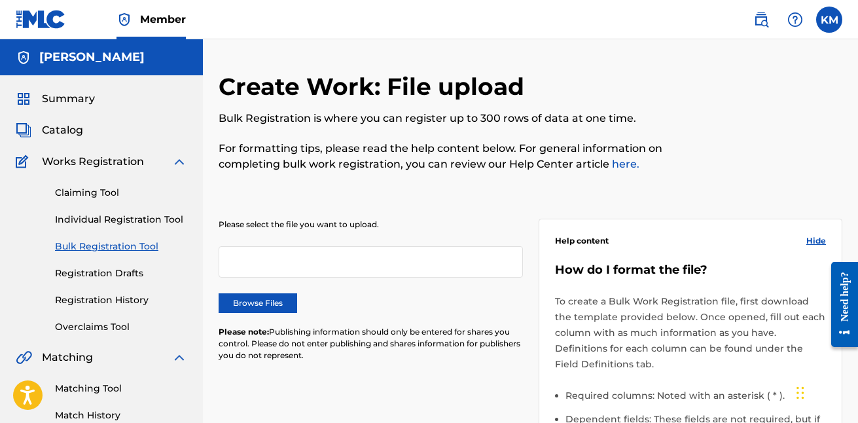
click at [259, 261] on div at bounding box center [370, 261] width 304 height 31
click at [277, 269] on div at bounding box center [370, 261] width 304 height 31
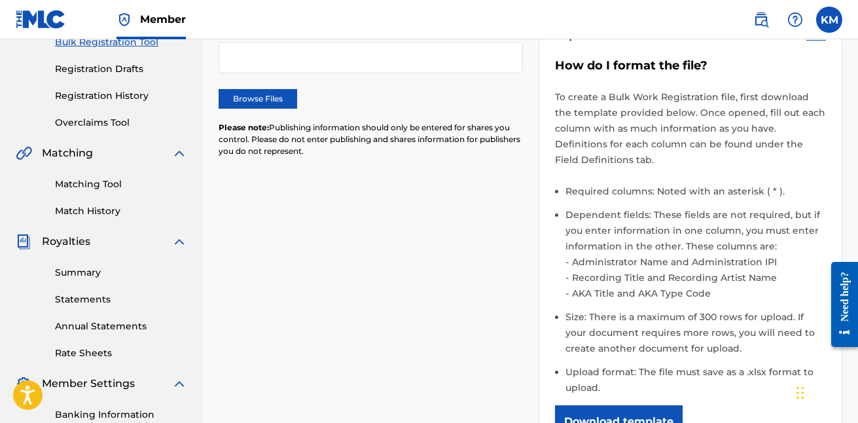
scroll to position [58, 0]
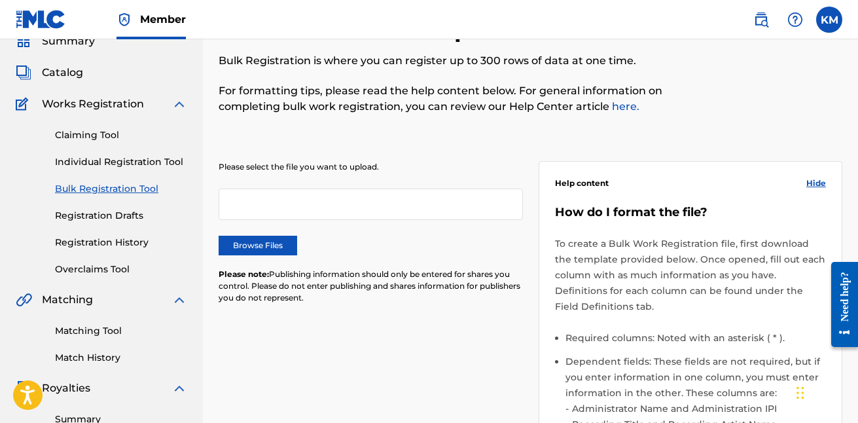
click at [118, 160] on link "Individual Registration Tool" at bounding box center [121, 162] width 132 height 14
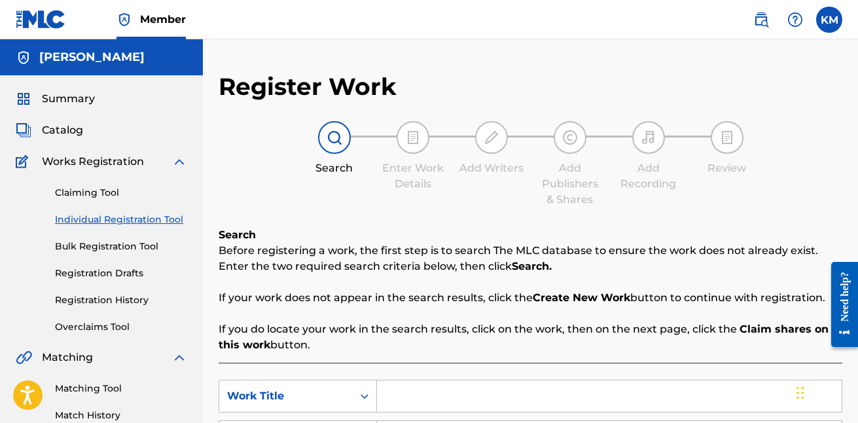
click at [109, 193] on link "Claiming Tool" at bounding box center [121, 193] width 132 height 14
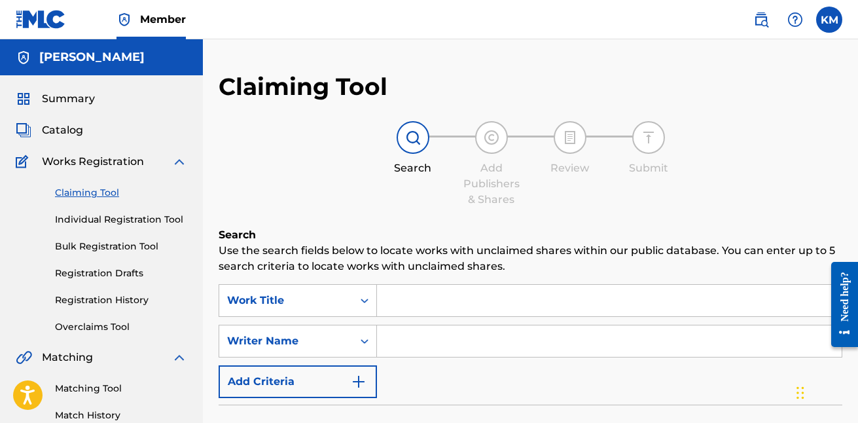
click at [122, 218] on link "Individual Registration Tool" at bounding box center [121, 220] width 132 height 14
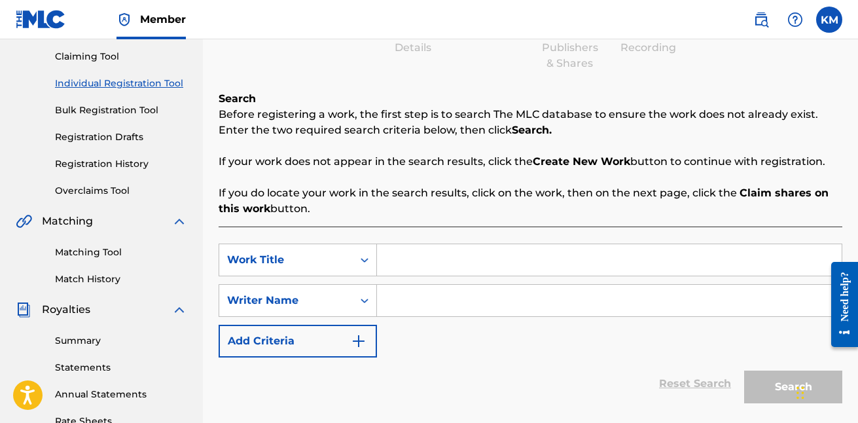
scroll to position [137, 0]
click at [413, 261] on input "Search Form" at bounding box center [609, 258] width 464 height 31
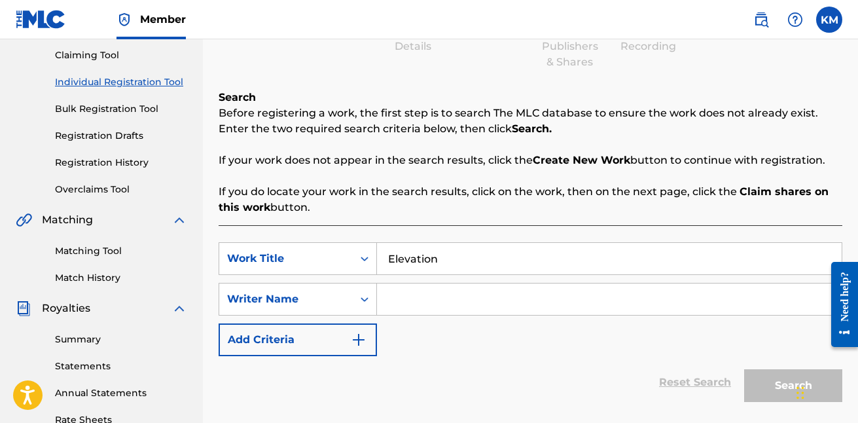
type input "Elevation"
click at [396, 316] on div "SearchWithCriteria1dc1f057-d696-4bbb-9974-8deb08c77f8a Work Title Elevation Sea…" at bounding box center [529, 299] width 623 height 114
click at [402, 298] on input "Search Form" at bounding box center [609, 298] width 464 height 31
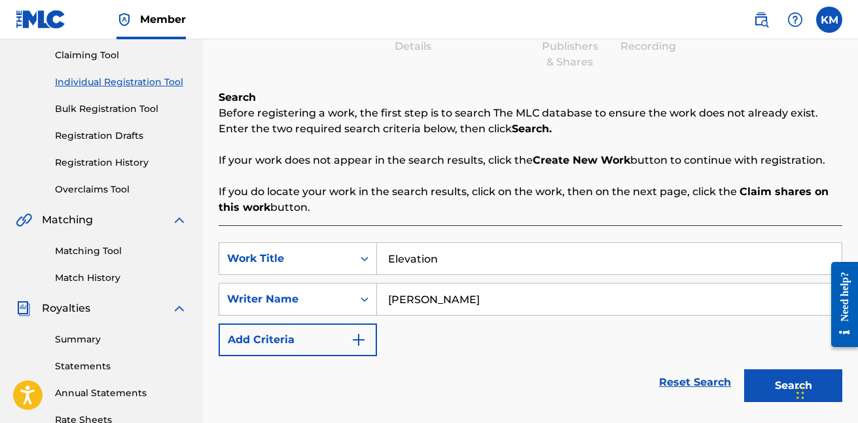
type input "[PERSON_NAME]"
click at [349, 330] on button "Add Criteria" at bounding box center [297, 339] width 158 height 33
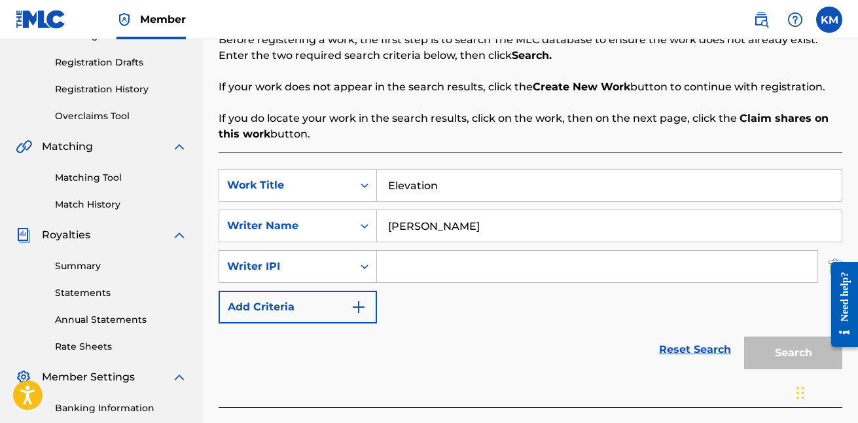
scroll to position [220, 0]
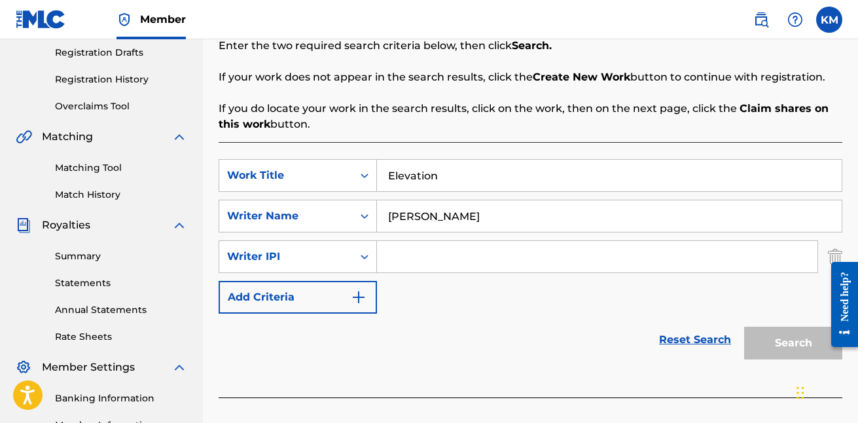
click at [426, 242] on input "Search Form" at bounding box center [597, 256] width 440 height 31
paste input "379946293"
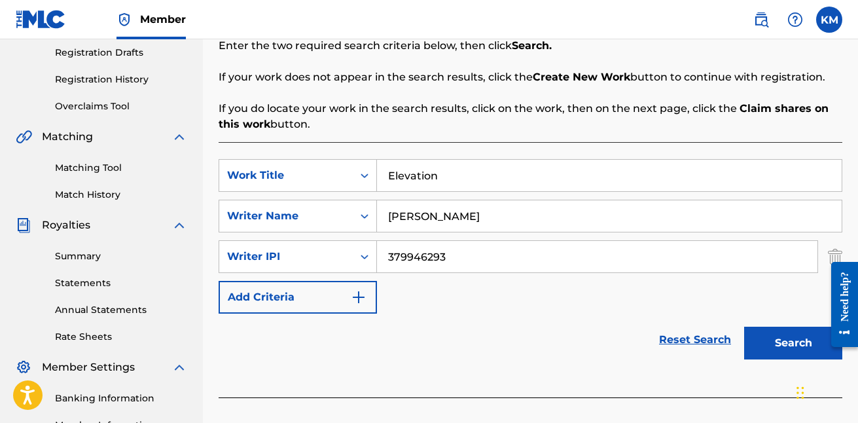
type input "379946293"
click at [795, 339] on button "Search" at bounding box center [793, 342] width 98 height 33
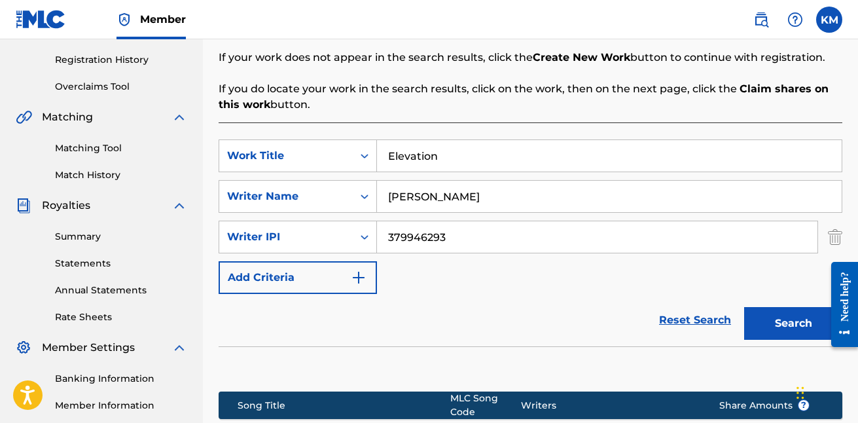
scroll to position [230, 0]
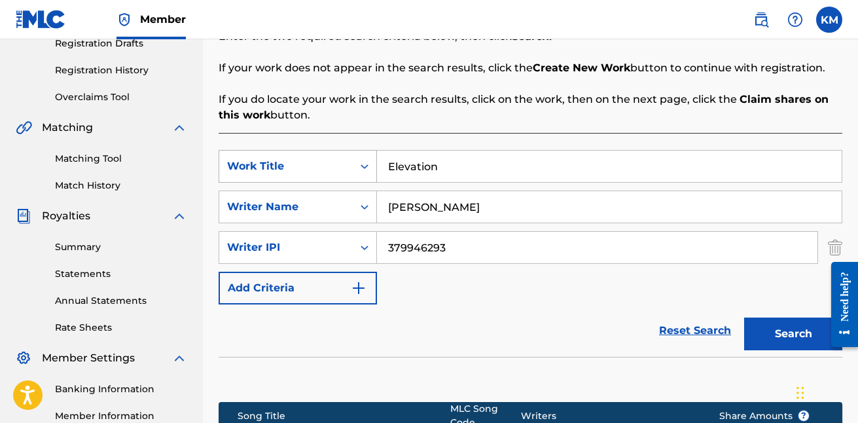
drag, startPoint x: 500, startPoint y: 169, endPoint x: 376, endPoint y: 157, distance: 124.9
click at [376, 157] on div "SearchWithCriteria1dc1f057-d696-4bbb-9974-8deb08c77f8a Work Title Elevation" at bounding box center [529, 166] width 623 height 33
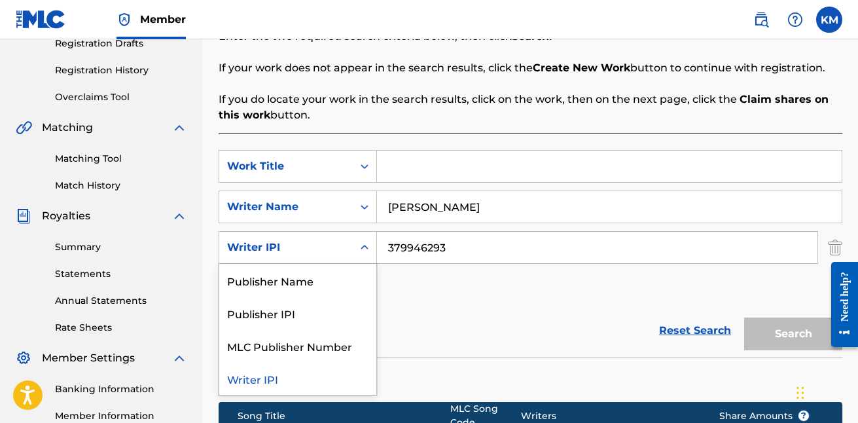
click at [361, 249] on icon "Search Form" at bounding box center [364, 247] width 13 height 13
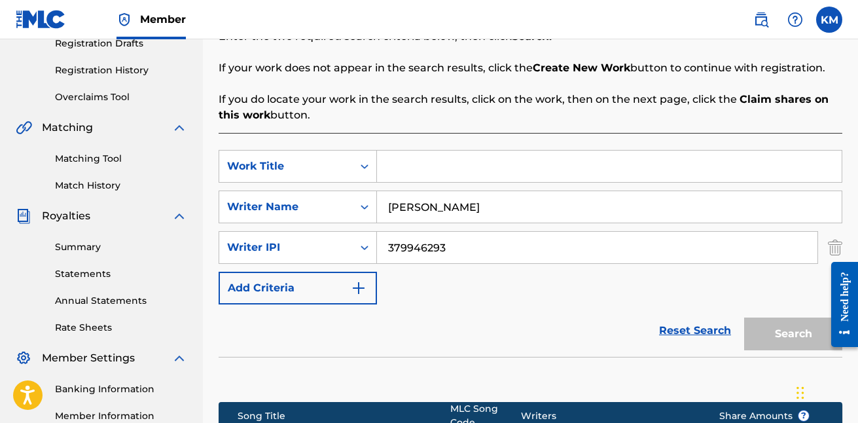
click at [361, 249] on icon "Search Form" at bounding box center [364, 247] width 13 height 13
click at [414, 175] on input "Search Form" at bounding box center [609, 165] width 464 height 31
